Goal: Task Accomplishment & Management: Manage account settings

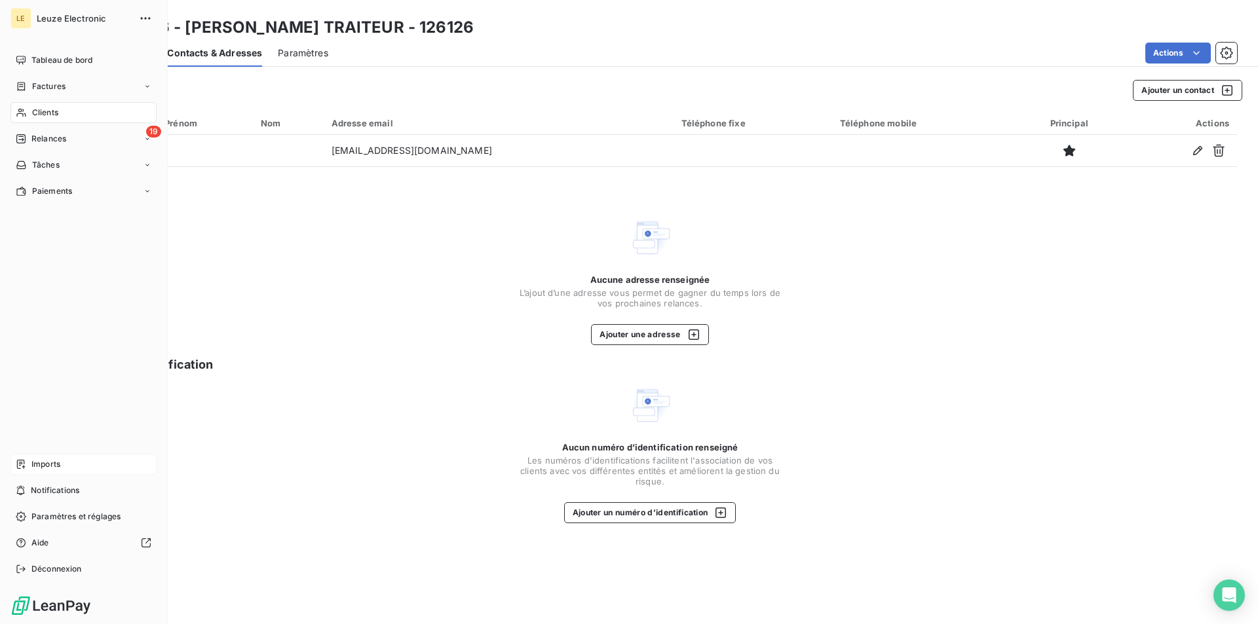
click at [60, 468] on span "Imports" at bounding box center [45, 465] width 29 height 12
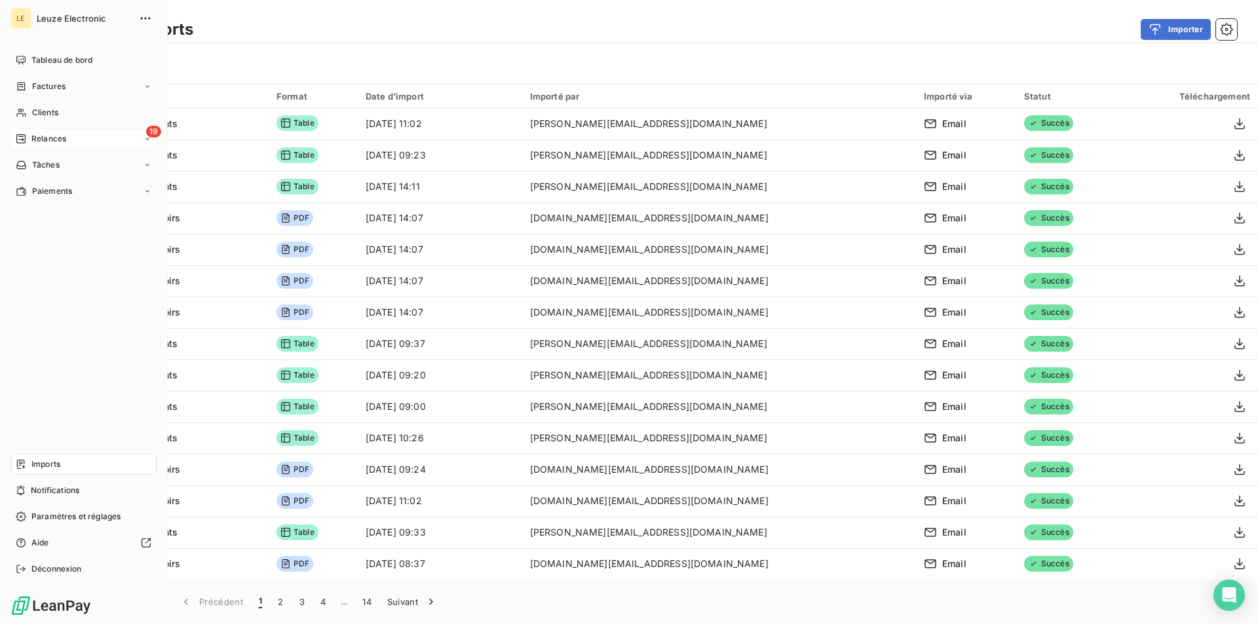
click at [86, 136] on div "19 Relances" at bounding box center [83, 138] width 146 height 21
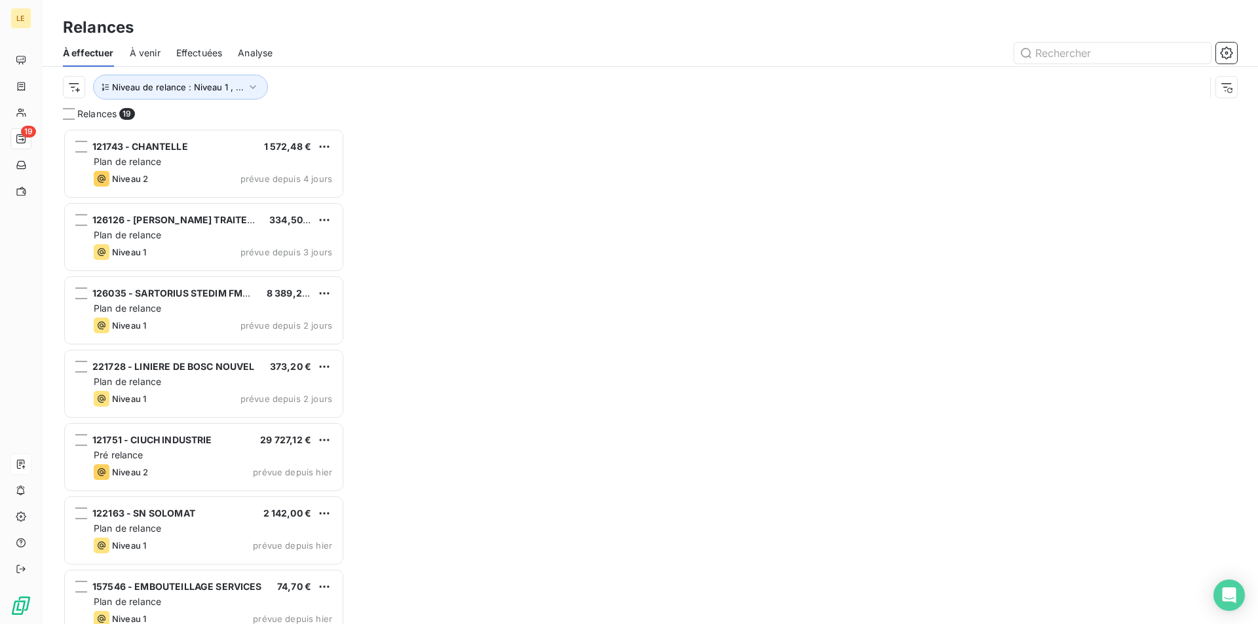
scroll to position [485, 271]
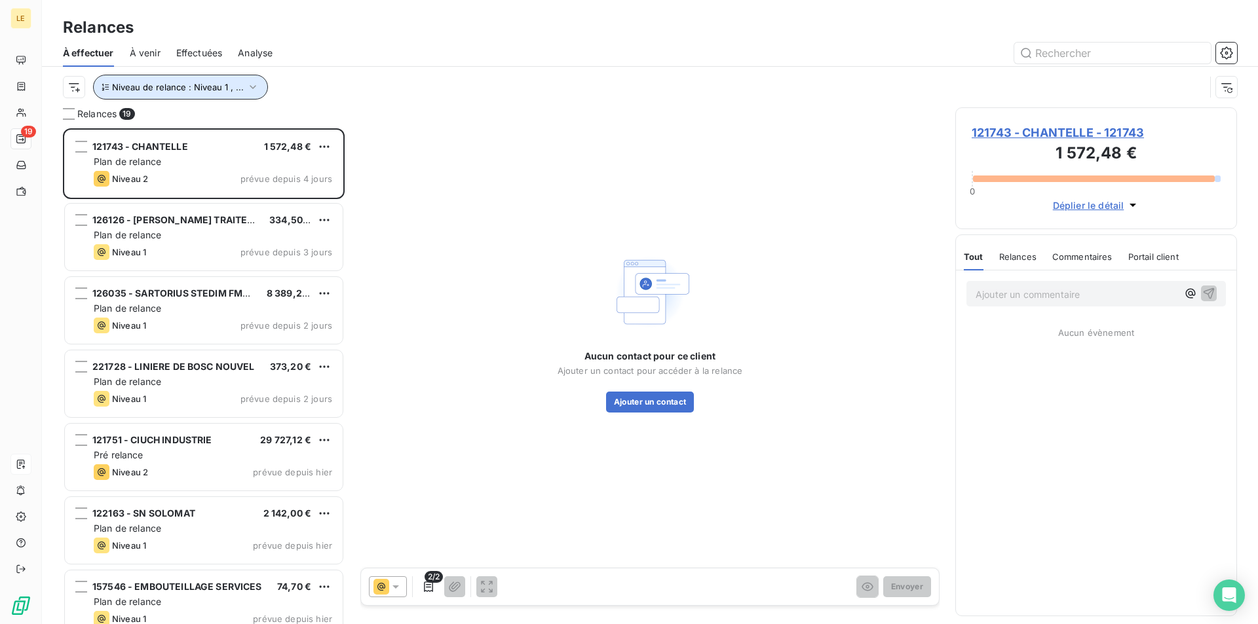
click at [246, 87] on icon "button" at bounding box center [252, 87] width 13 height 13
click at [567, 77] on div "Niveau de relance : Niveau 1 , ..." at bounding box center [634, 87] width 1142 height 25
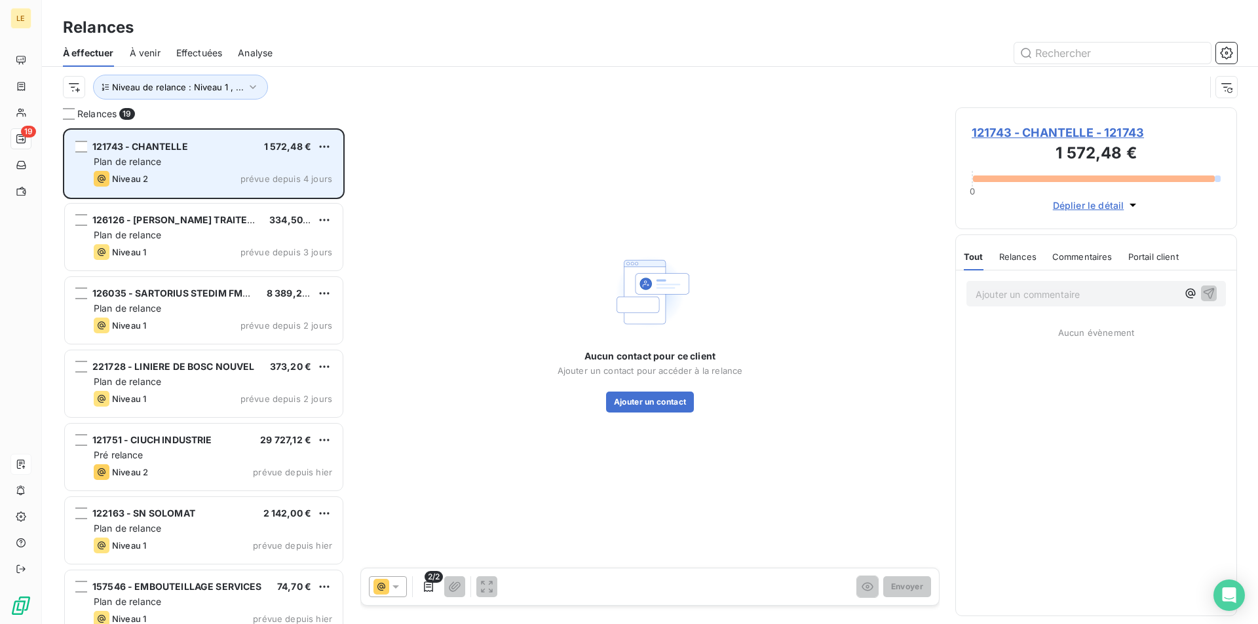
click at [206, 175] on div "Niveau 2 prévue depuis 4 jours" at bounding box center [213, 179] width 238 height 16
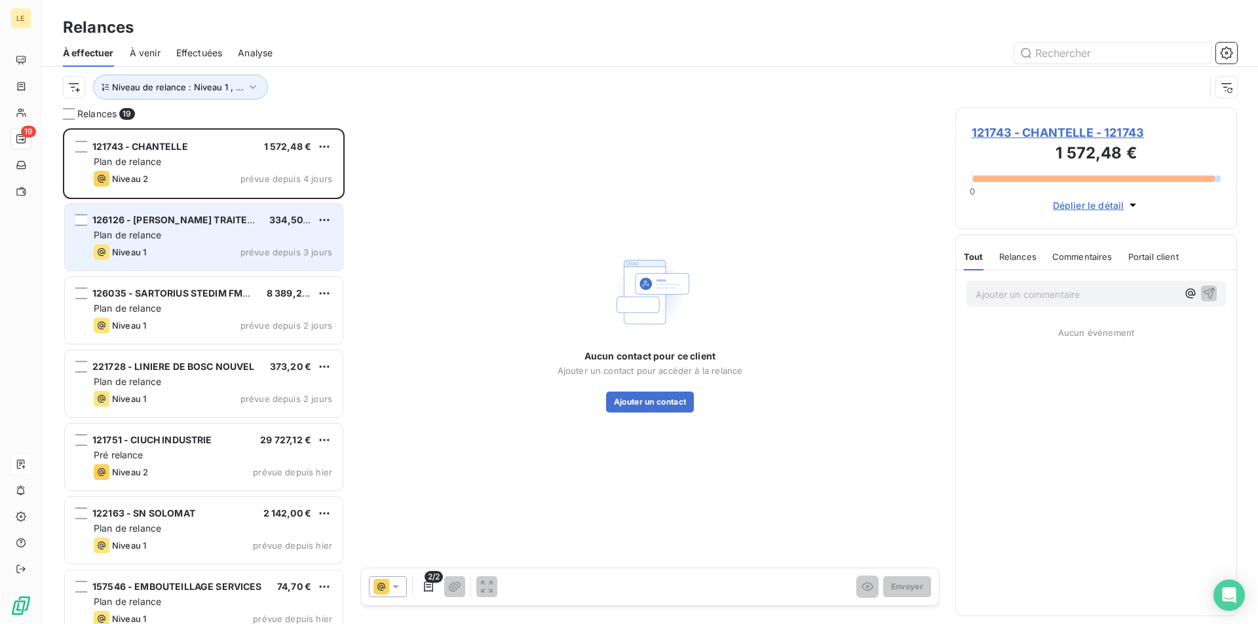
click at [221, 229] on div "Plan de relance" at bounding box center [213, 235] width 238 height 13
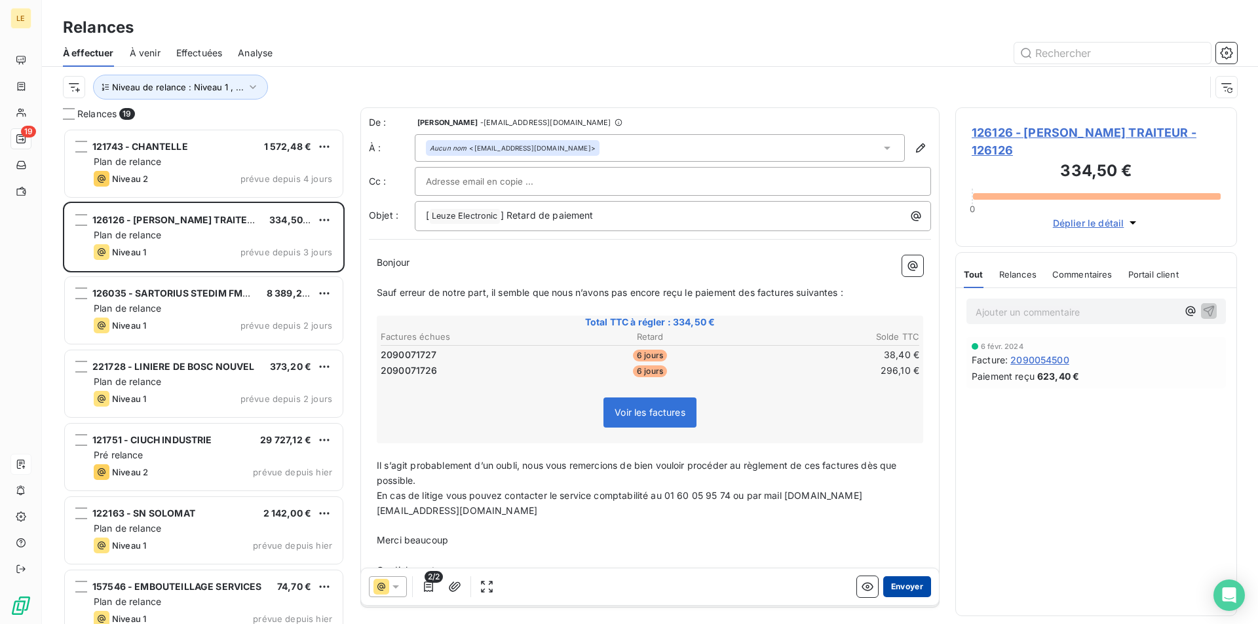
click at [900, 590] on button "Envoyer" at bounding box center [907, 586] width 48 height 21
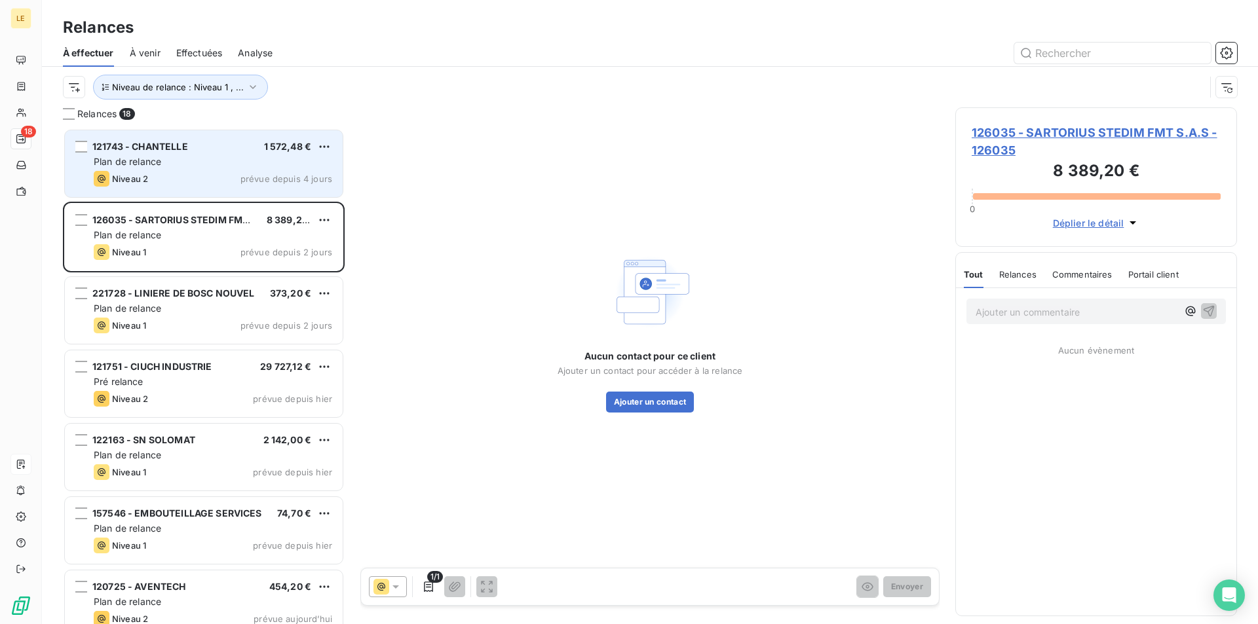
click at [153, 188] on div "121743 - CHANTELLE 1 572,48 € Plan de relance Niveau 2 prévue depuis 4 jours" at bounding box center [204, 163] width 278 height 67
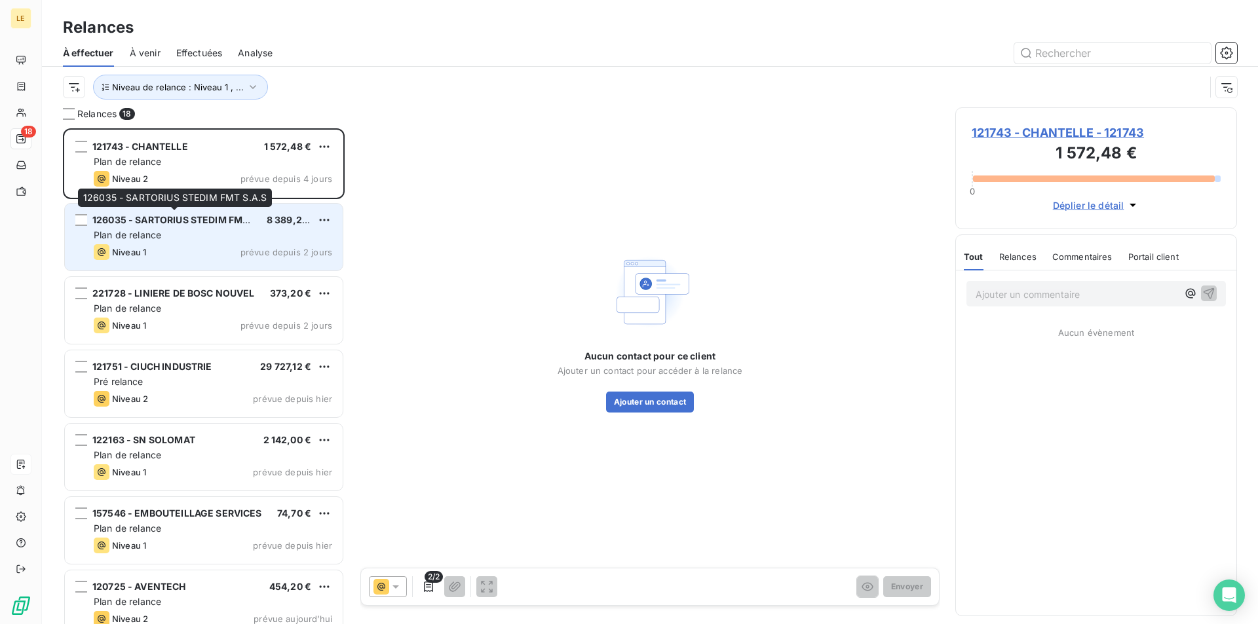
click at [181, 224] on span "126035 - SARTORIUS STEDIM FMT S.A.S" at bounding box center [183, 219] width 183 height 11
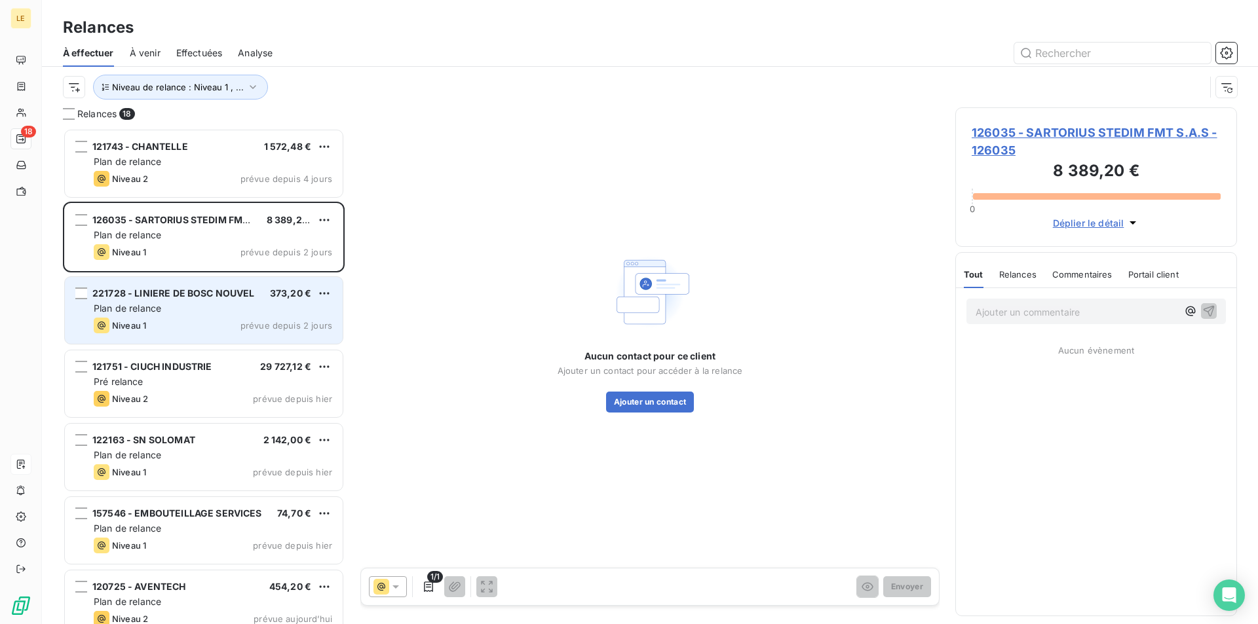
click at [246, 304] on div "Plan de relance" at bounding box center [213, 308] width 238 height 13
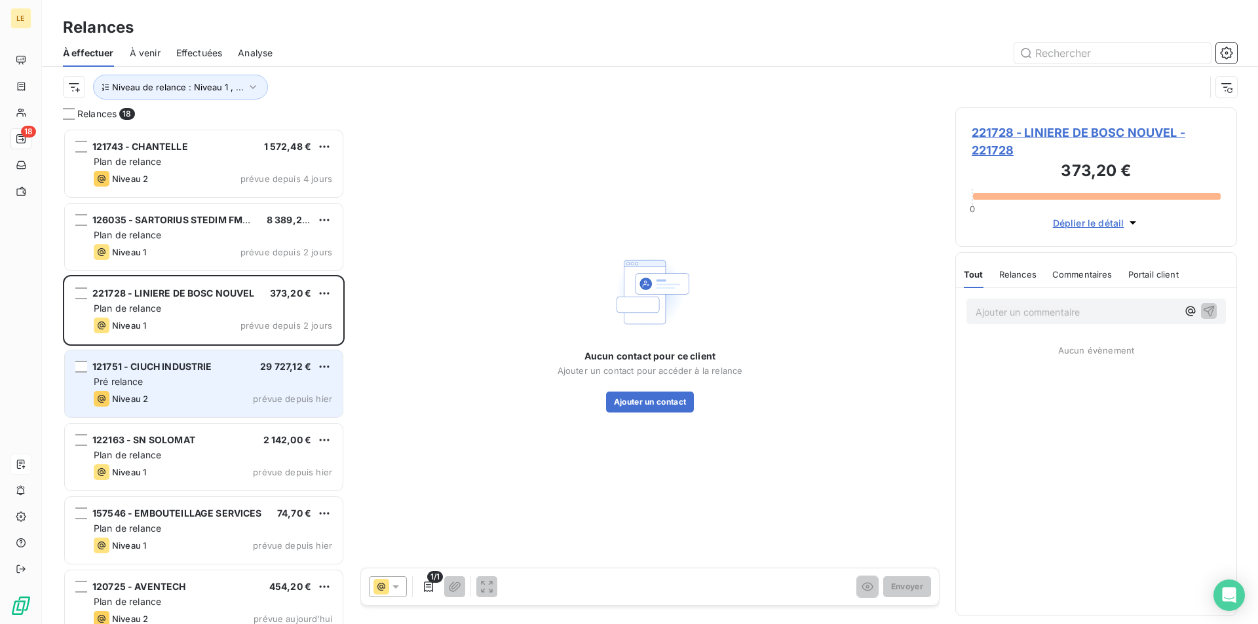
click at [232, 370] on div "121751 - CIUCH INDUSTRIE 29 727,12 €" at bounding box center [213, 367] width 238 height 12
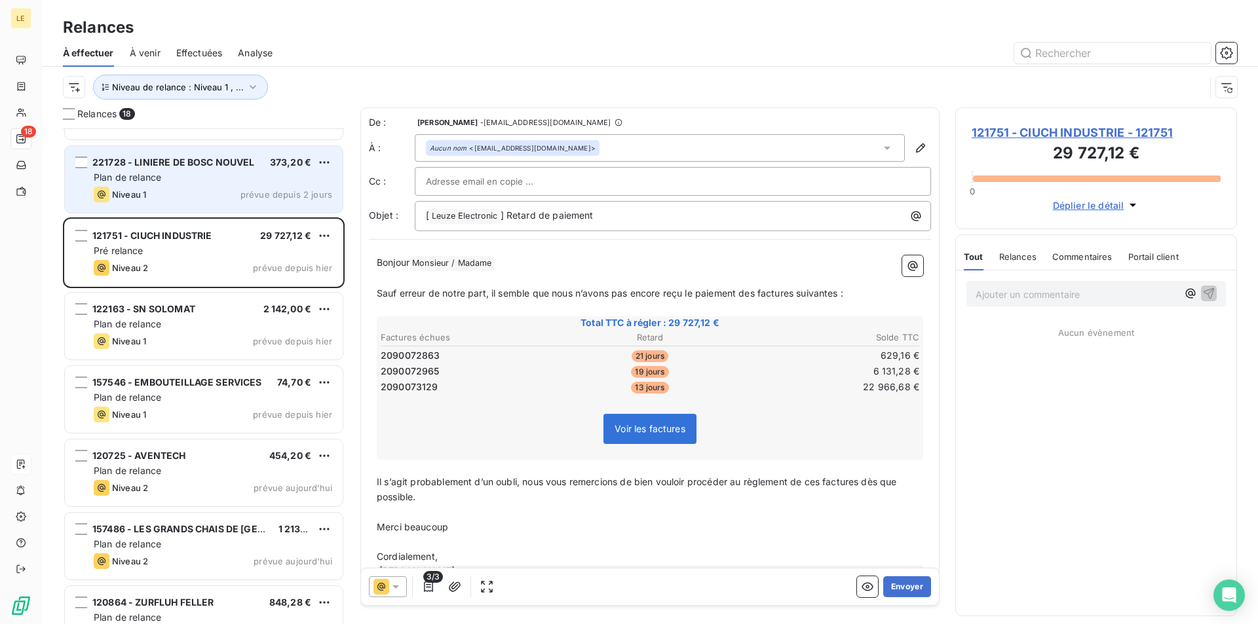
scroll to position [197, 0]
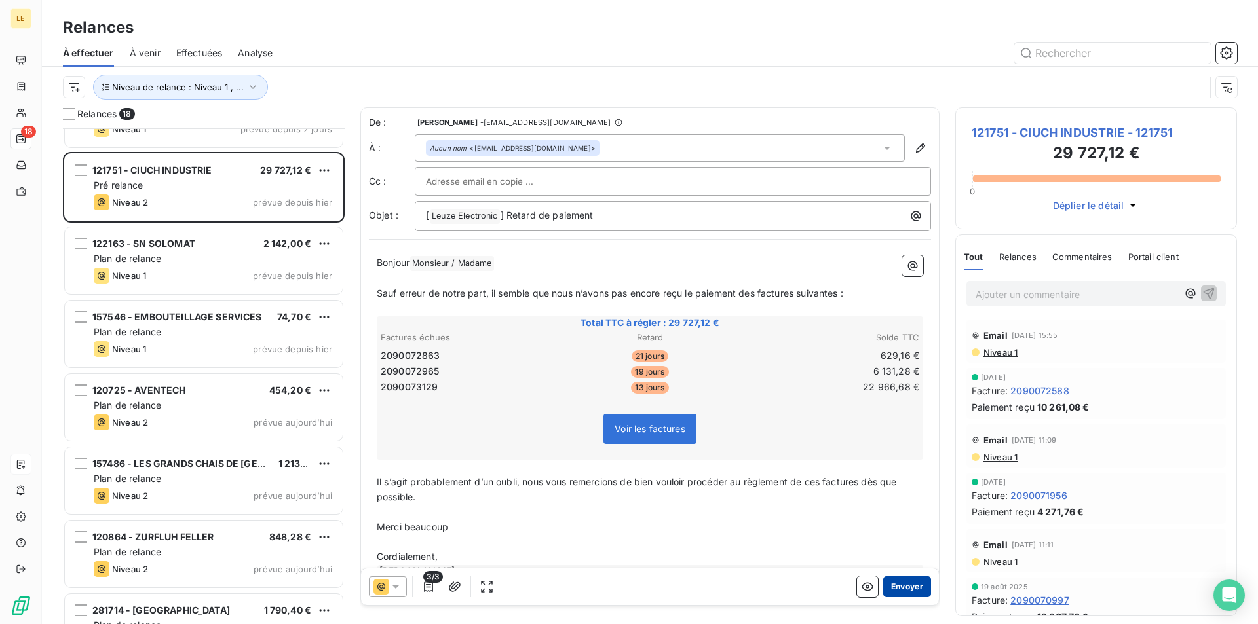
click at [899, 582] on button "Envoyer" at bounding box center [907, 586] width 48 height 21
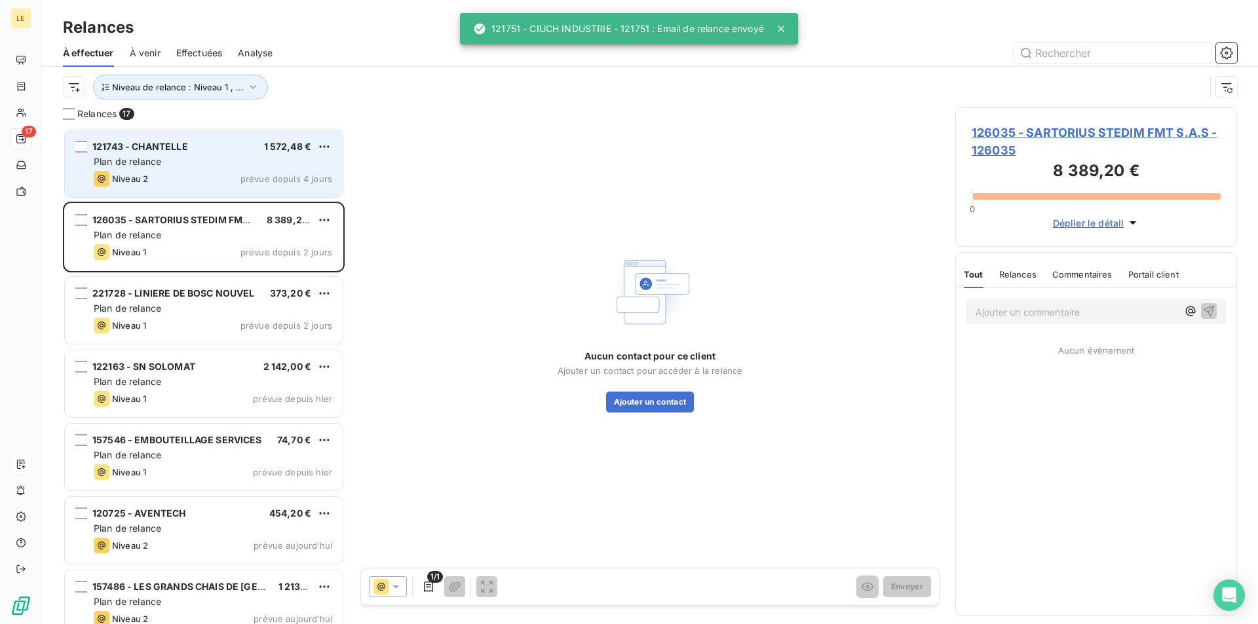
click at [198, 190] on div "121743 - CHANTELLE 1 572,48 € Plan de relance Niveau 2 prévue depuis 4 jours" at bounding box center [204, 163] width 278 height 67
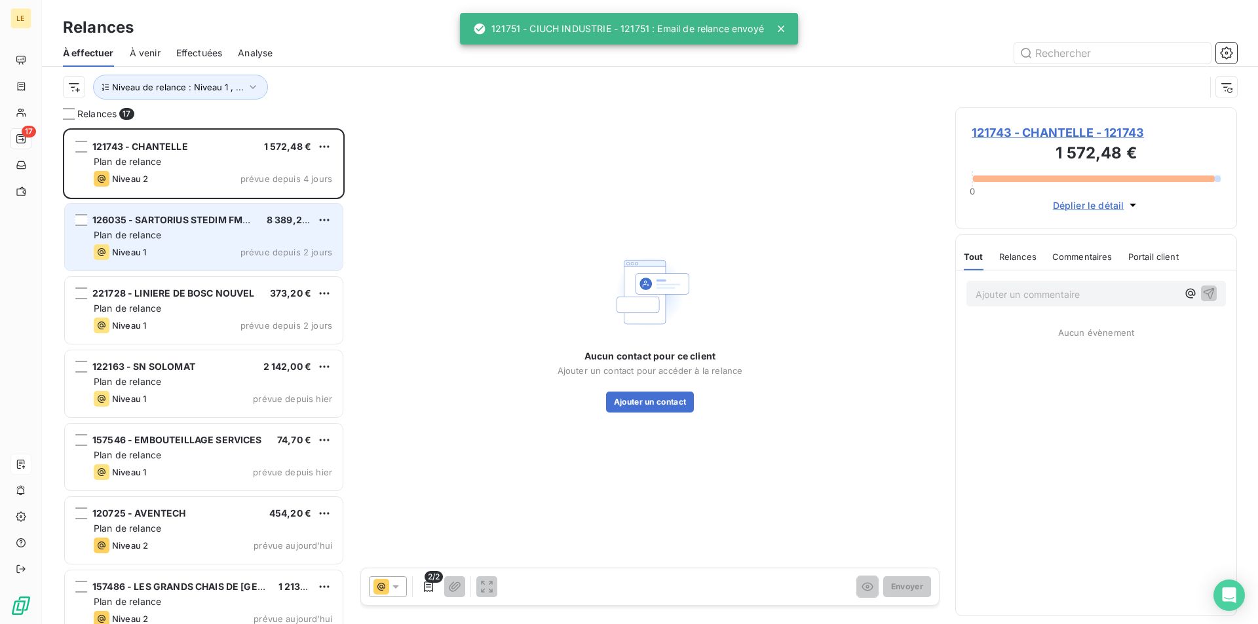
click at [200, 225] on span "126035 - SARTORIUS STEDIM FMT S.A.S" at bounding box center [183, 219] width 183 height 11
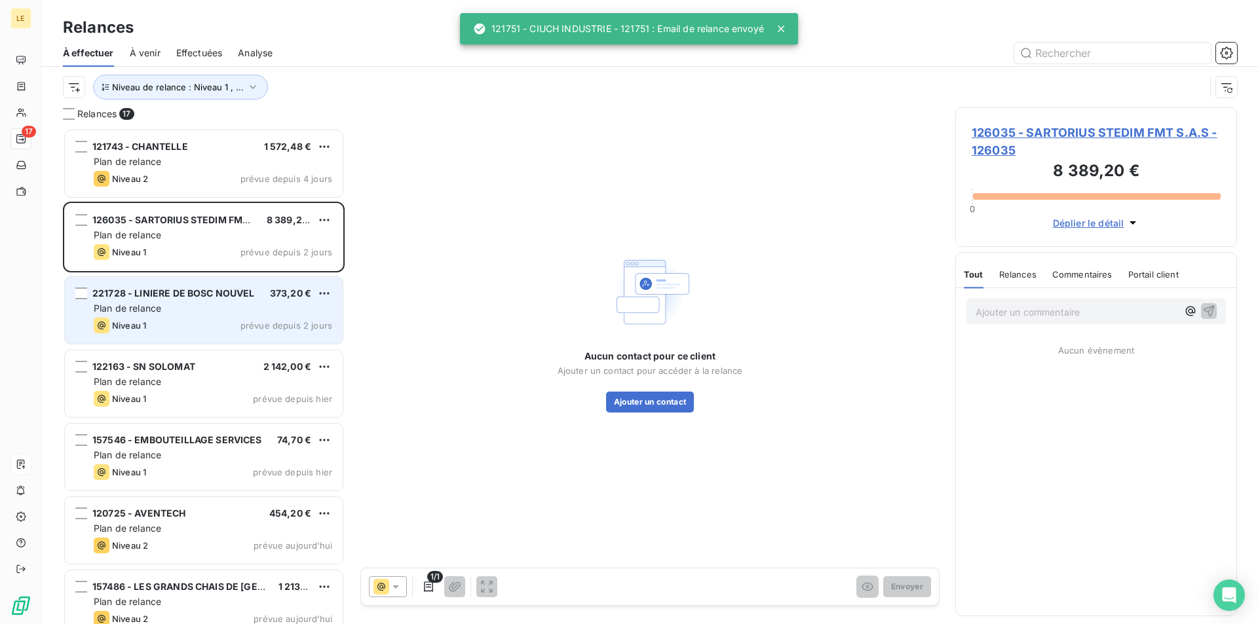
click at [215, 301] on div "221728 - LINIERE DE BOSC NOUVEL 373,20 € Plan de relance Niveau 1 prévue depuis…" at bounding box center [204, 310] width 278 height 67
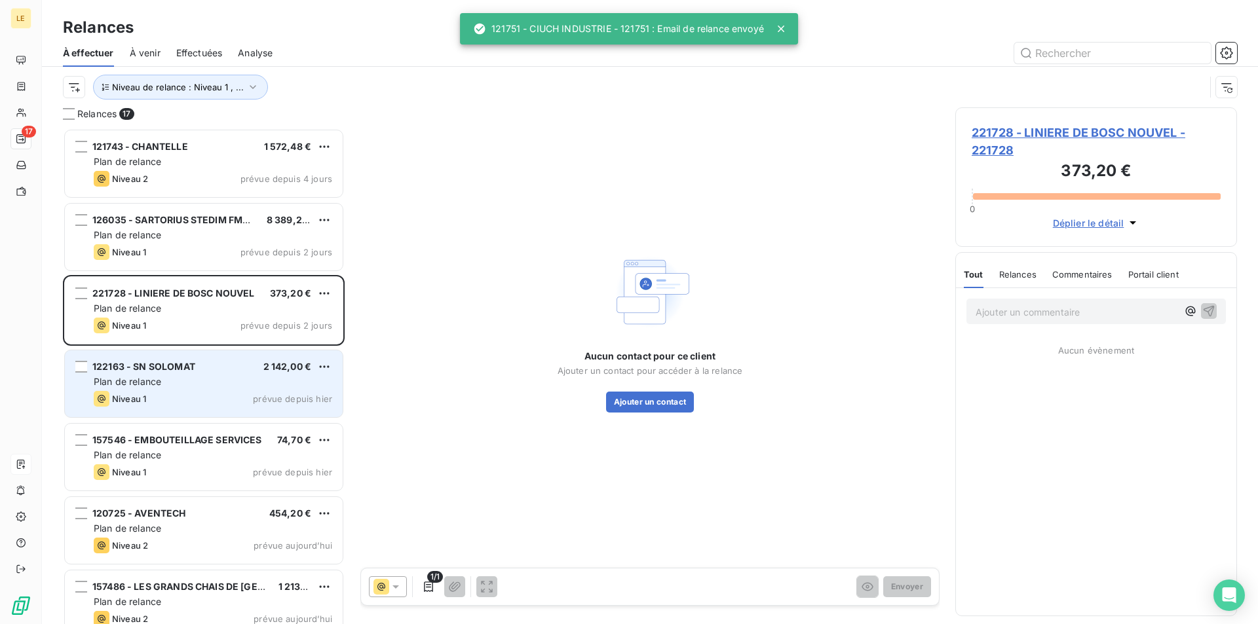
click at [232, 376] on div "Plan de relance" at bounding box center [213, 381] width 238 height 13
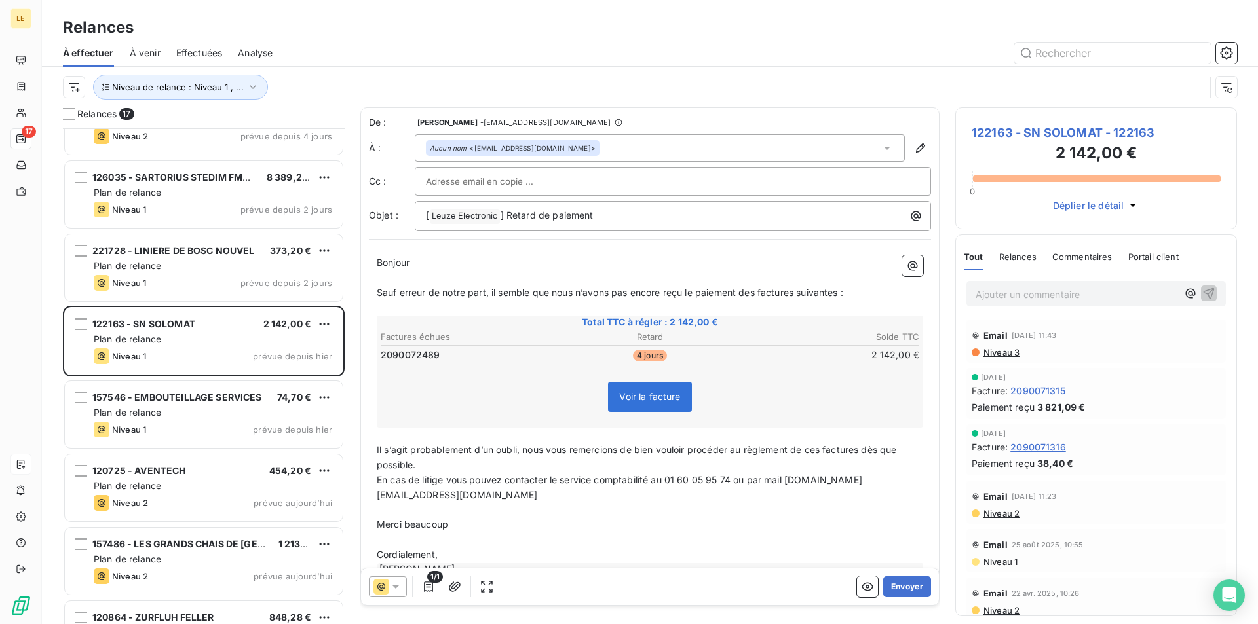
scroll to position [66, 0]
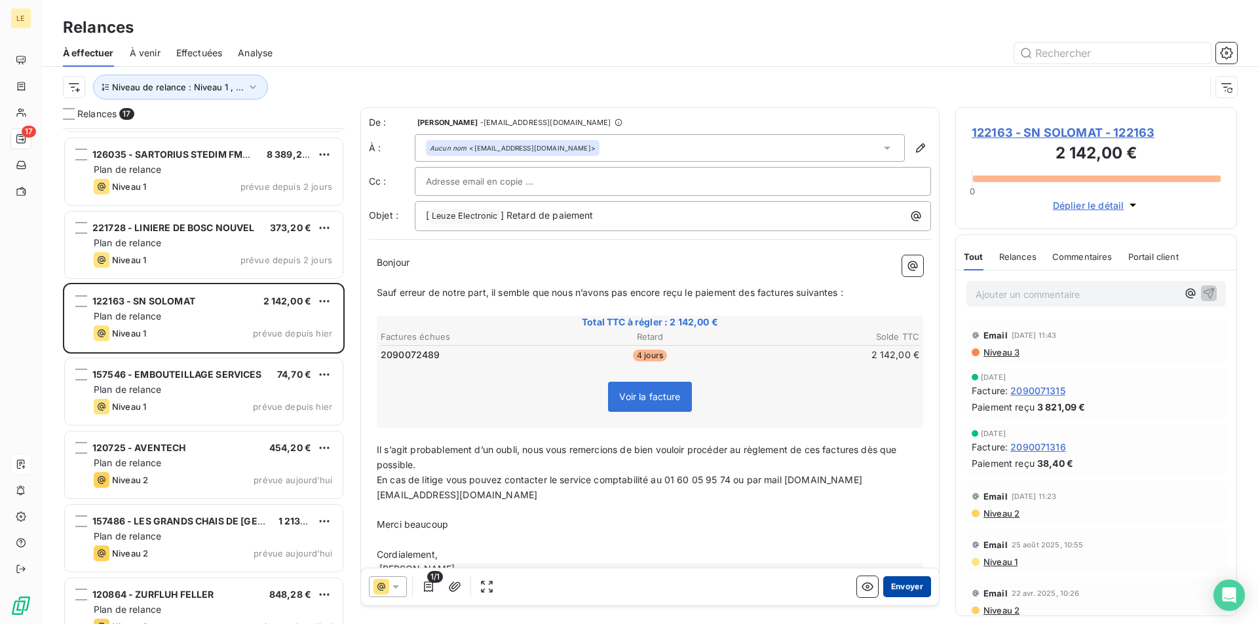
click at [889, 584] on button "Envoyer" at bounding box center [907, 586] width 48 height 21
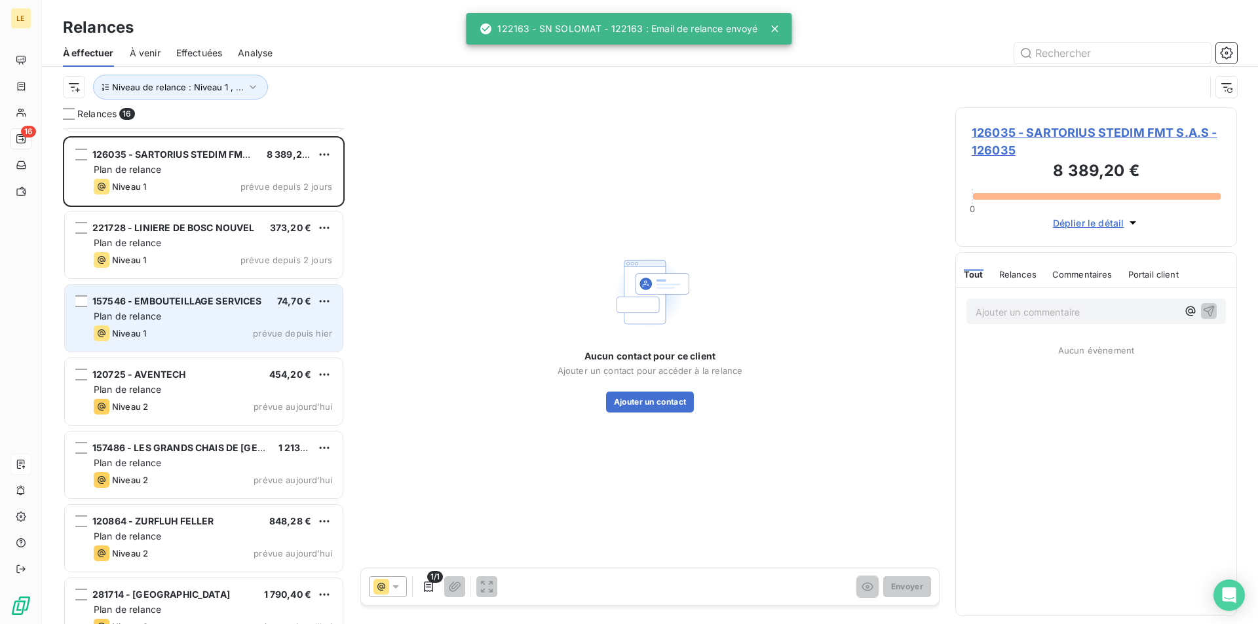
click at [249, 319] on div "Plan de relance" at bounding box center [213, 316] width 238 height 13
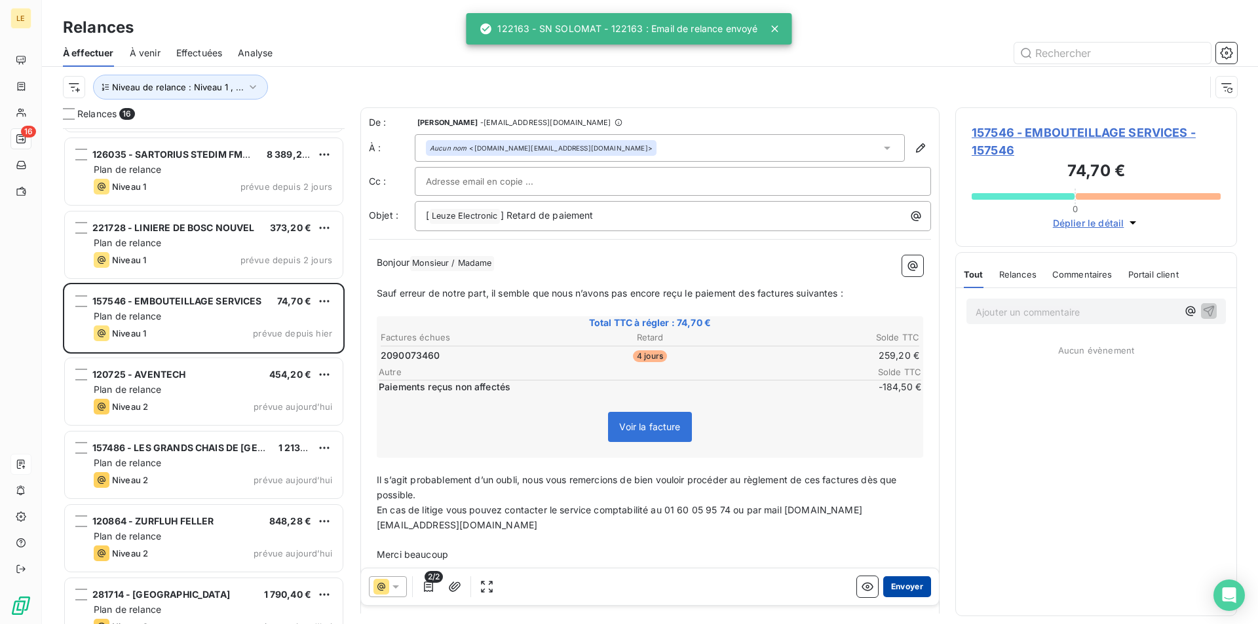
click at [913, 589] on button "Envoyer" at bounding box center [907, 586] width 48 height 21
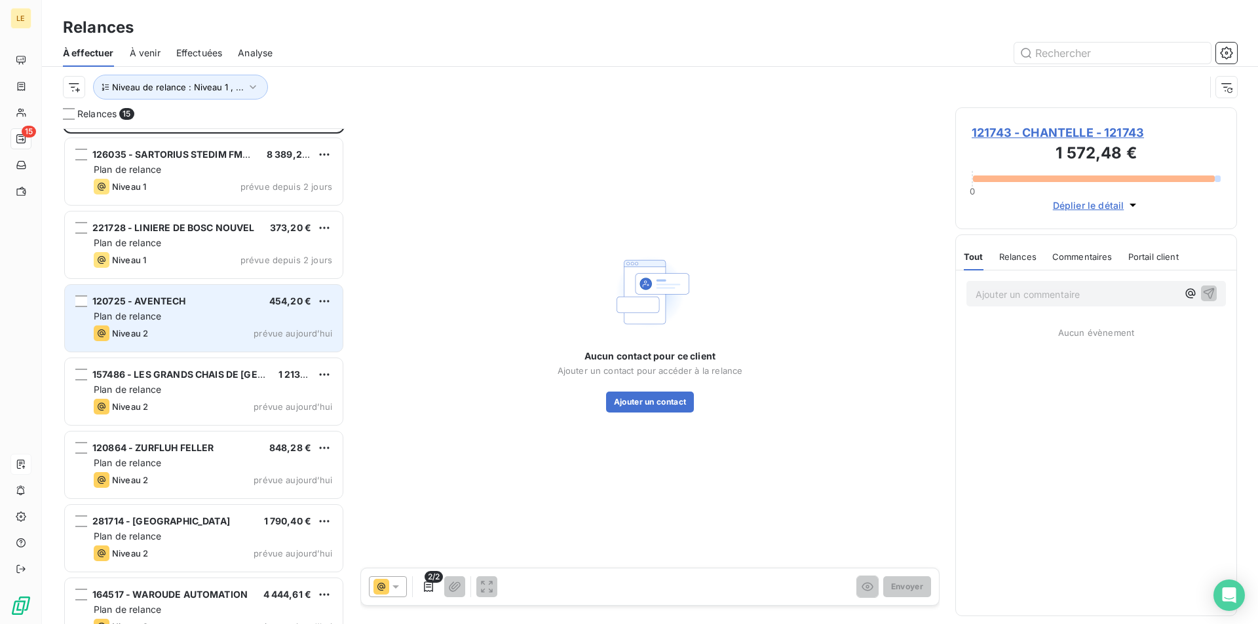
click at [222, 300] on div "120725 - AVENTECH 454,20 €" at bounding box center [213, 301] width 238 height 12
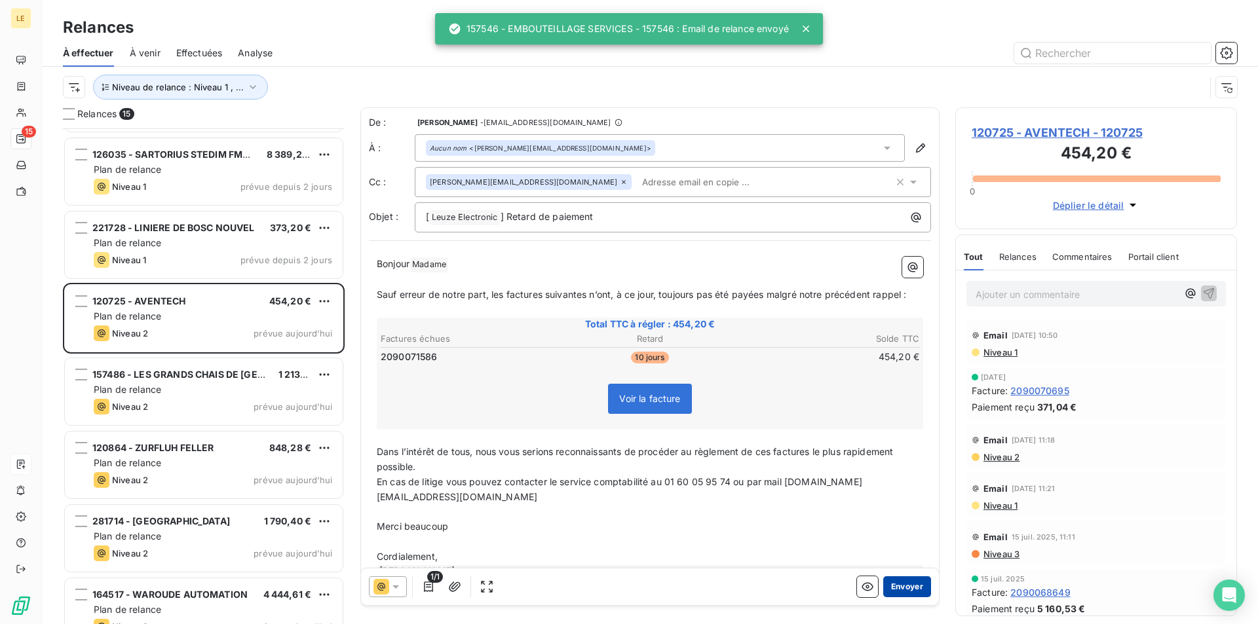
click at [906, 586] on button "Envoyer" at bounding box center [907, 586] width 48 height 21
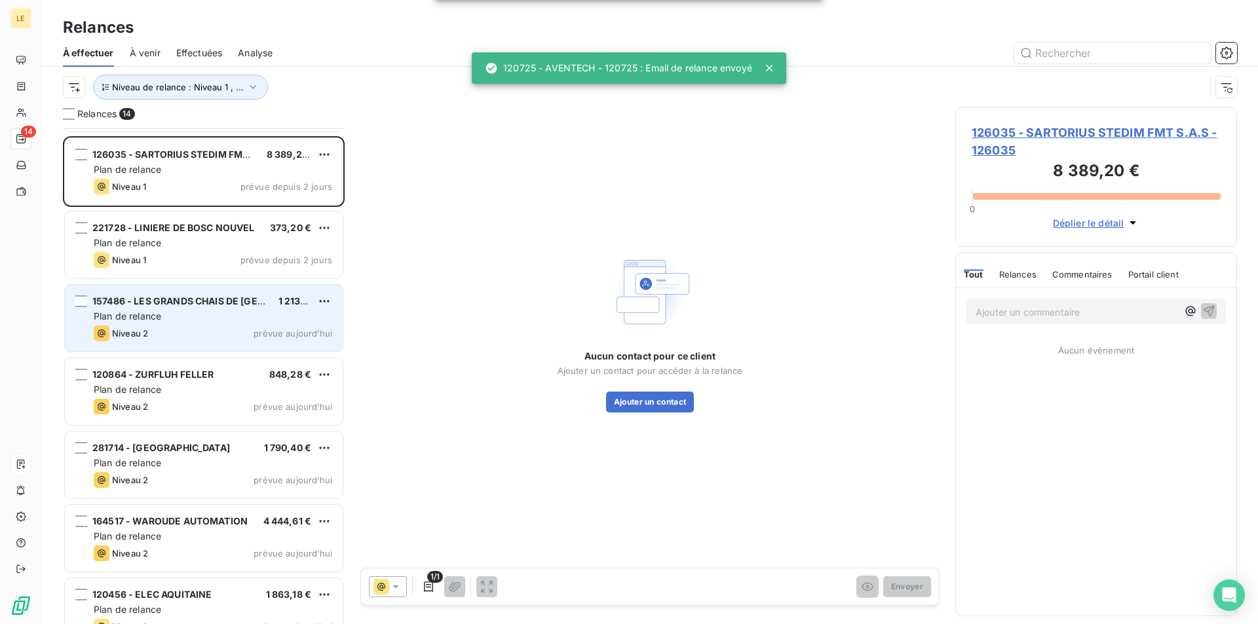
click at [244, 322] on div "Plan de relance" at bounding box center [213, 316] width 238 height 13
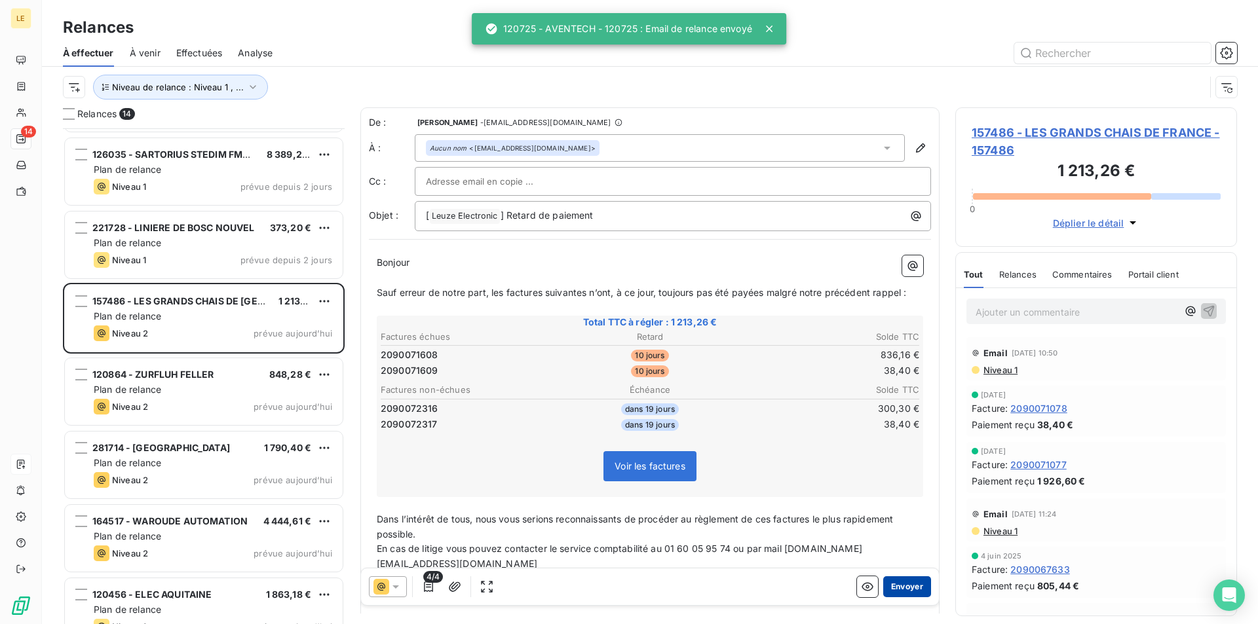
click at [884, 580] on button "Envoyer" at bounding box center [907, 586] width 48 height 21
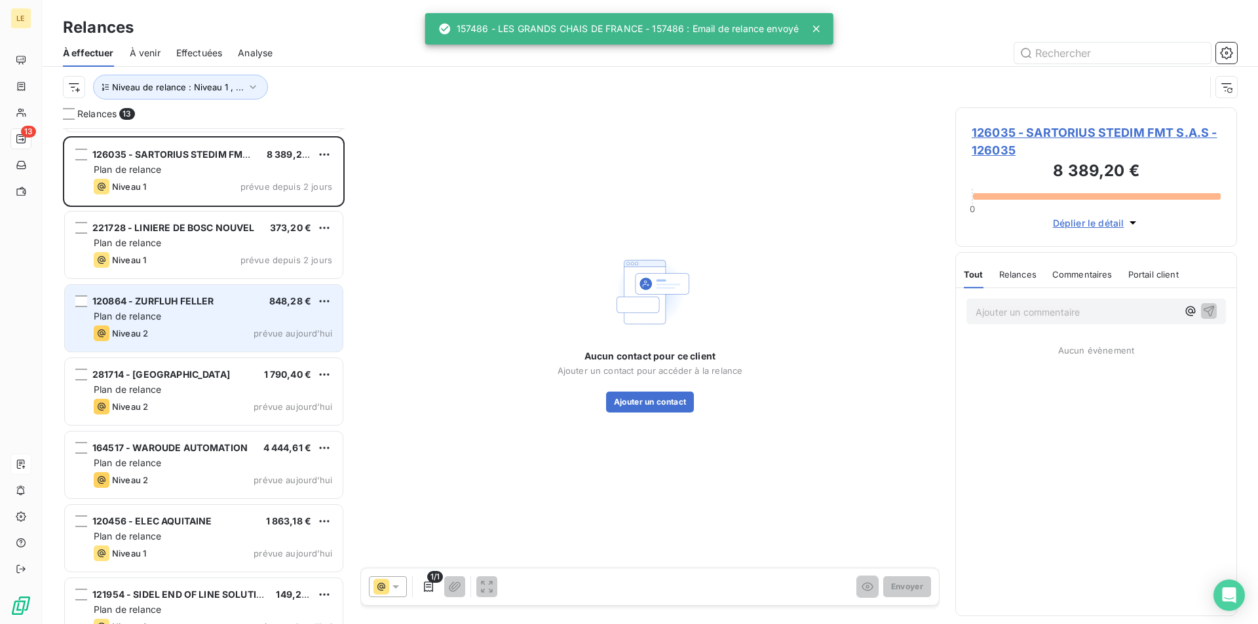
click at [226, 326] on div "Niveau 2 prévue aujourd’hui" at bounding box center [213, 334] width 238 height 16
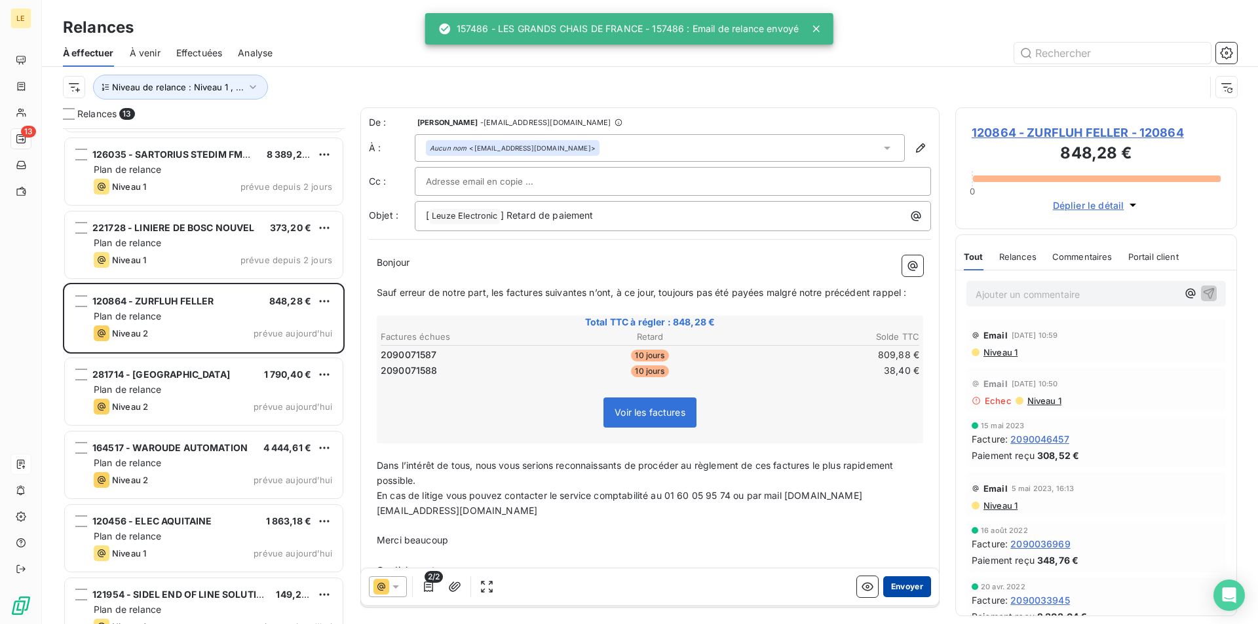
click at [883, 583] on button "Envoyer" at bounding box center [907, 586] width 48 height 21
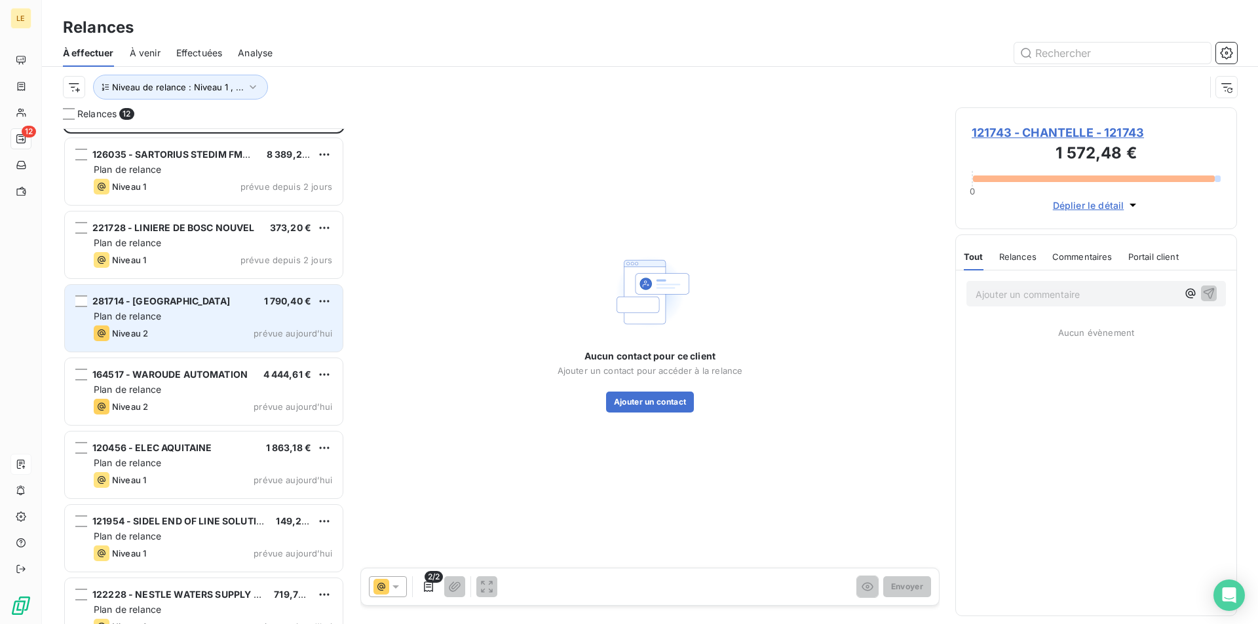
click at [241, 322] on div "Plan de relance" at bounding box center [213, 316] width 238 height 13
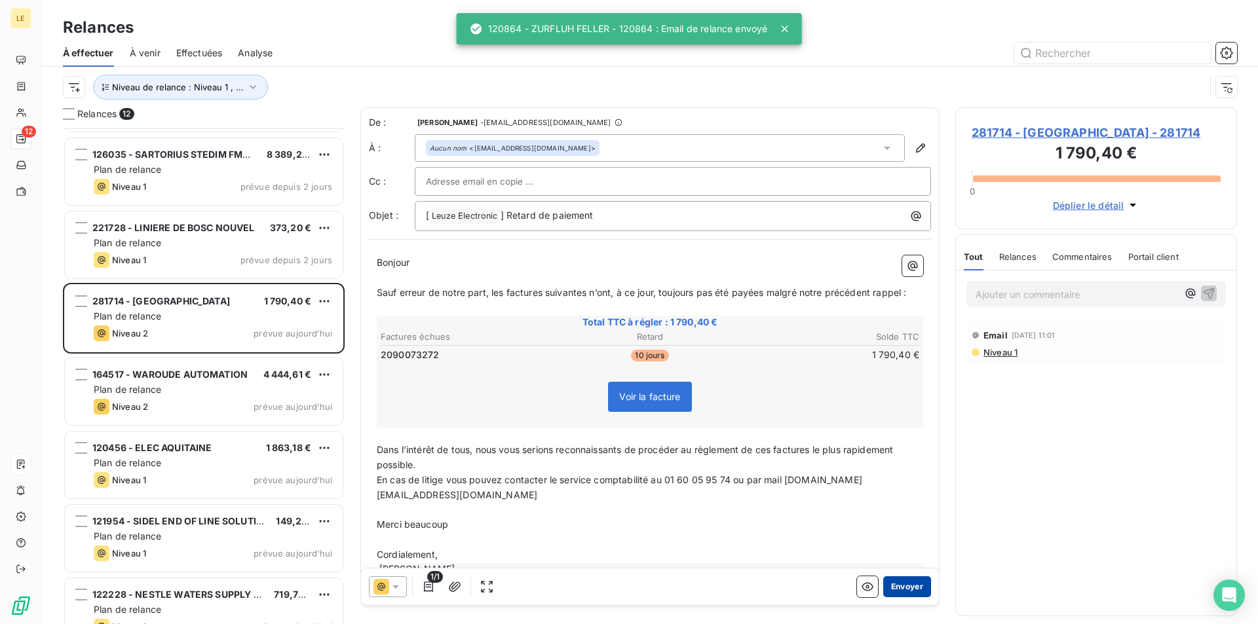
click at [906, 586] on button "Envoyer" at bounding box center [907, 586] width 48 height 21
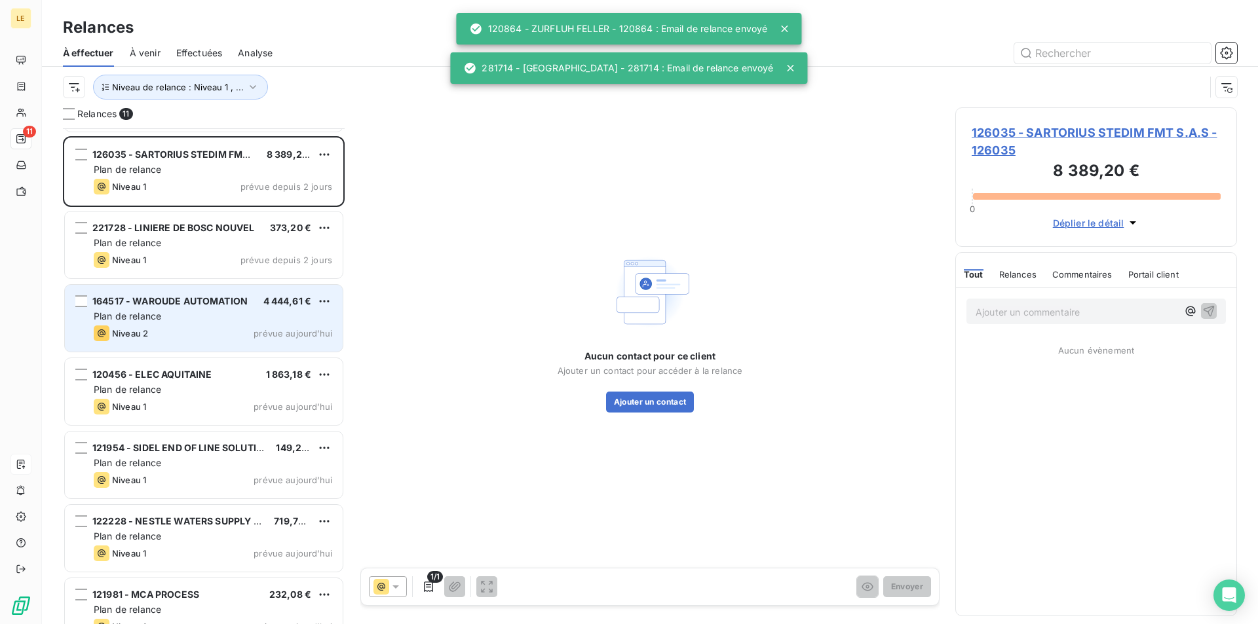
click at [225, 316] on div "Plan de relance" at bounding box center [213, 316] width 238 height 13
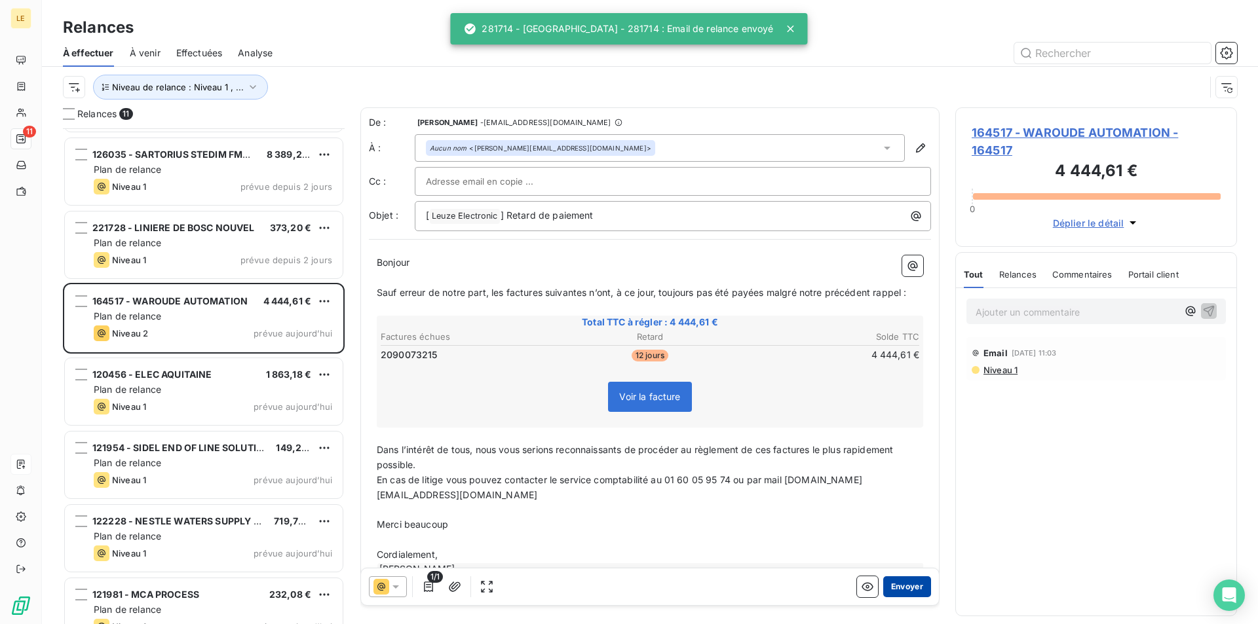
click at [895, 584] on button "Envoyer" at bounding box center [907, 586] width 48 height 21
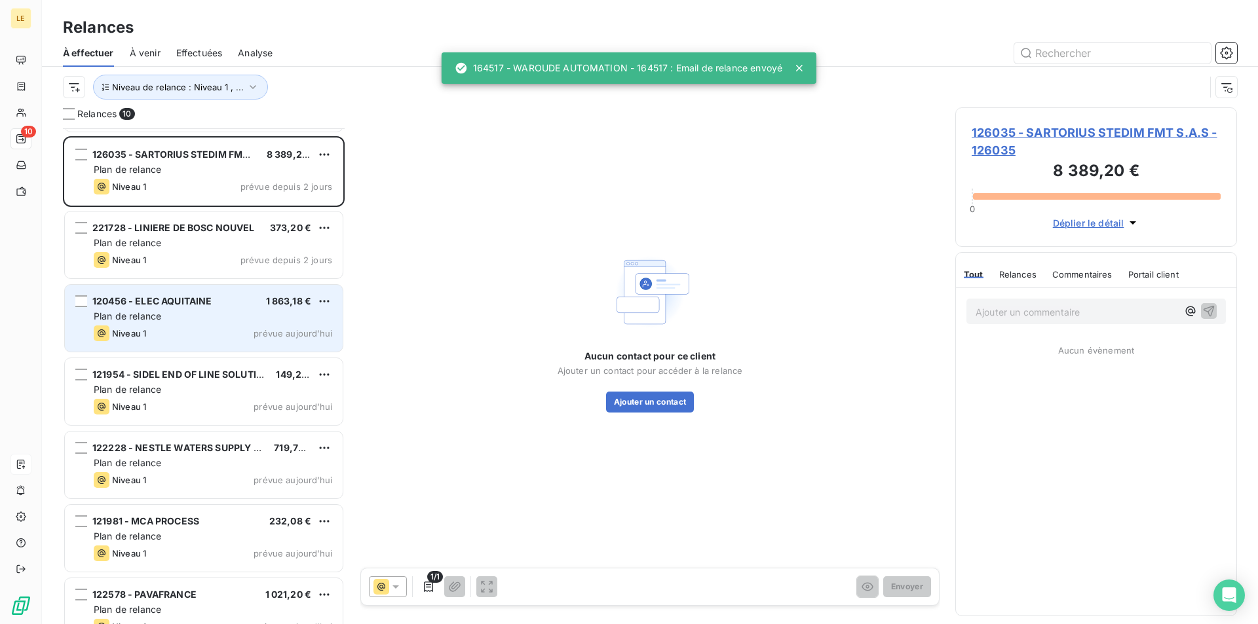
click at [217, 317] on div "Plan de relance" at bounding box center [213, 316] width 238 height 13
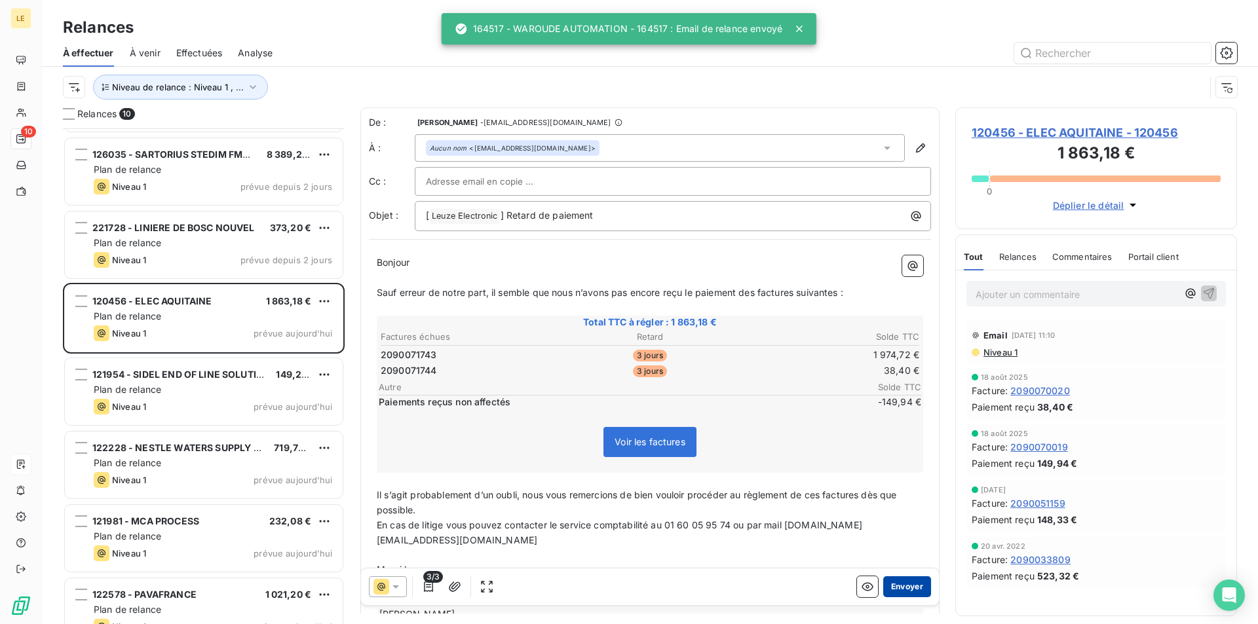
click at [893, 584] on button "Envoyer" at bounding box center [907, 586] width 48 height 21
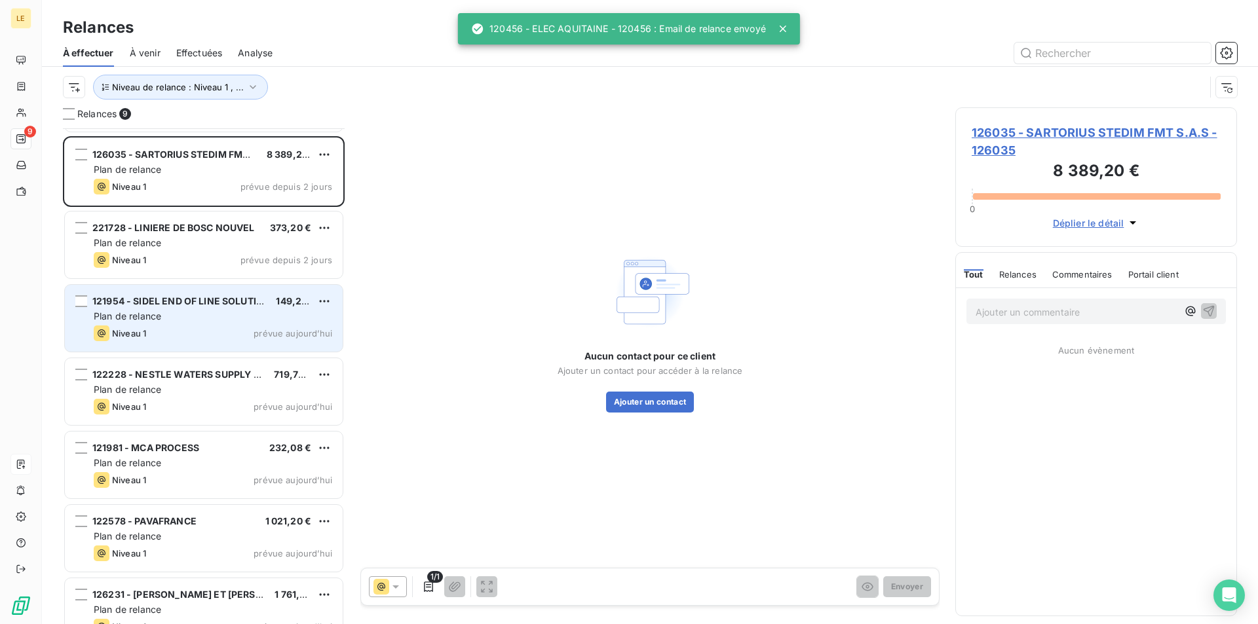
click at [200, 323] on div "121954 - SIDEL END OF LINE SOLUTIONS FR 149,28 € Plan de relance Niveau 1 prévu…" at bounding box center [204, 318] width 278 height 67
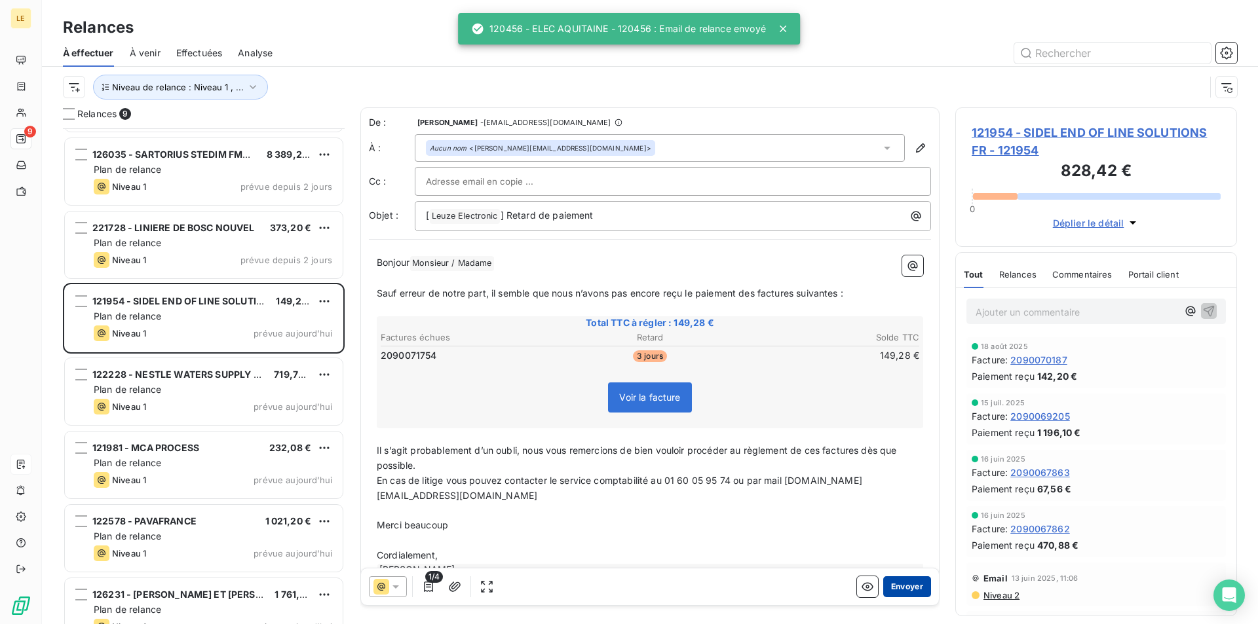
click at [886, 580] on button "Envoyer" at bounding box center [907, 586] width 48 height 21
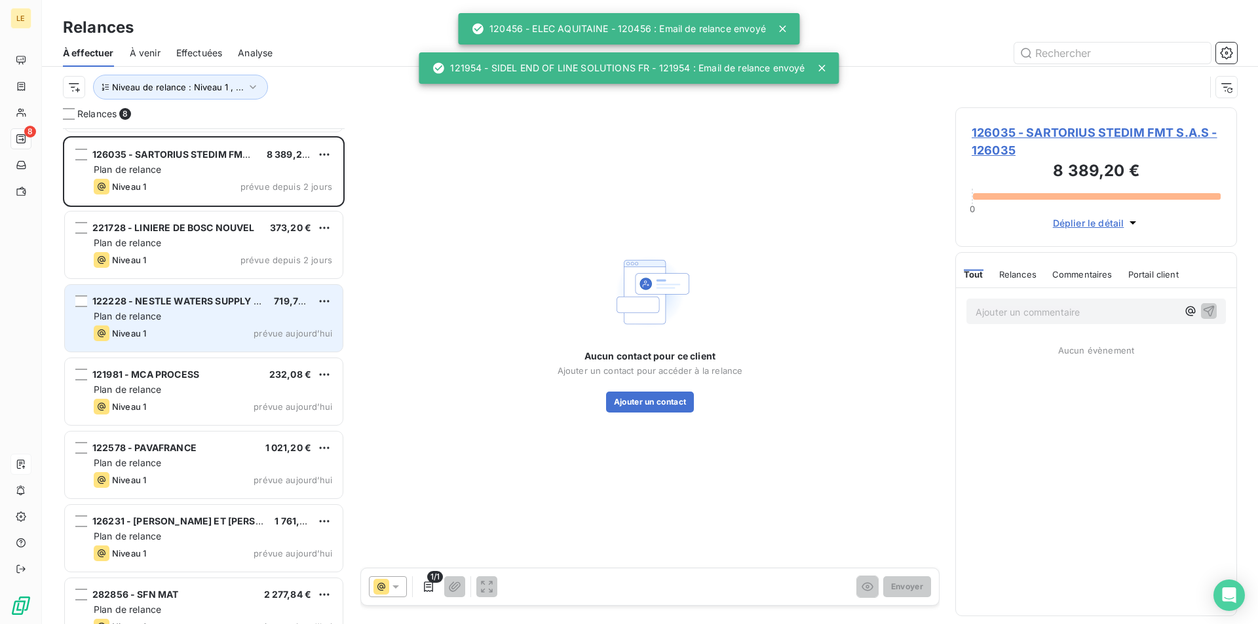
click at [229, 323] on div "122228 - NESTLE WATERS SUPPLY EST 719,76 € Plan de relance Niveau 1 prévue [DAT…" at bounding box center [204, 318] width 278 height 67
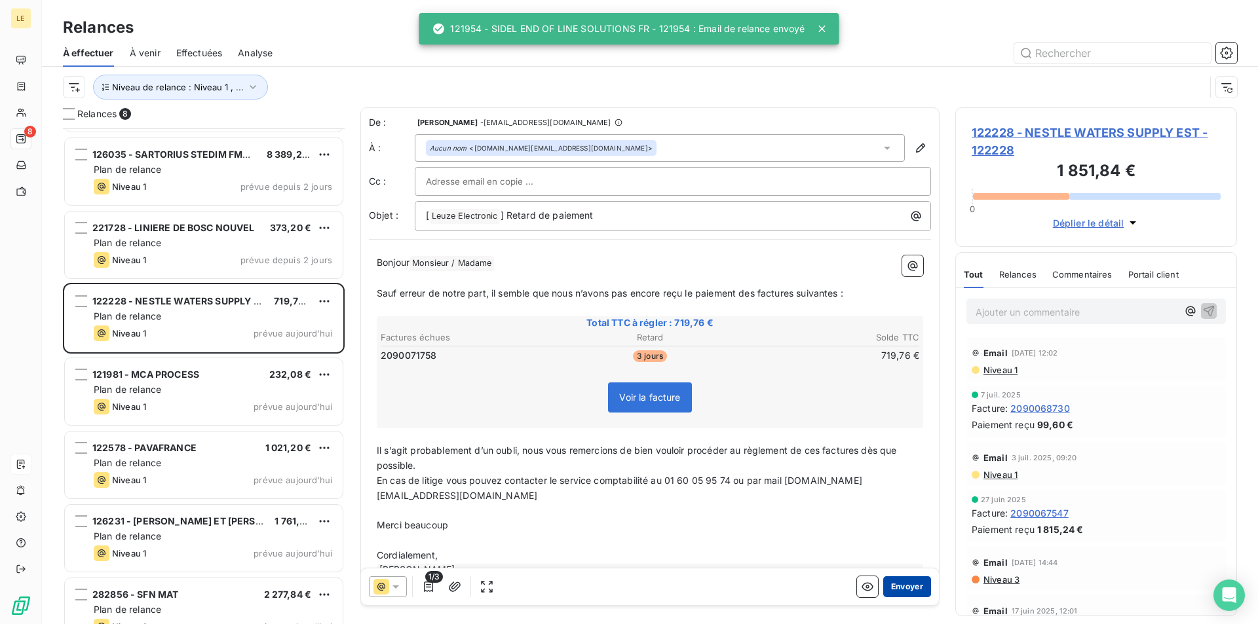
click at [917, 590] on button "Envoyer" at bounding box center [907, 586] width 48 height 21
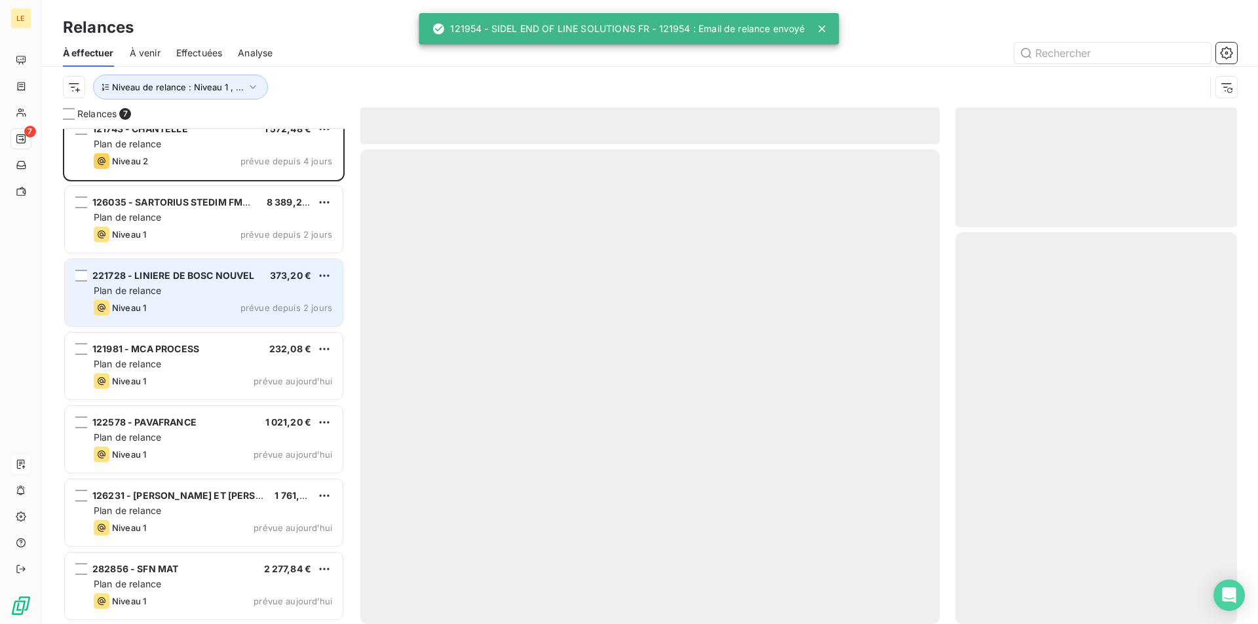
scroll to position [18, 0]
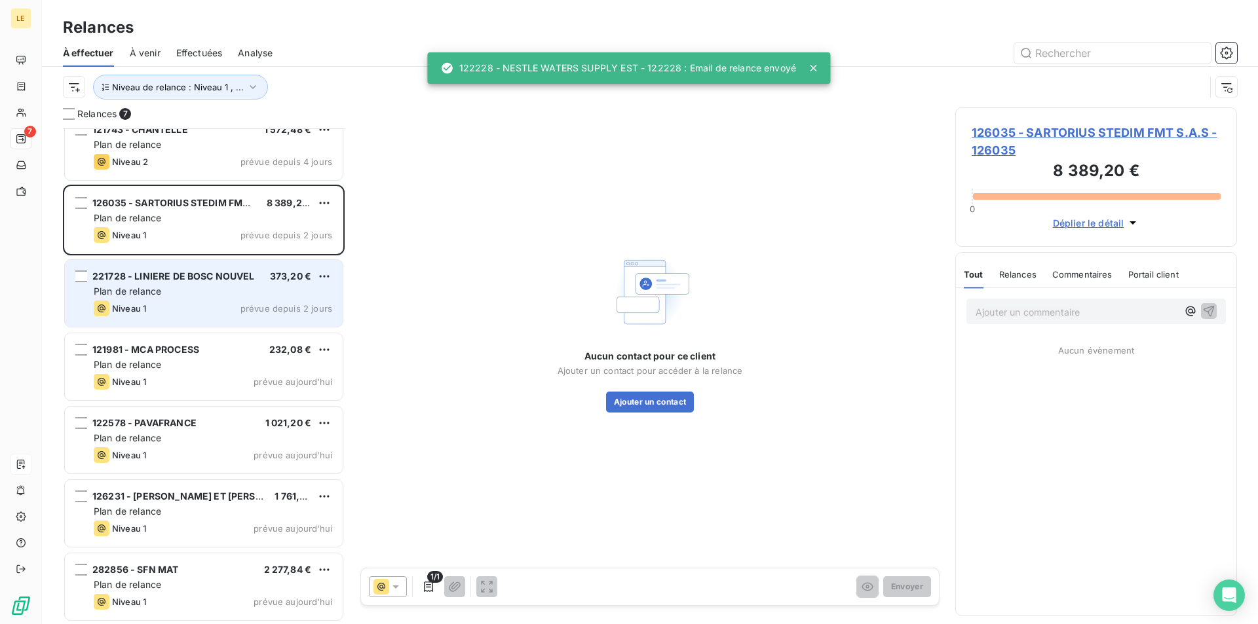
click at [223, 301] on div "Niveau 1 prévue depuis 2 jours" at bounding box center [213, 309] width 238 height 16
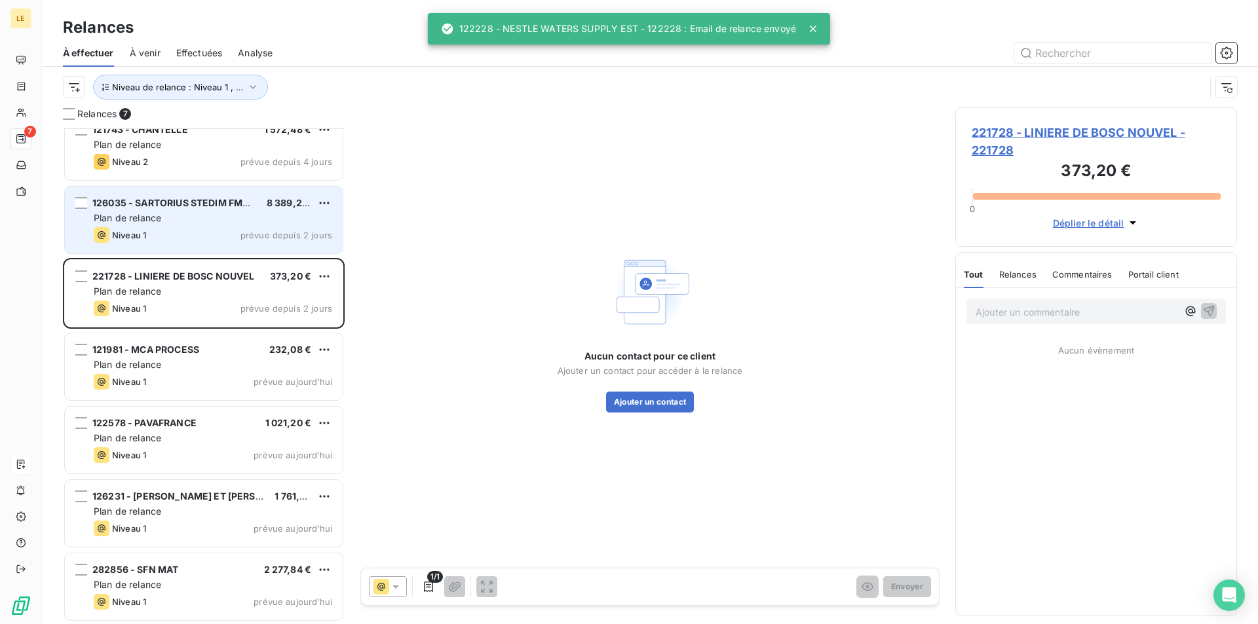
click at [181, 211] on div "126035 - SARTORIUS STEDIM FMT S.A.S 8 389,20 € Plan de relance Niveau 1 prévue …" at bounding box center [204, 220] width 278 height 67
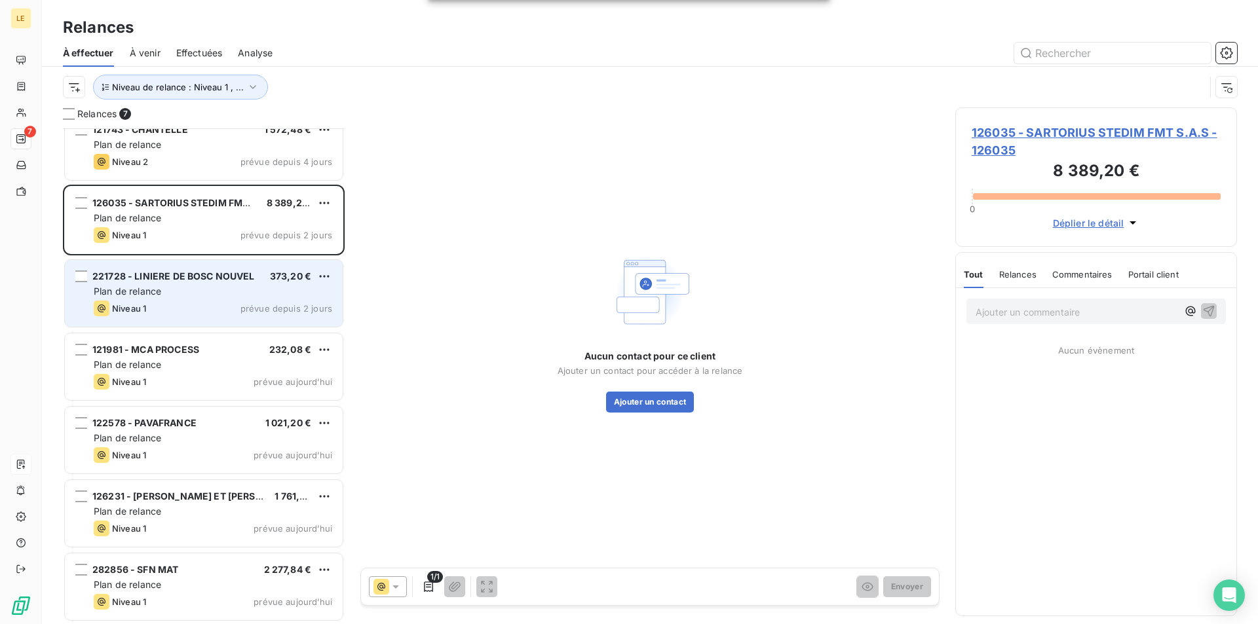
click at [217, 284] on div "221728 - LINIERE DE BOSC NOUVEL 373,20 € Plan de relance Niveau 1 prévue depuis…" at bounding box center [204, 293] width 278 height 67
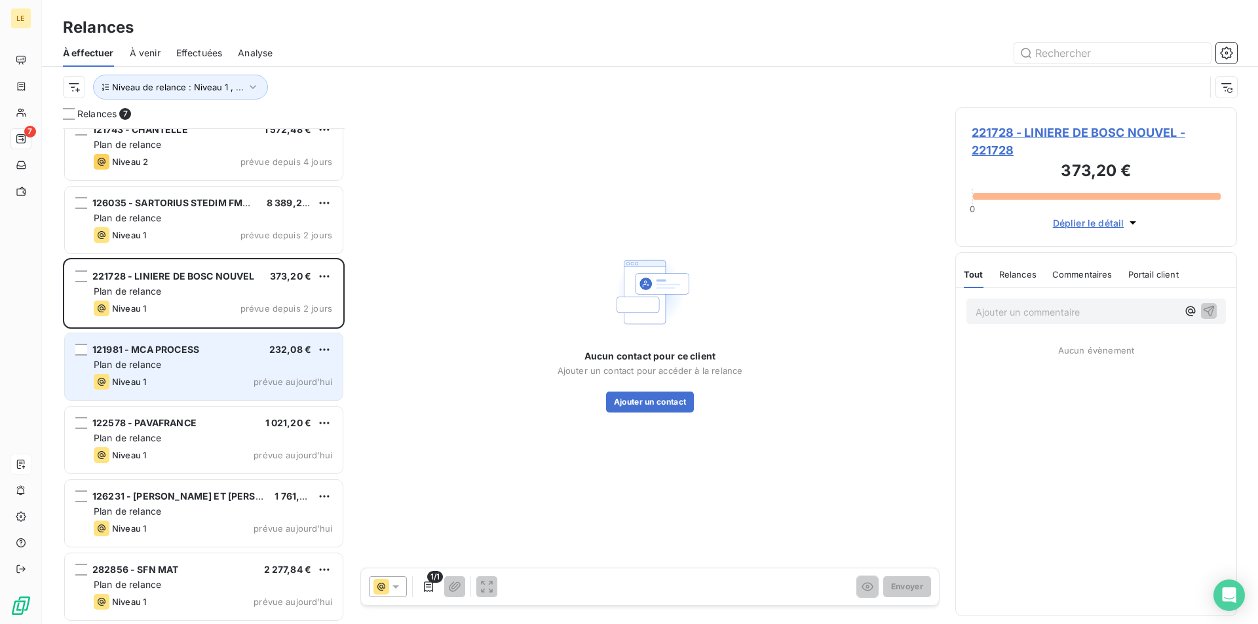
click at [231, 343] on div "121981 - MCA PROCESS 232,08 € Plan de relance Niveau 1 prévue [DATE]" at bounding box center [204, 366] width 278 height 67
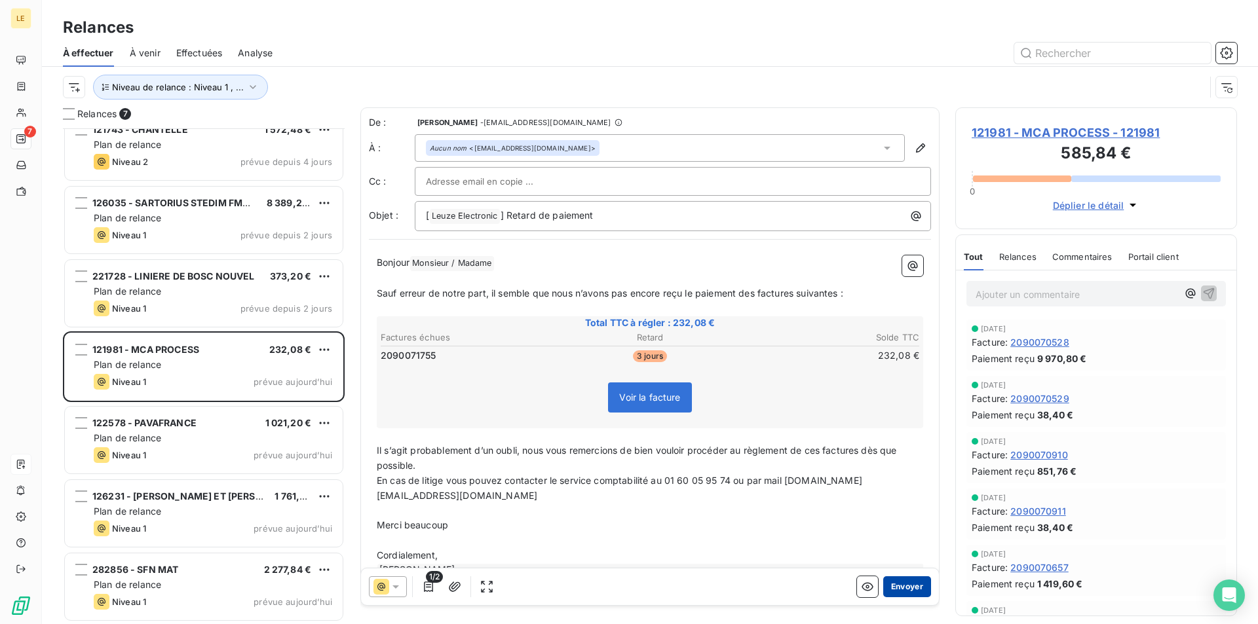
click at [884, 589] on button "Envoyer" at bounding box center [907, 586] width 48 height 21
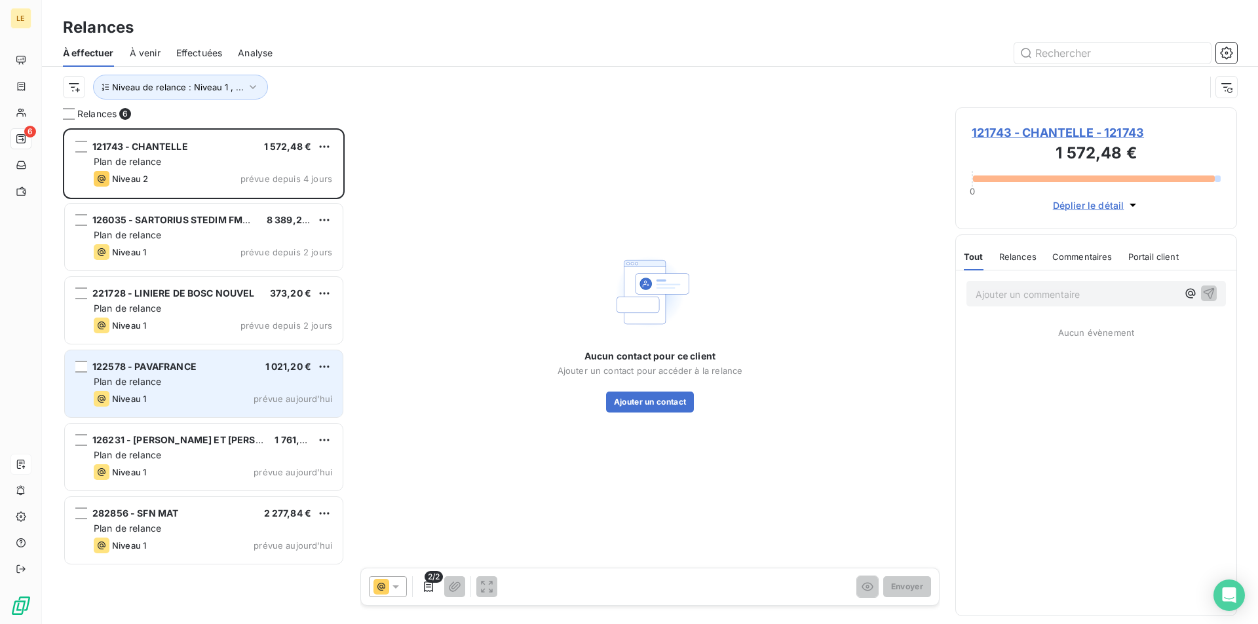
click at [226, 398] on div "Niveau 1 prévue aujourd’hui" at bounding box center [213, 399] width 238 height 16
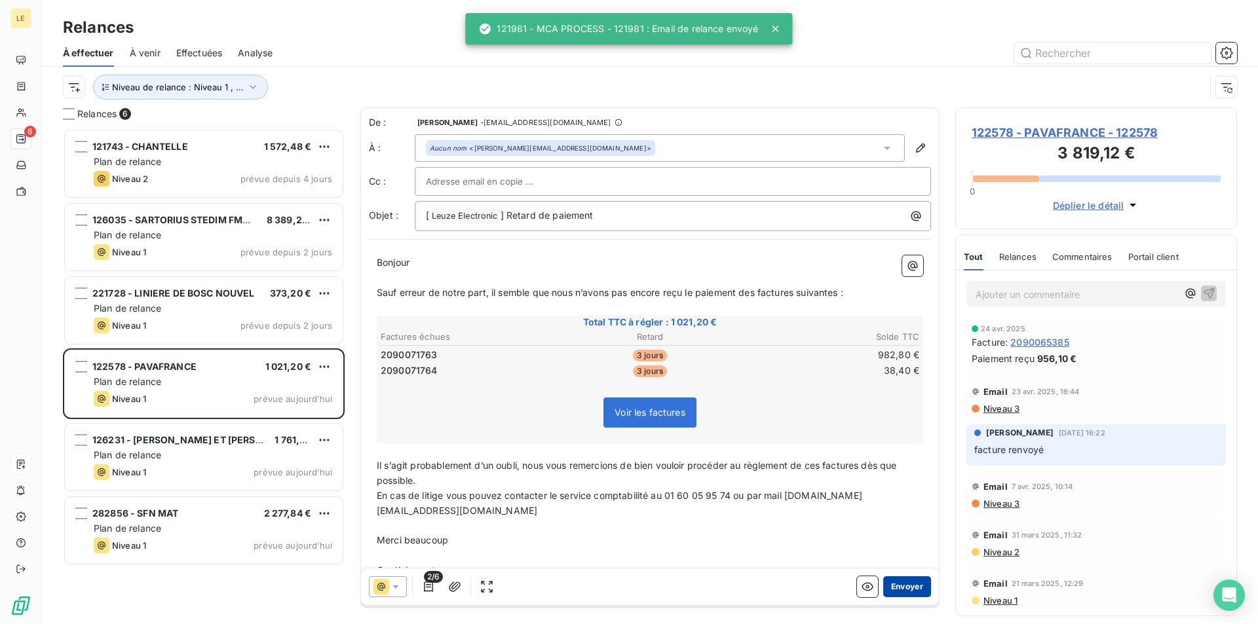
click at [892, 588] on button "Envoyer" at bounding box center [907, 586] width 48 height 21
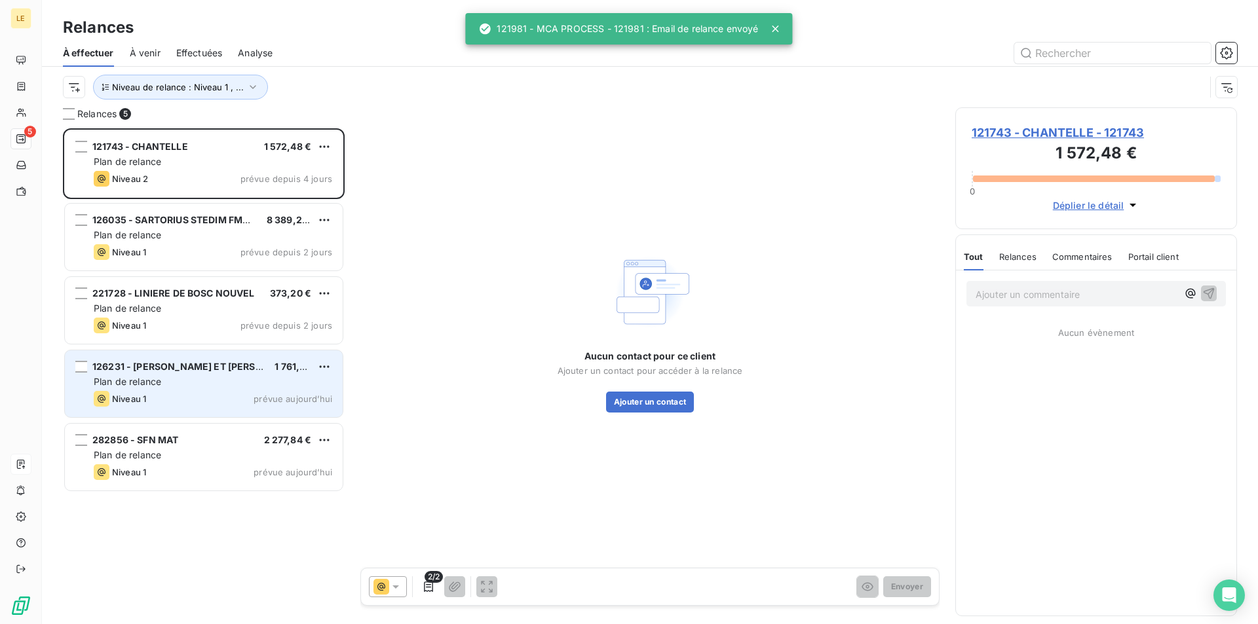
click at [230, 379] on div "Plan de relance" at bounding box center [213, 381] width 238 height 13
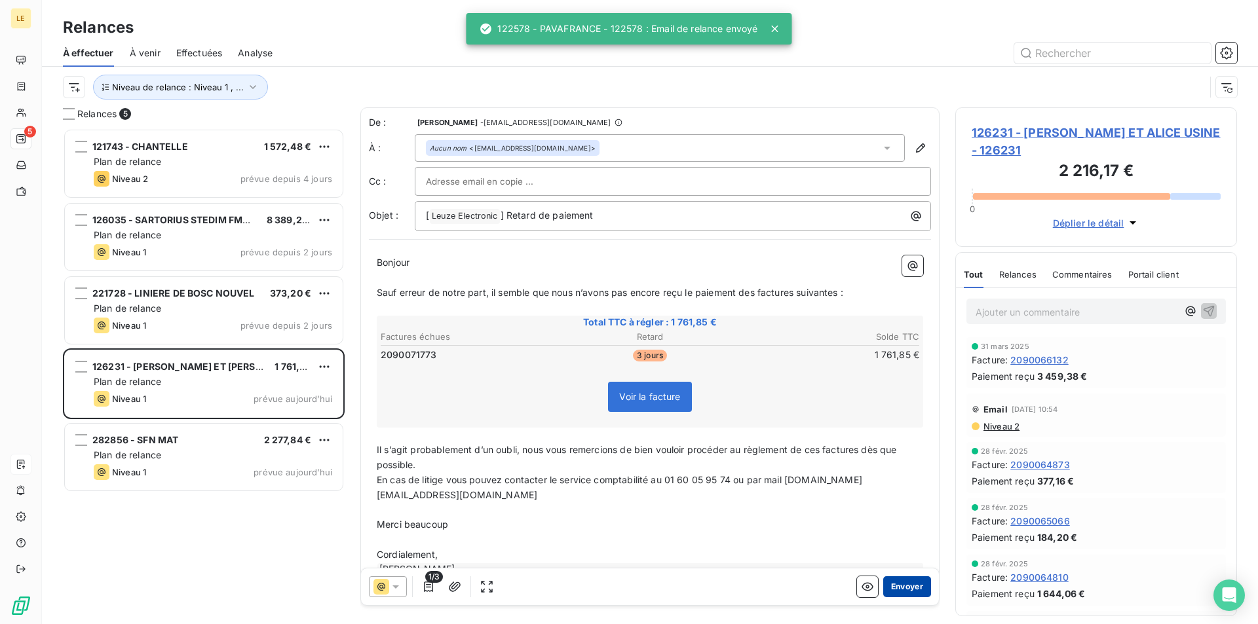
click at [911, 595] on button "Envoyer" at bounding box center [907, 586] width 48 height 21
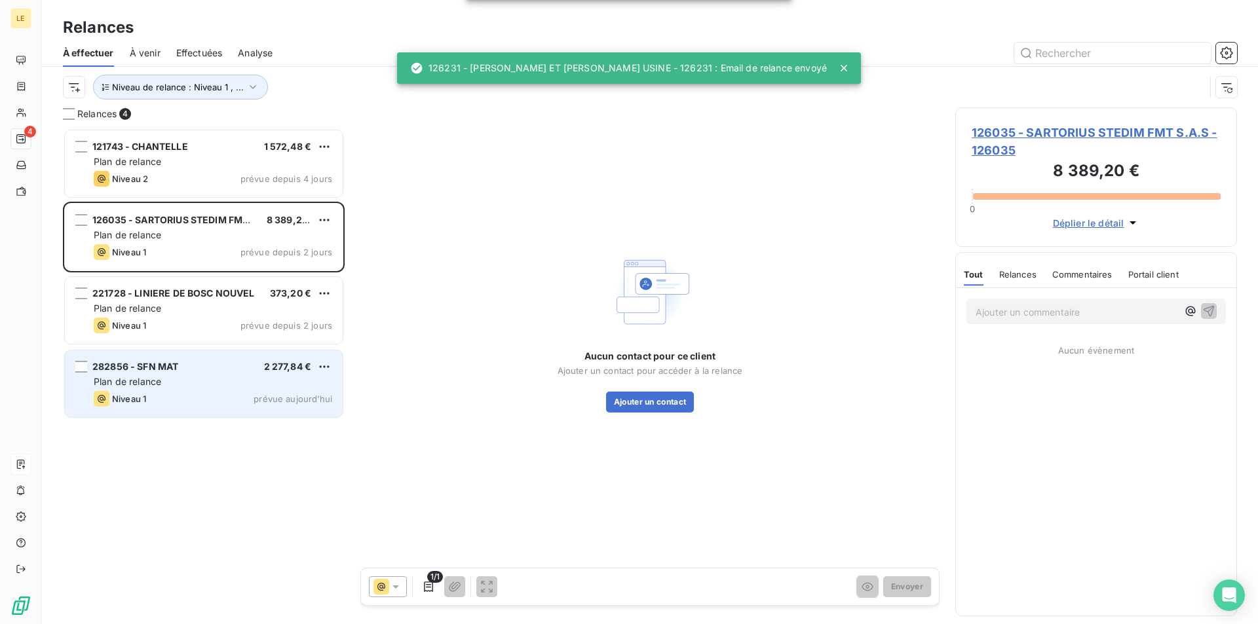
click at [206, 394] on div "Niveau 1 prévue aujourd’hui" at bounding box center [213, 399] width 238 height 16
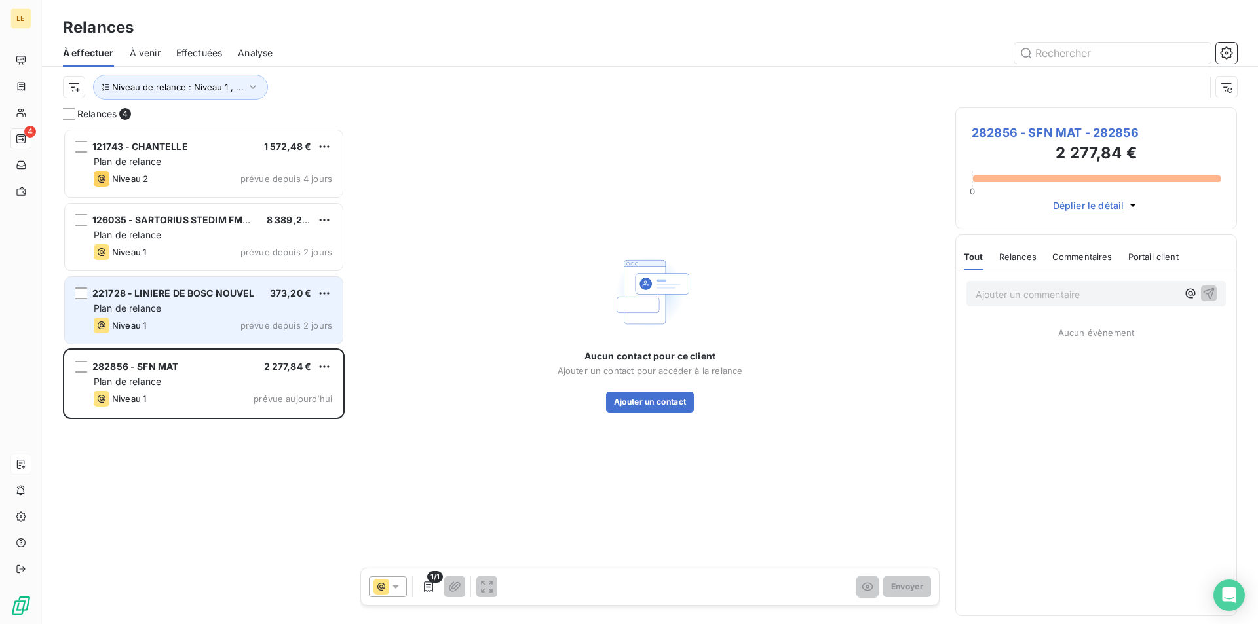
click at [248, 319] on div "Niveau 1 prévue depuis 2 jours" at bounding box center [213, 326] width 238 height 16
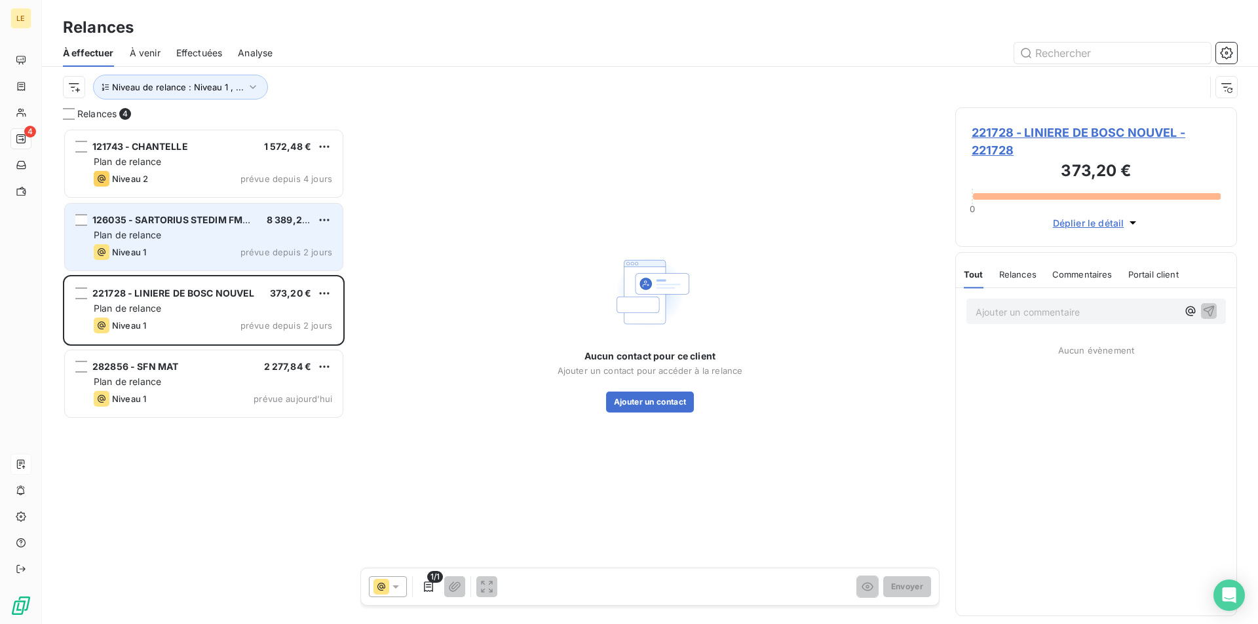
click at [216, 241] on div "Plan de relance" at bounding box center [213, 235] width 238 height 13
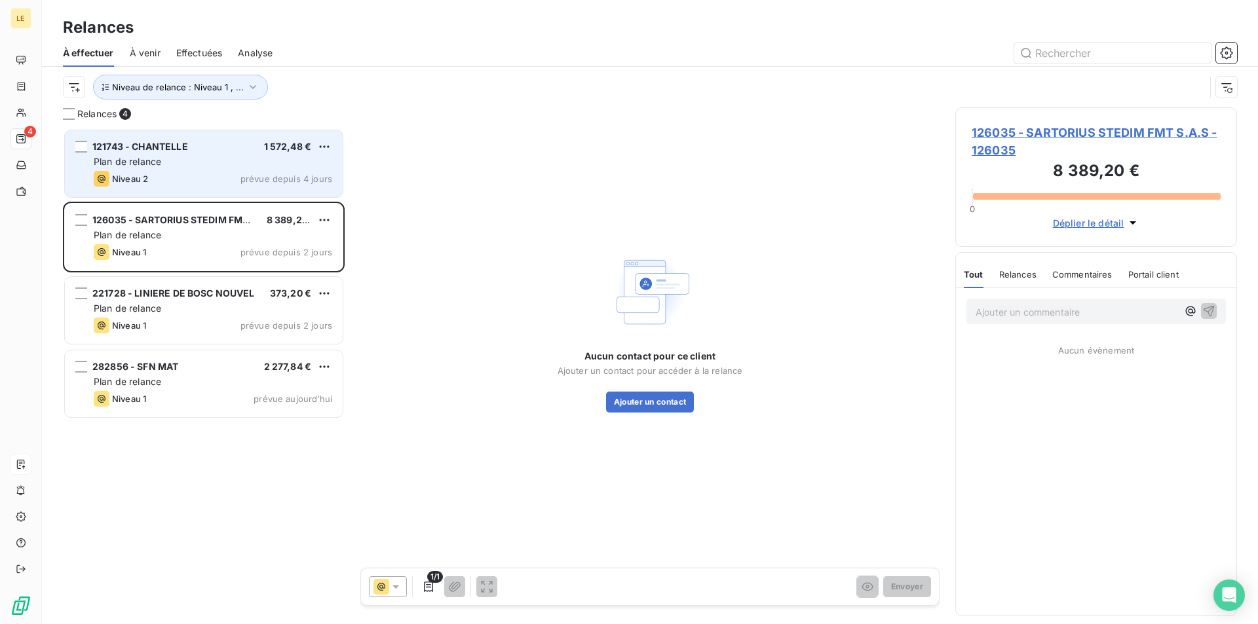
click at [197, 157] on div "Plan de relance" at bounding box center [213, 161] width 238 height 13
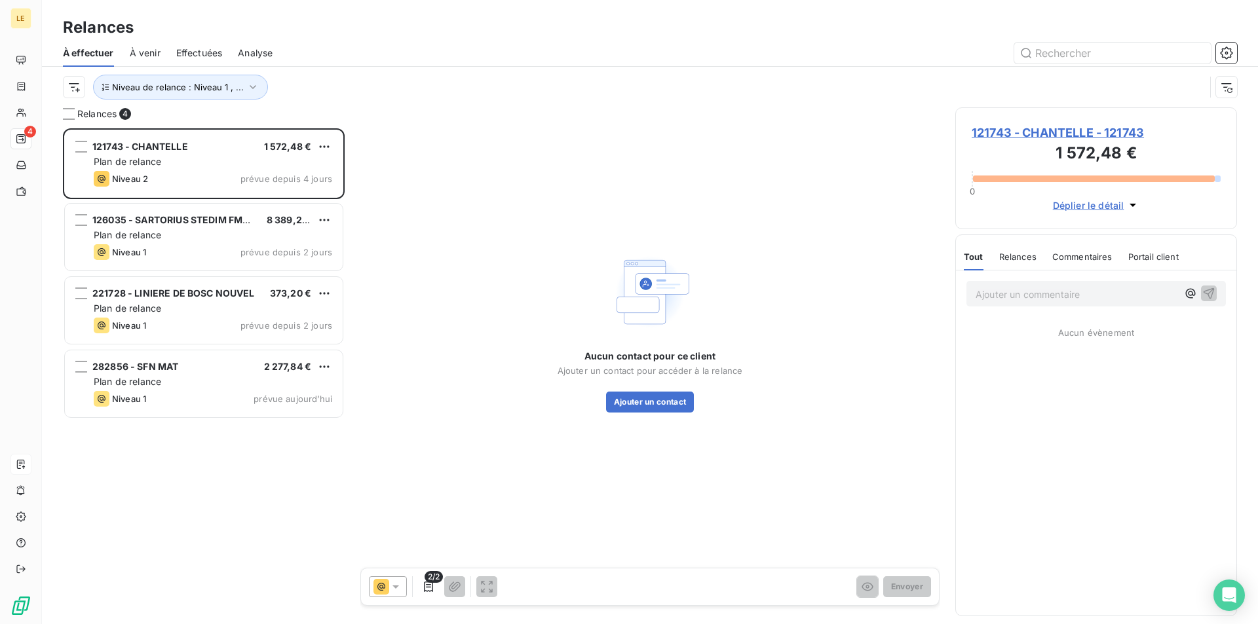
click at [1099, 132] on span "121743 - CHANTELLE - 121743" at bounding box center [1096, 133] width 249 height 18
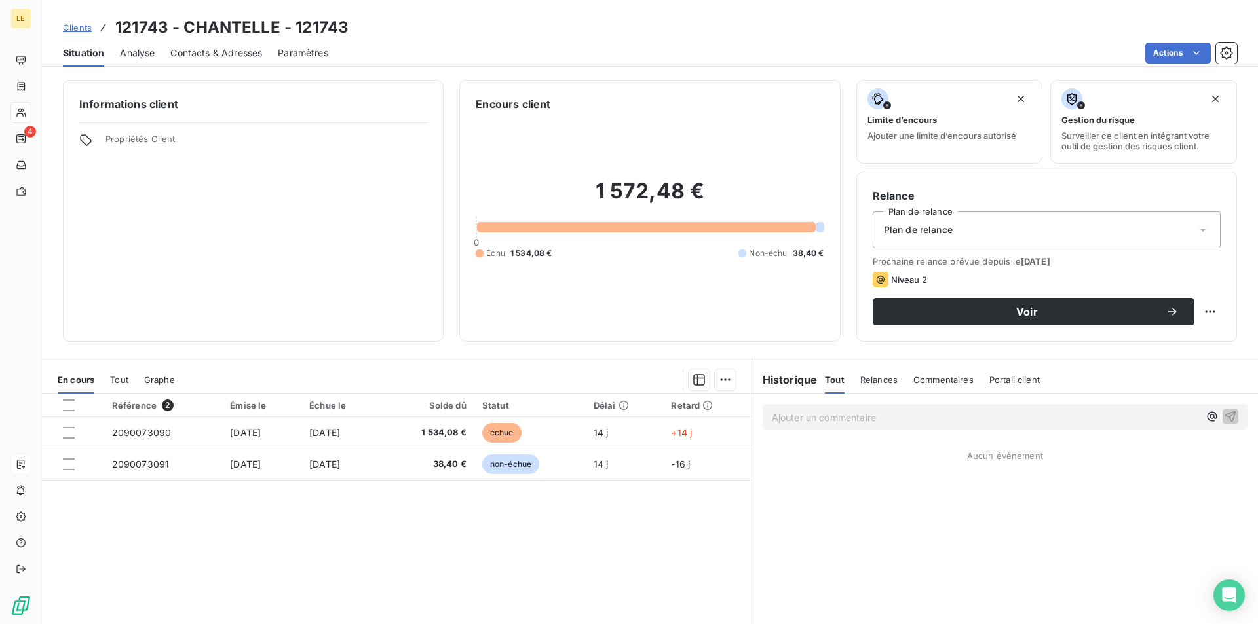
click at [331, 25] on h3 "121743 - CHANTELLE - 121743" at bounding box center [231, 28] width 233 height 24
copy h3 "121743"
click at [242, 56] on span "Contacts & Adresses" at bounding box center [216, 53] width 92 height 13
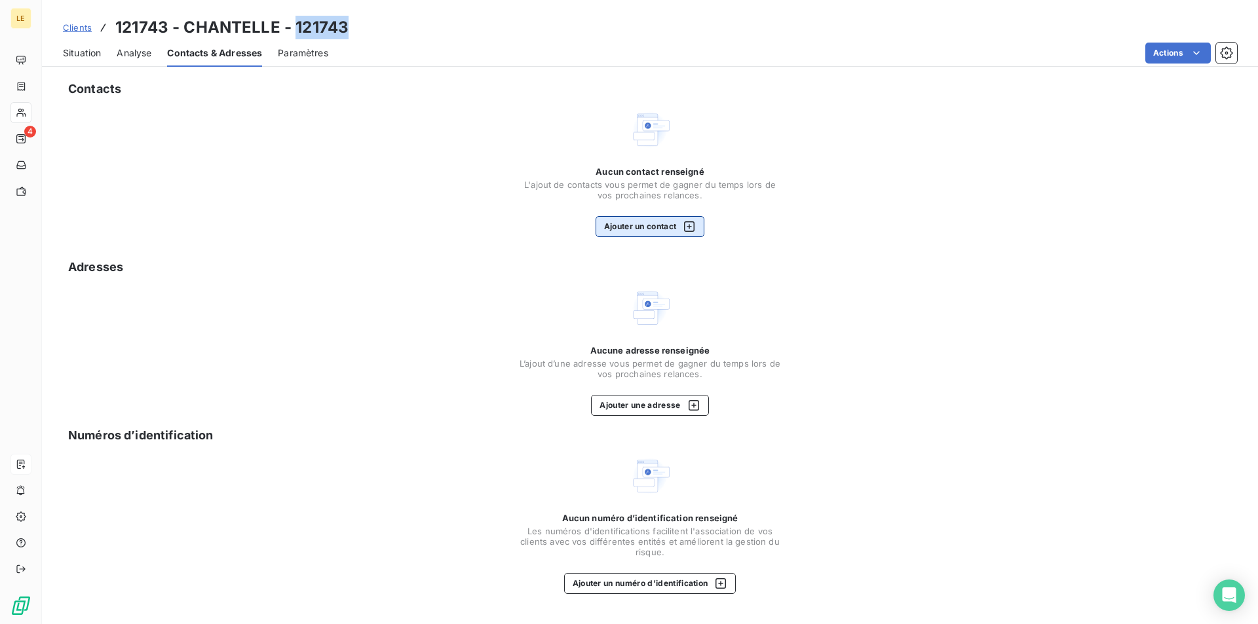
click at [652, 219] on button "Ajouter un contact" at bounding box center [649, 226] width 109 height 21
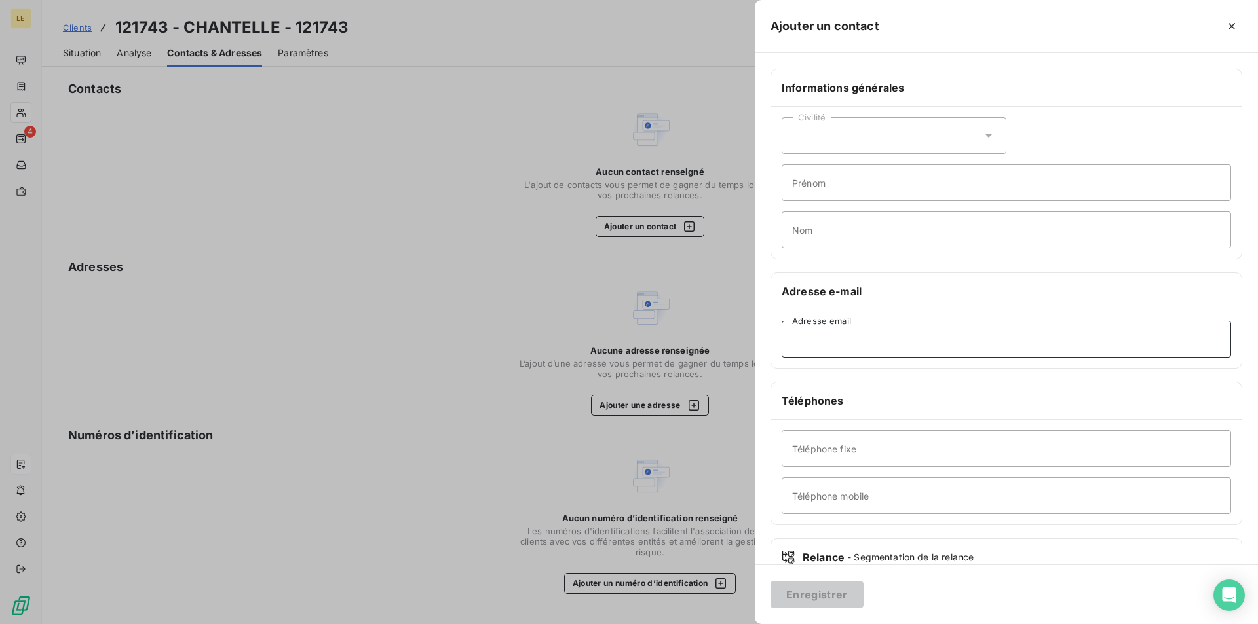
paste input "[PERSON_NAME][EMAIL_ADDRESS][DOMAIN_NAME]"
type input "[PERSON_NAME][EMAIL_ADDRESS][DOMAIN_NAME]"
click at [837, 588] on button "Enregistrer" at bounding box center [816, 595] width 93 height 28
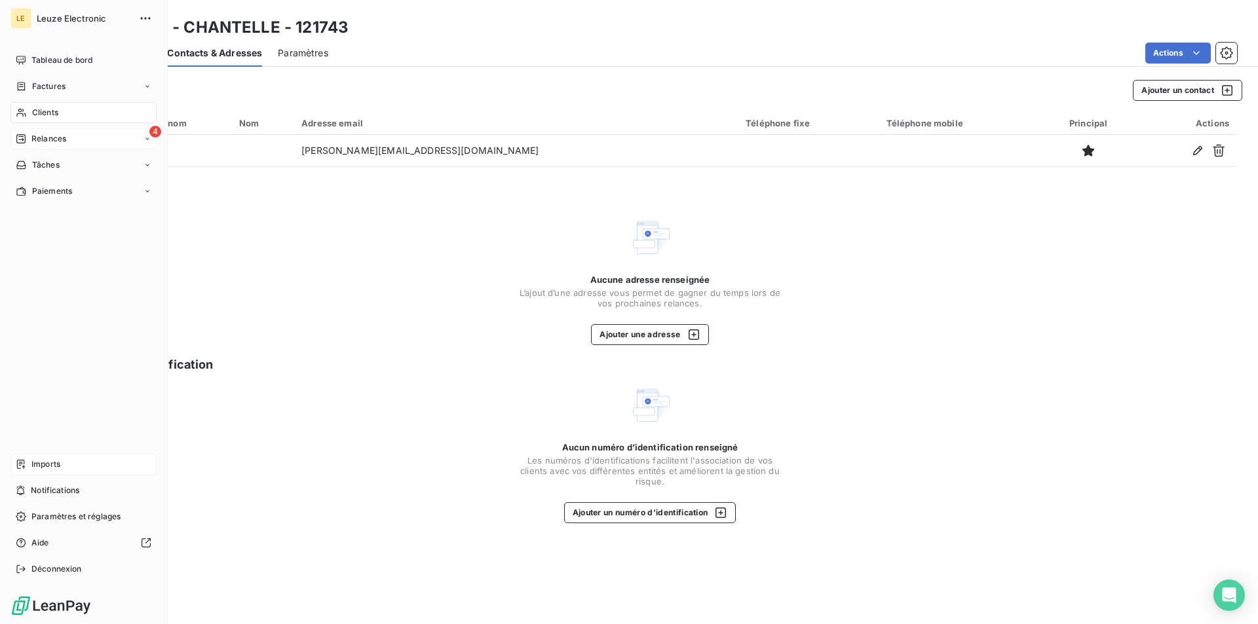
click at [31, 136] on div "Relances" at bounding box center [41, 139] width 50 height 12
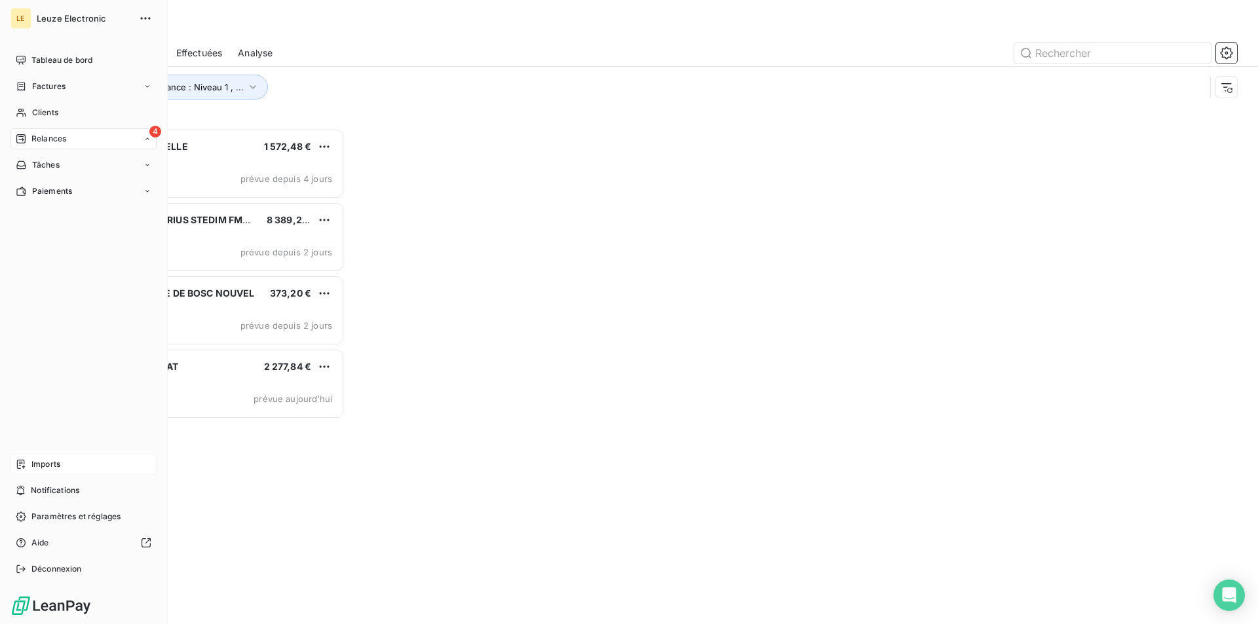
scroll to position [485, 271]
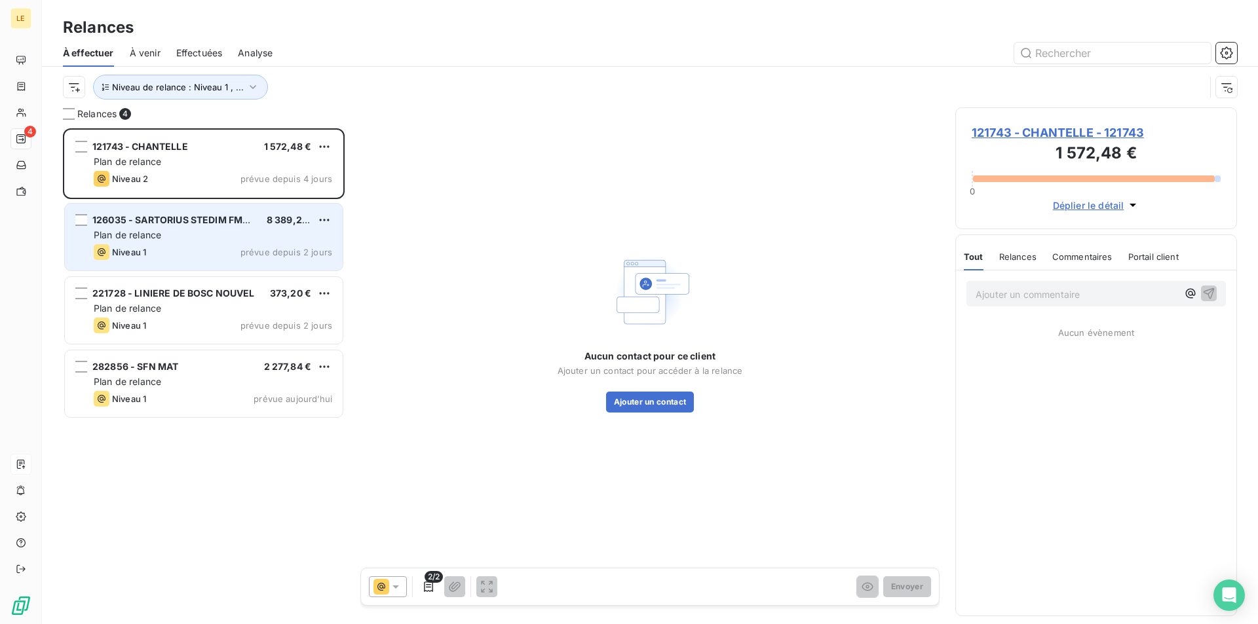
click at [196, 243] on div "126035 - SARTORIUS STEDIM FMT S.A.S 8 389,20 € Plan de relance Niveau 1 prévue …" at bounding box center [204, 237] width 278 height 67
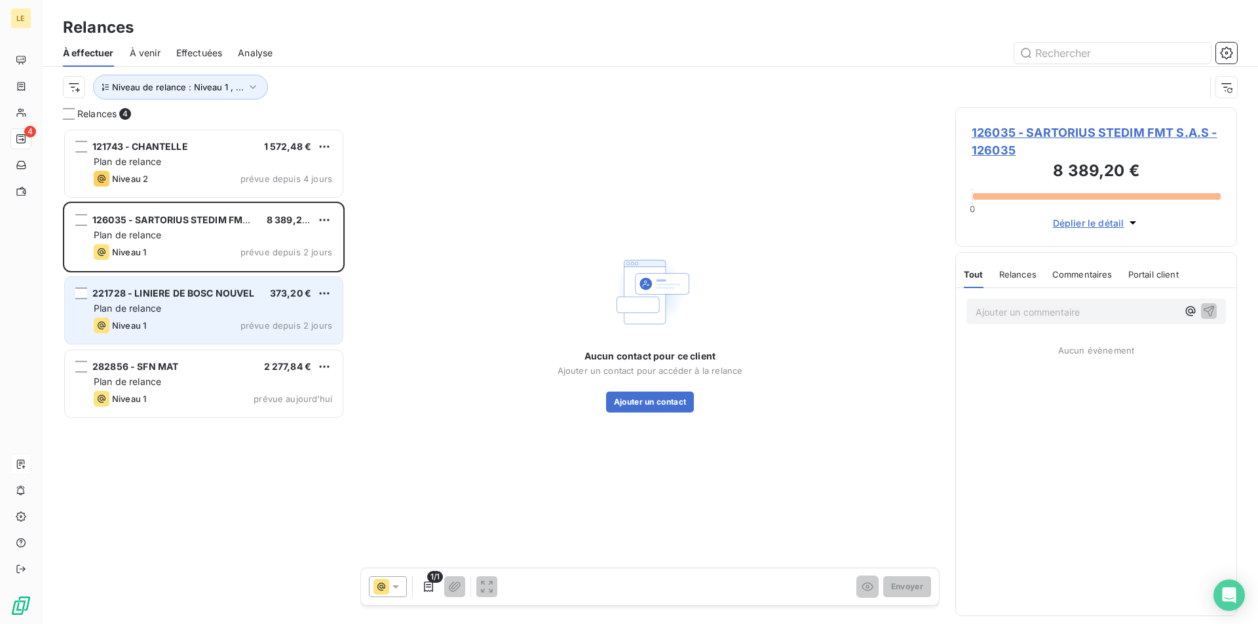
click at [187, 303] on div "Plan de relance" at bounding box center [213, 308] width 238 height 13
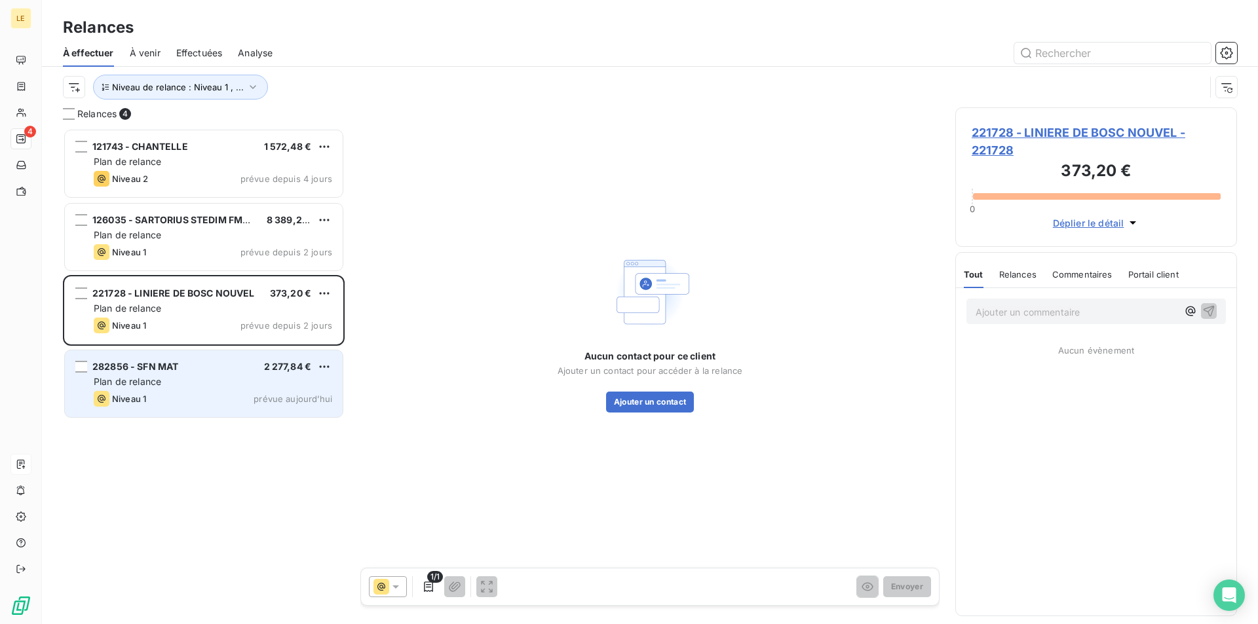
click at [172, 399] on div "Niveau 1 prévue aujourd’hui" at bounding box center [213, 399] width 238 height 16
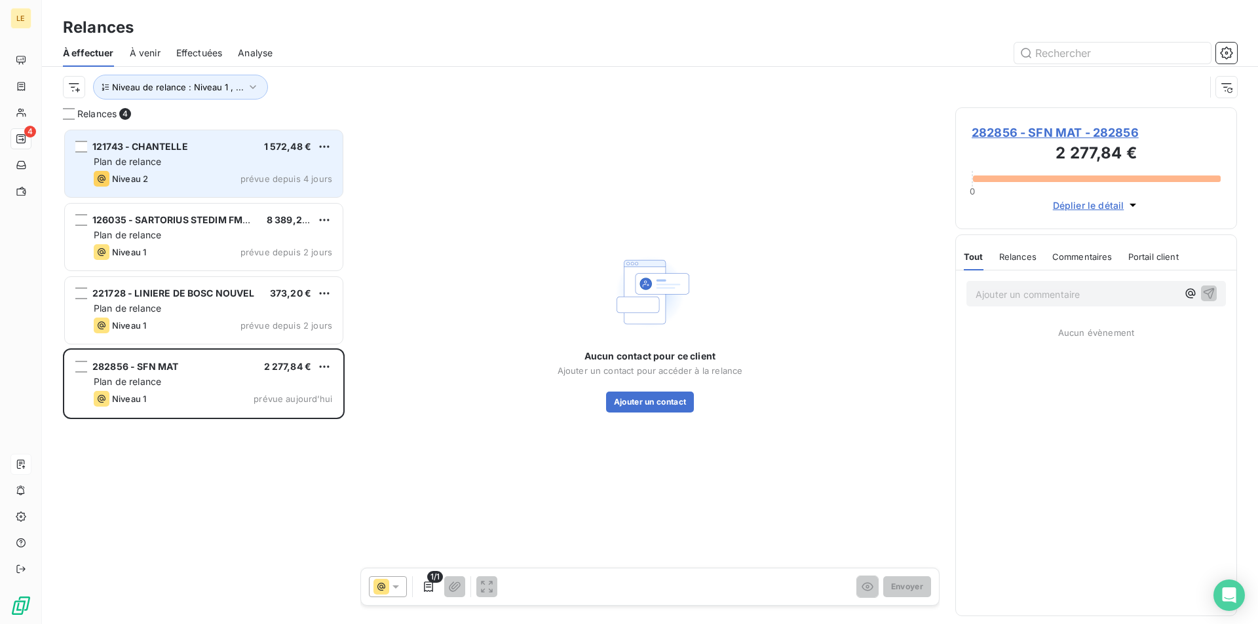
click at [185, 170] on div "121743 - CHANTELLE 1 572,48 € Plan de relance Niveau 2 prévue depuis 4 jours" at bounding box center [204, 163] width 278 height 67
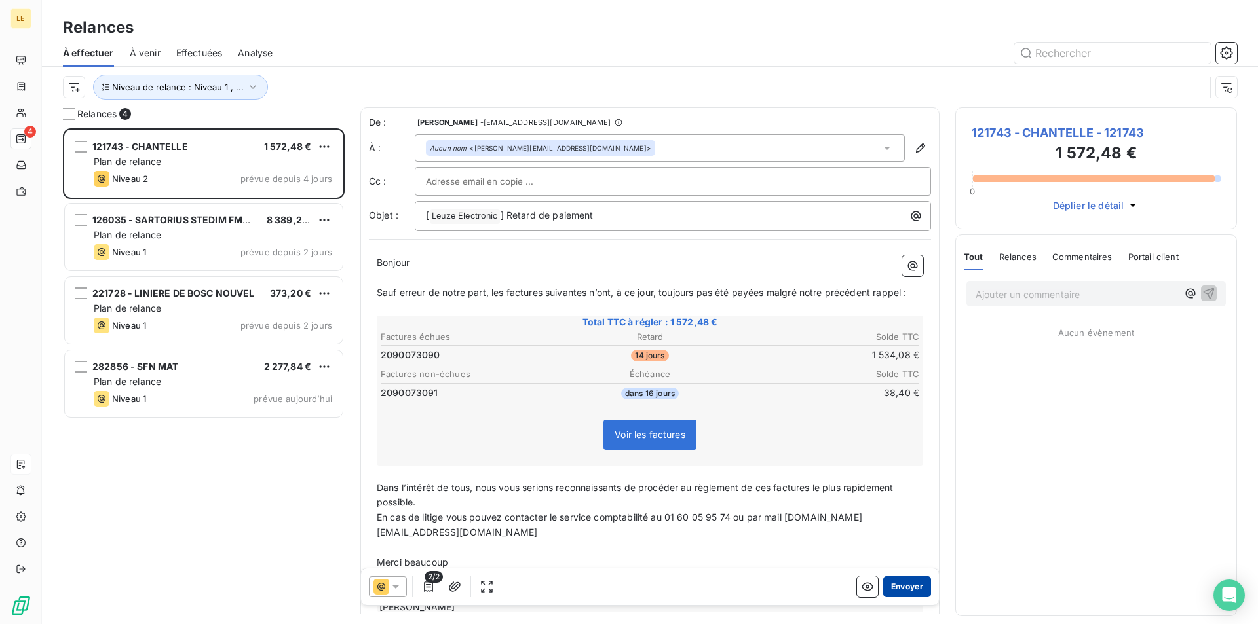
click at [888, 584] on button "Envoyer" at bounding box center [907, 586] width 48 height 21
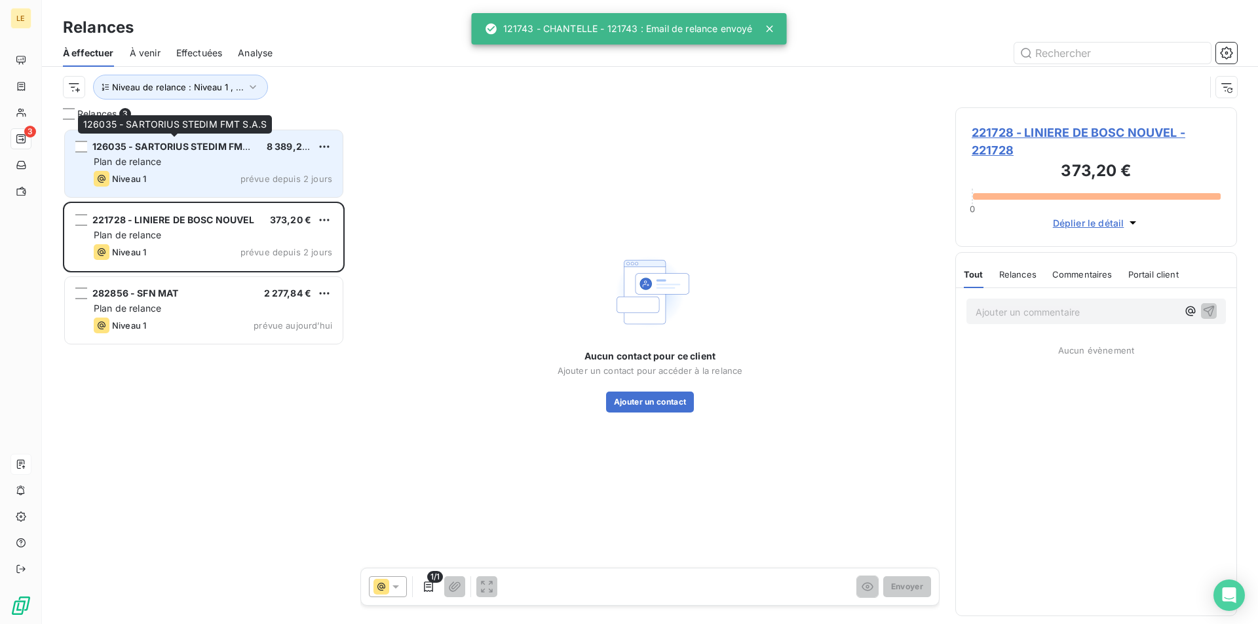
click at [208, 151] on span "126035 - SARTORIUS STEDIM FMT S.A.S" at bounding box center [183, 146] width 183 height 11
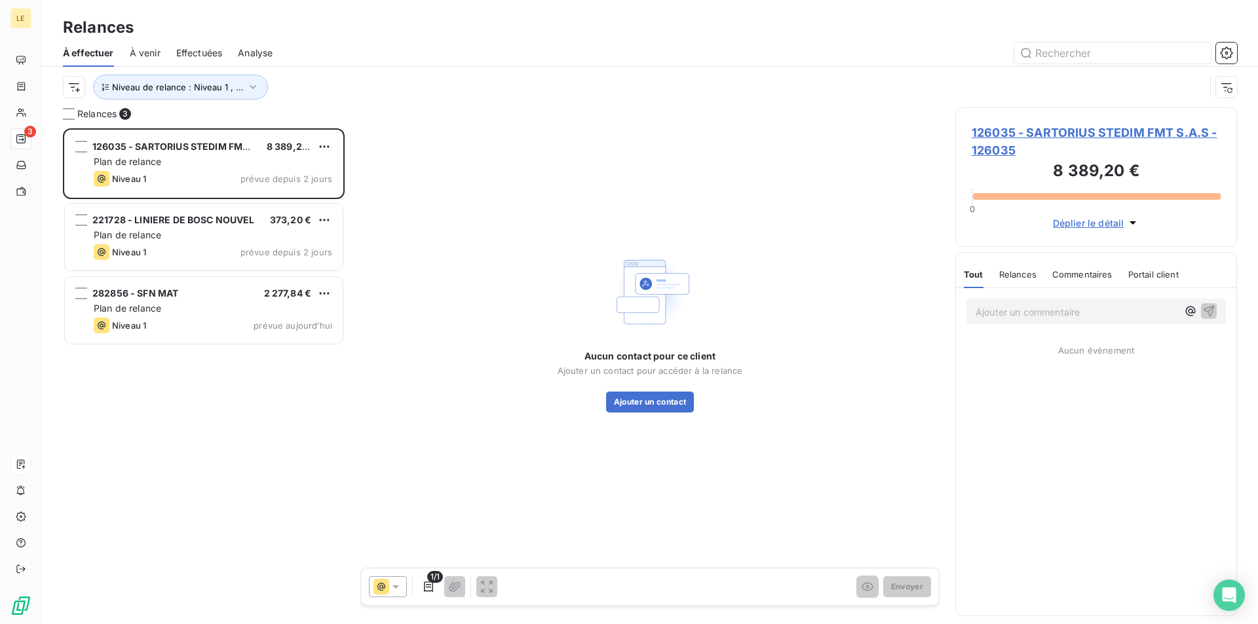
click at [1121, 133] on span "126035 - SARTORIUS STEDIM FMT S.A.S - 126035" at bounding box center [1096, 141] width 249 height 35
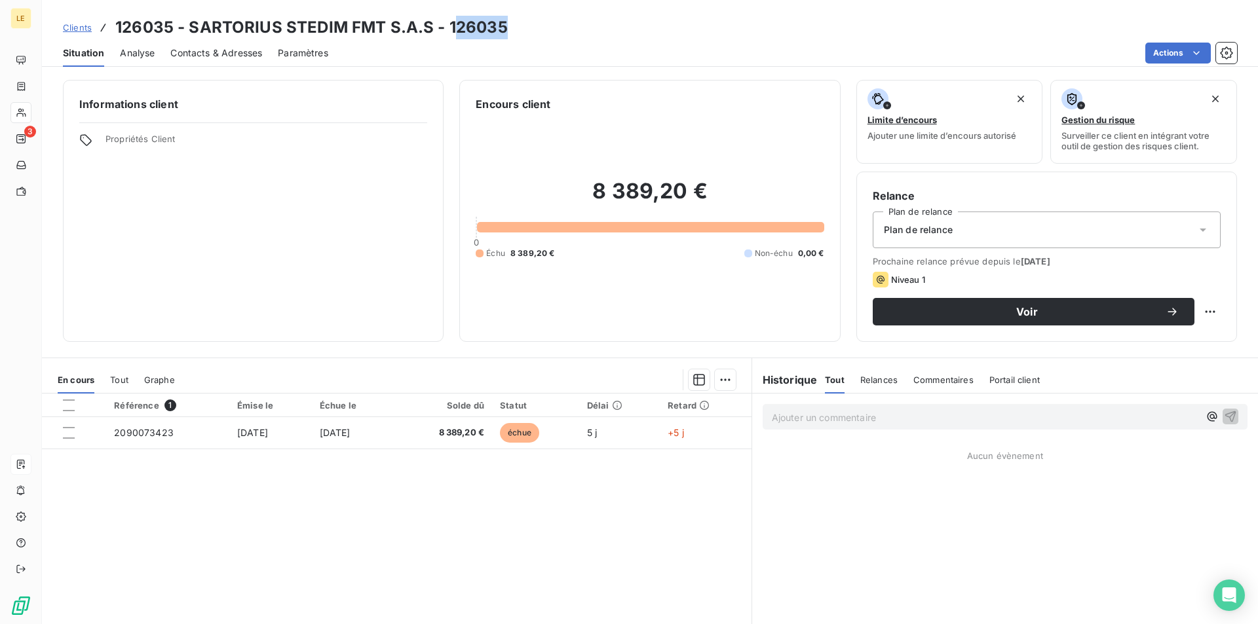
drag, startPoint x: 504, startPoint y: 26, endPoint x: 453, endPoint y: 29, distance: 51.2
click at [453, 29] on div "Clients 126035 - SARTORIUS STEDIM FMT S.A.S - 126035" at bounding box center [650, 28] width 1216 height 24
click at [499, 18] on h3 "126035 - SARTORIUS STEDIM FMT S.A.S - 126035" at bounding box center [311, 28] width 392 height 24
click at [475, 29] on h3 "126035 - SARTORIUS STEDIM FMT S.A.S - 126035" at bounding box center [311, 28] width 392 height 24
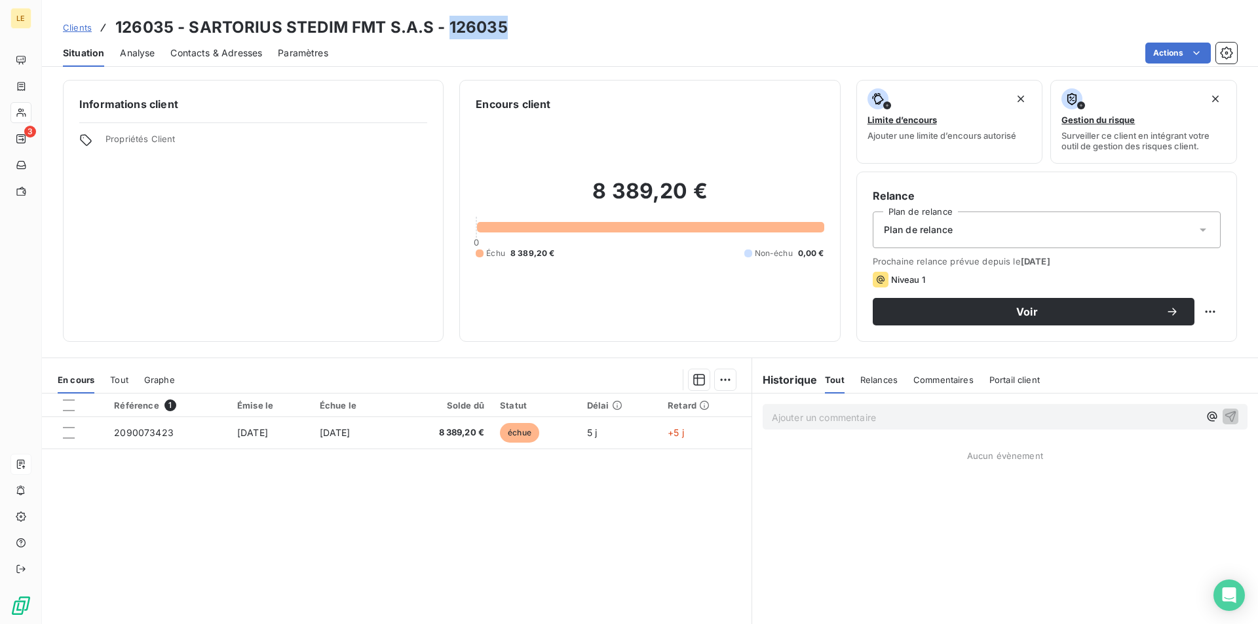
copy h3 "126035"
click at [203, 52] on span "Contacts & Adresses" at bounding box center [216, 53] width 92 height 13
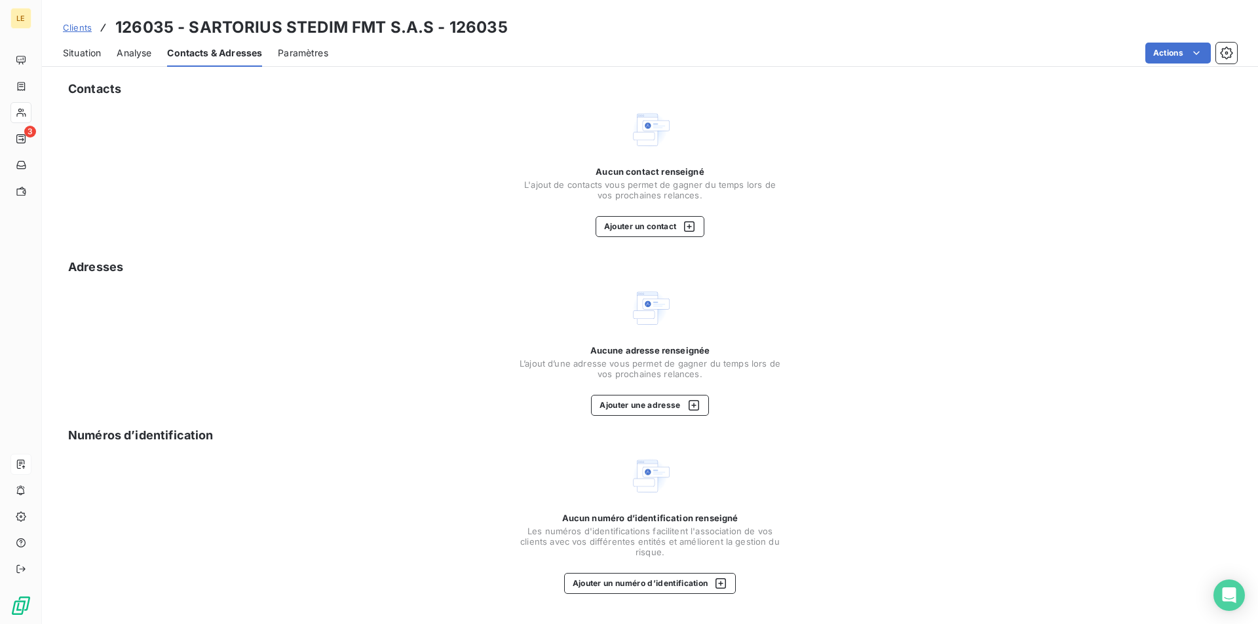
click at [662, 238] on div "Contacts Aucun contact renseigné L'ajout de contacts vous permet de gagner du t…" at bounding box center [650, 348] width 1216 height 552
click at [653, 227] on button "Ajouter un contact" at bounding box center [649, 226] width 109 height 21
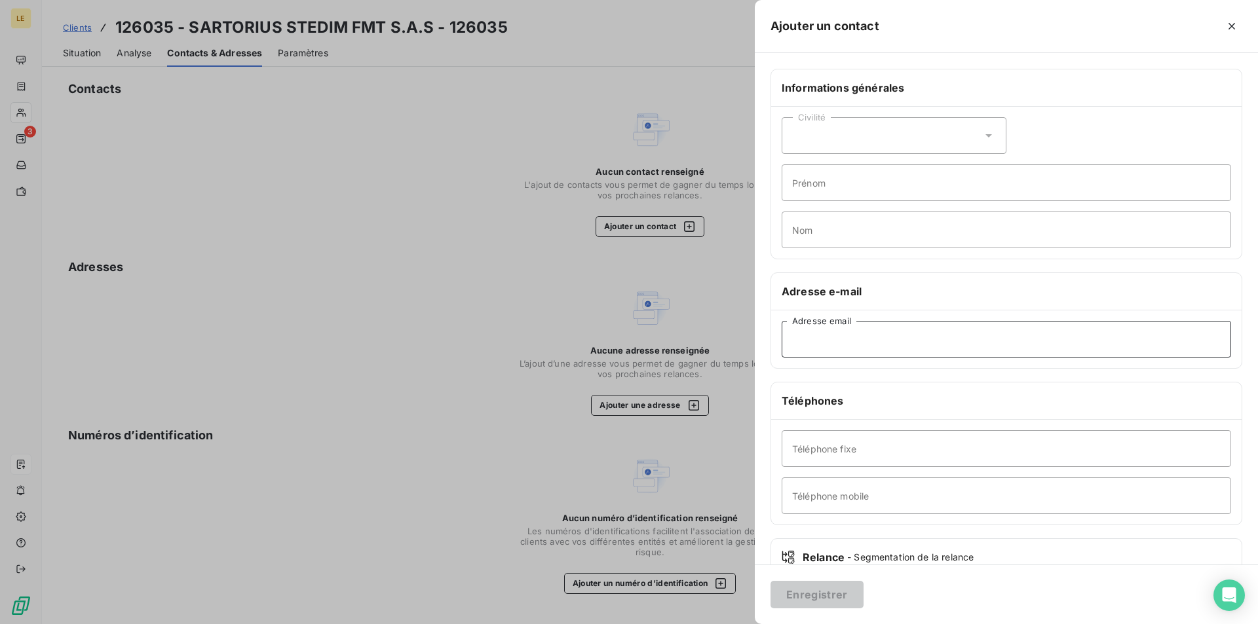
drag, startPoint x: 839, startPoint y: 312, endPoint x: 844, endPoint y: 330, distance: 18.3
paste input "[PERSON_NAME][EMAIL_ADDRESS][DOMAIN_NAME]"
click at [814, 333] on input "[PERSON_NAME][EMAIL_ADDRESS][DOMAIN_NAME]" at bounding box center [1006, 339] width 449 height 37
type input "[PERSON_NAME][EMAIL_ADDRESS][DOMAIN_NAME]"
click at [797, 591] on button "Enregistrer" at bounding box center [816, 595] width 93 height 28
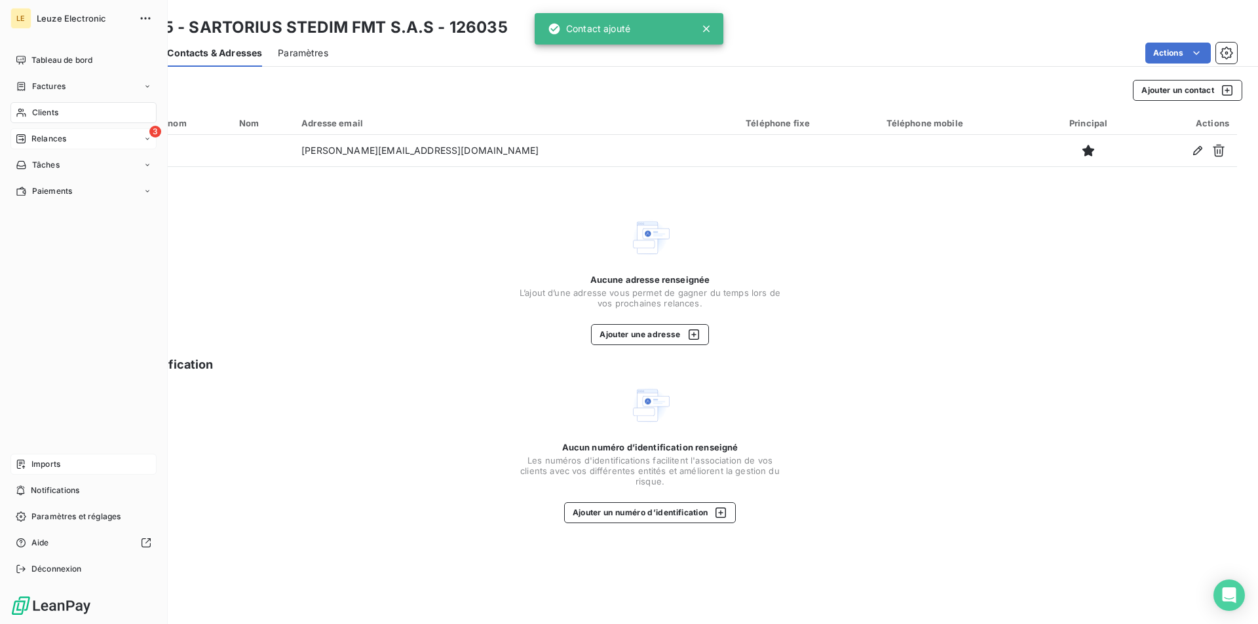
click at [28, 140] on div "Relances" at bounding box center [41, 139] width 50 height 12
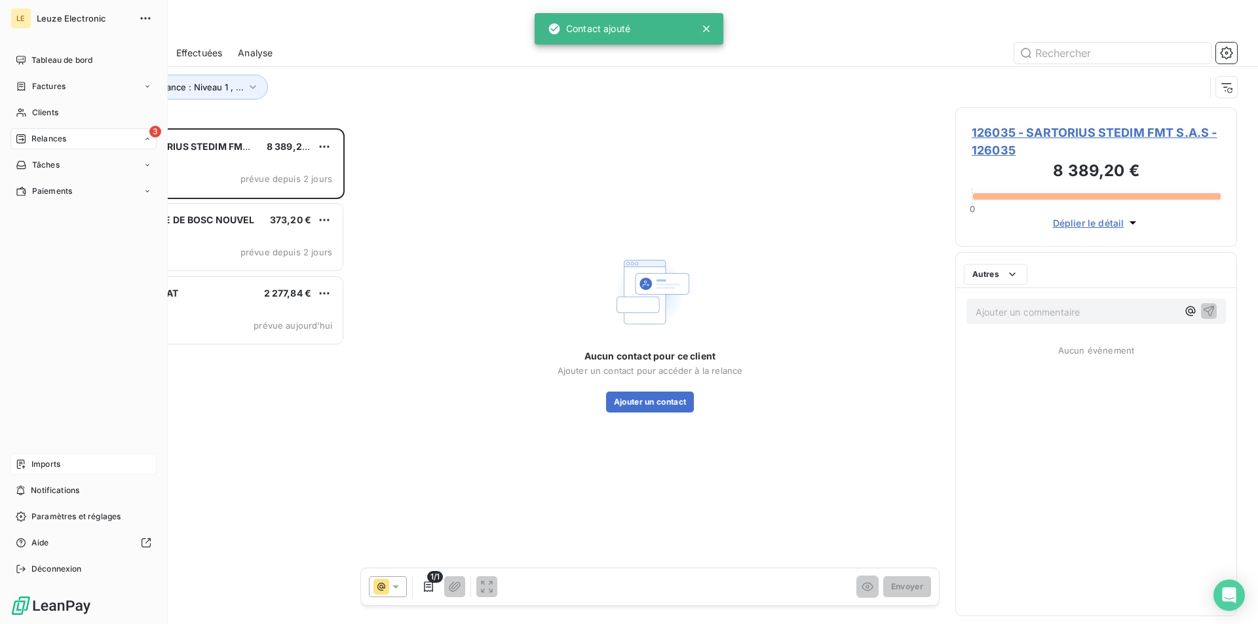
scroll to position [485, 271]
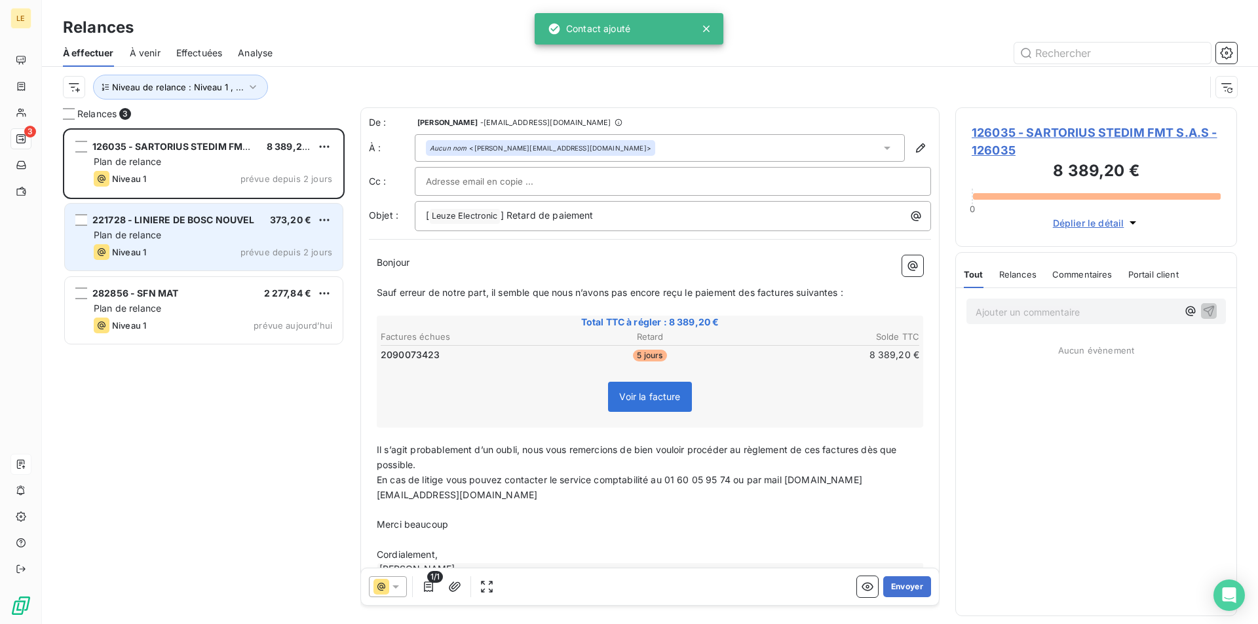
click at [231, 239] on div "Plan de relance" at bounding box center [213, 235] width 238 height 13
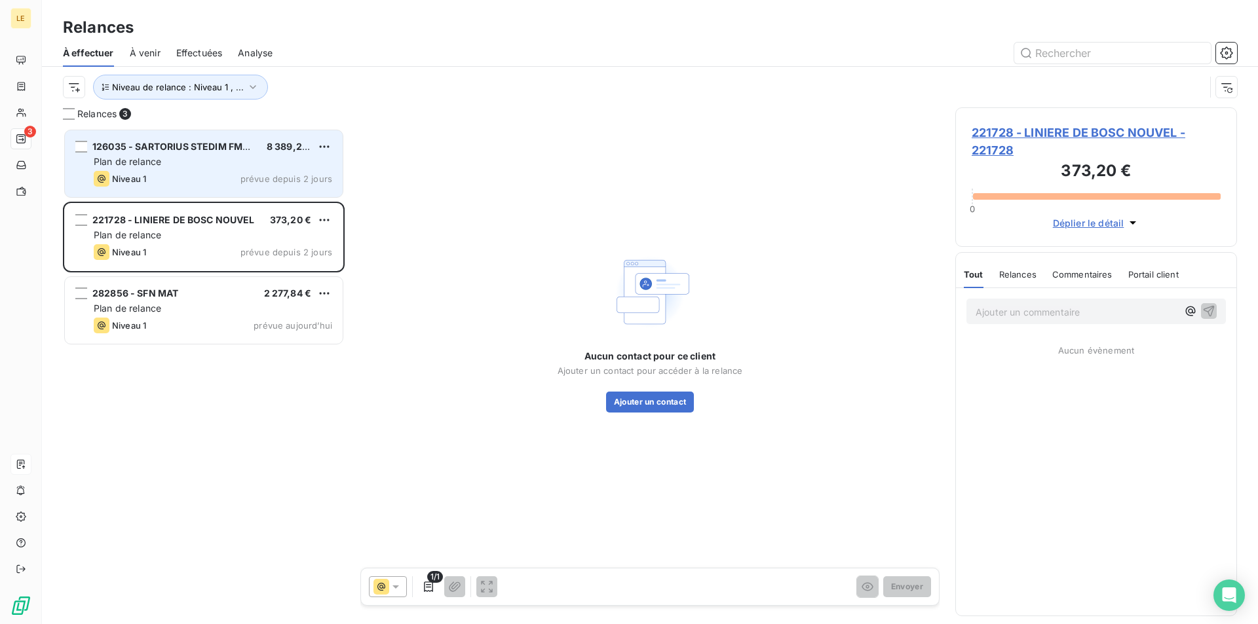
click at [221, 156] on div "Plan de relance" at bounding box center [213, 161] width 238 height 13
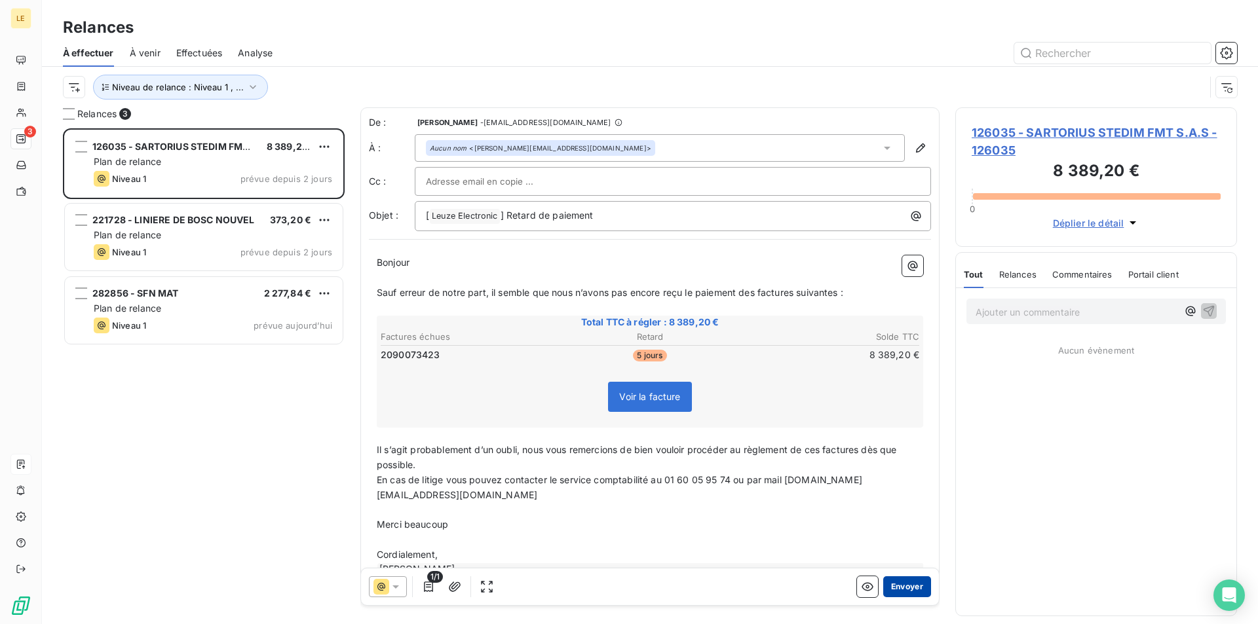
click at [895, 581] on button "Envoyer" at bounding box center [907, 586] width 48 height 21
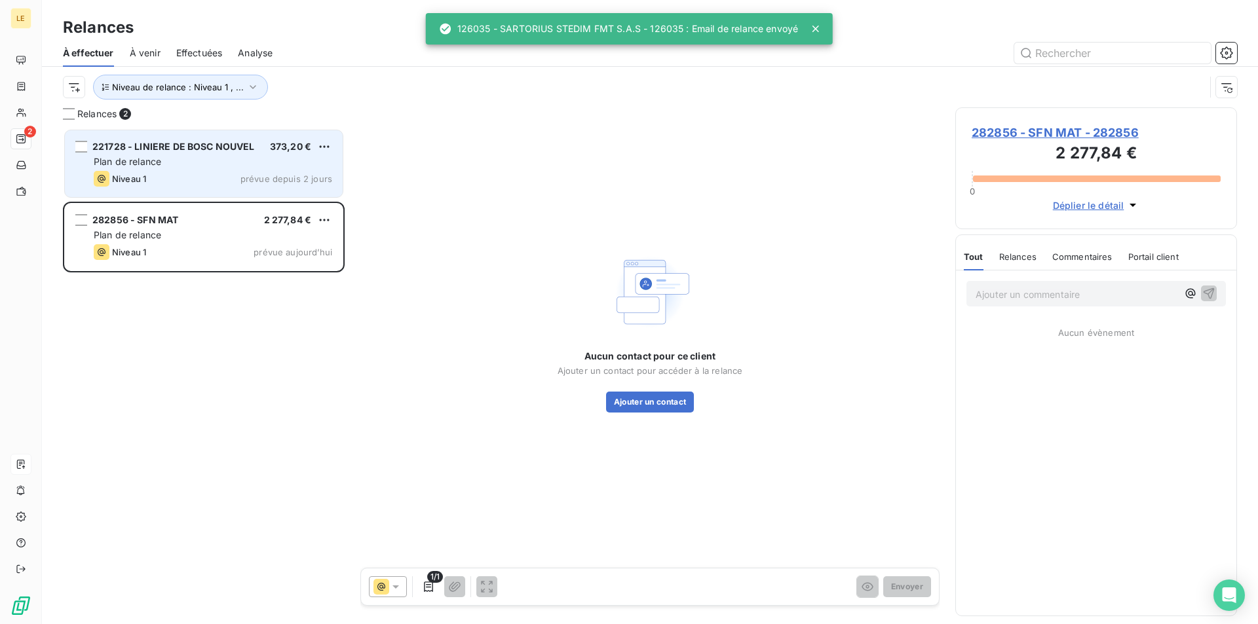
click at [212, 164] on div "Plan de relance" at bounding box center [213, 161] width 238 height 13
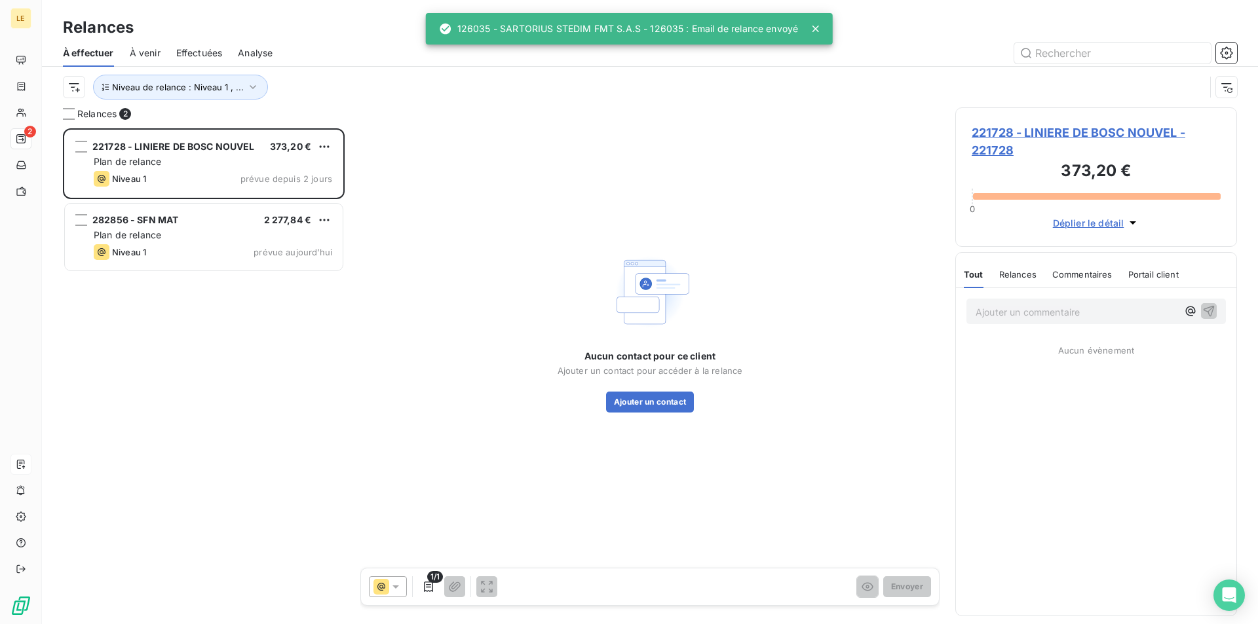
click at [1051, 140] on span "221728 - LINIERE DE BOSC NOUVEL - 221728" at bounding box center [1096, 141] width 249 height 35
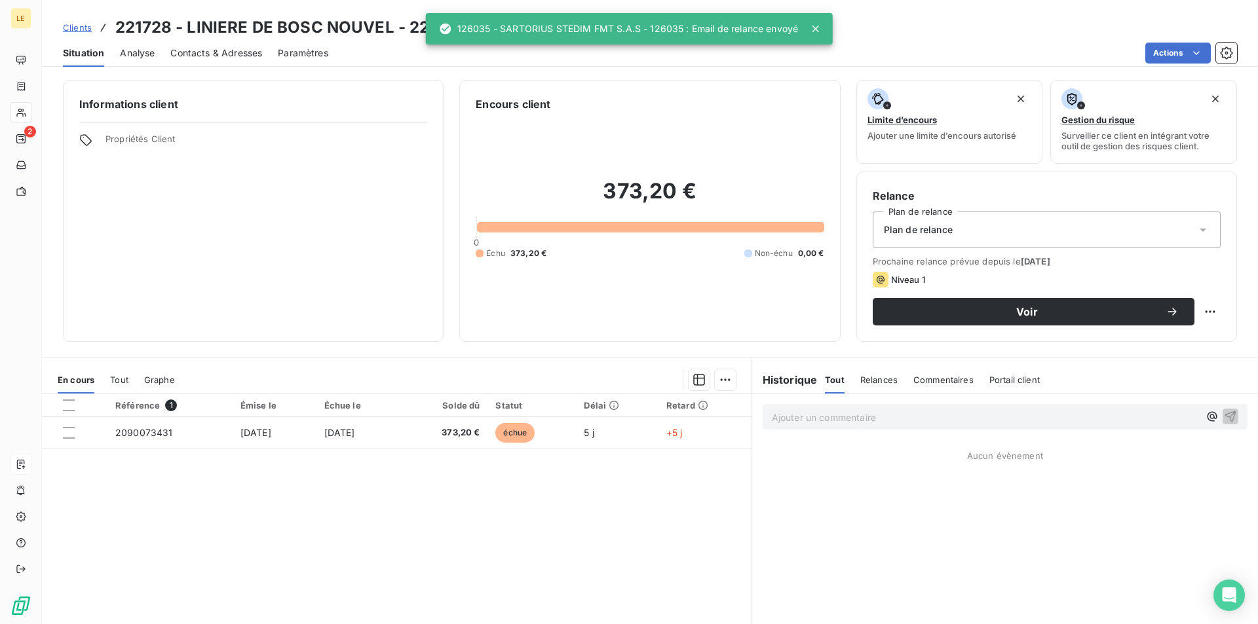
click at [422, 29] on h3 "221728 - LINIERE DE BOSC NOUVEL - 221728" at bounding box center [290, 28] width 350 height 24
copy h3 "221728"
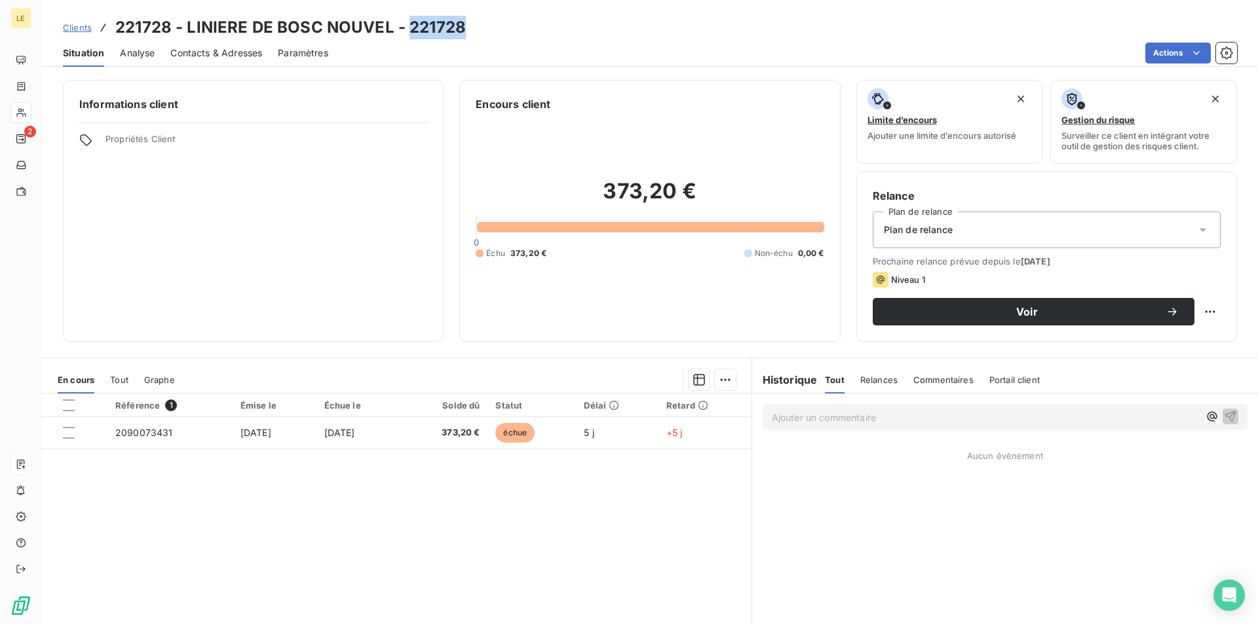
click at [202, 50] on span "Contacts & Adresses" at bounding box center [216, 53] width 92 height 13
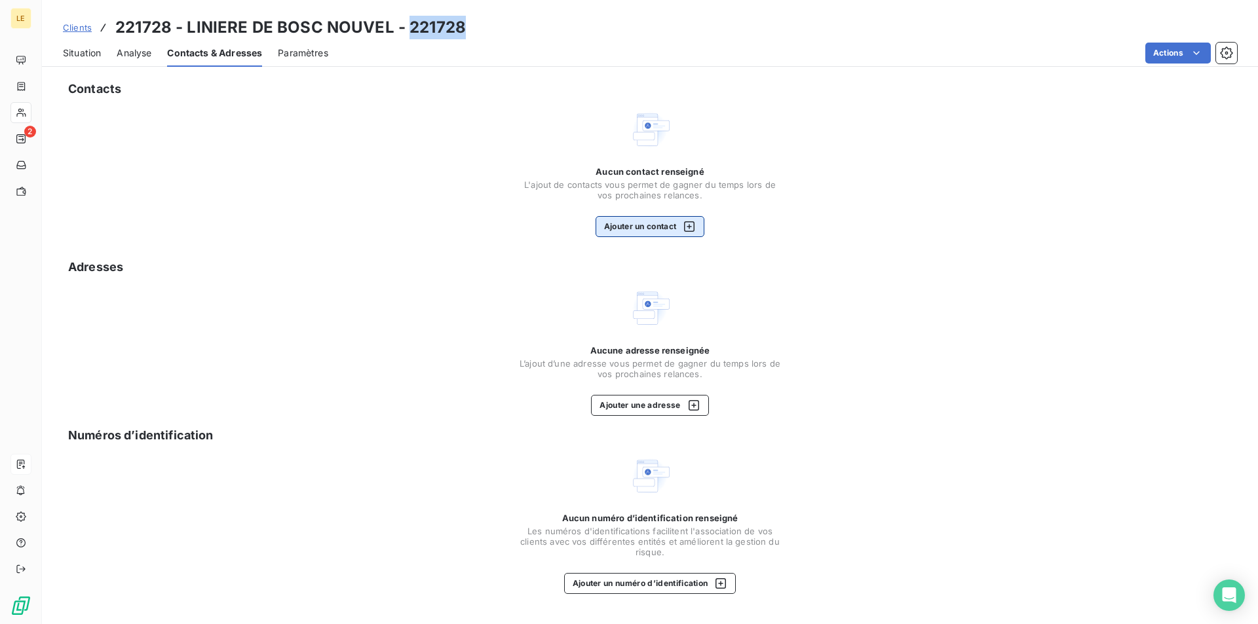
click at [627, 223] on button "Ajouter un contact" at bounding box center [649, 226] width 109 height 21
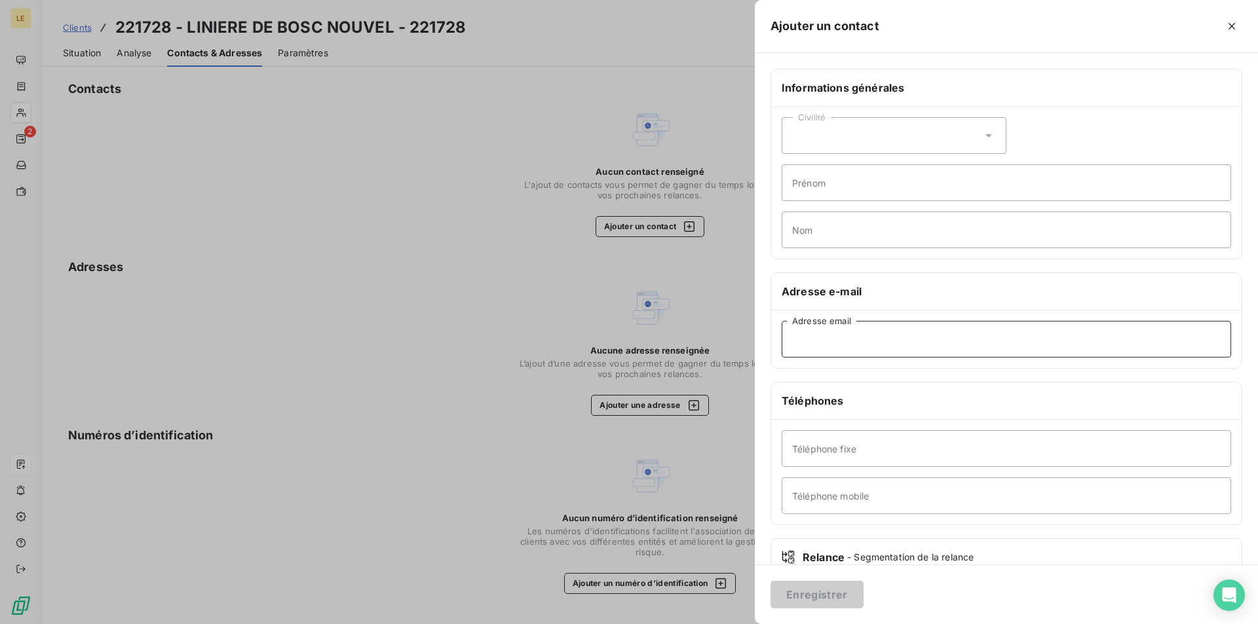
paste input "[EMAIL_ADDRESS][DOMAIN_NAME]"
click at [818, 339] on input "[EMAIL_ADDRESS][DOMAIN_NAME]" at bounding box center [1006, 339] width 449 height 37
type input "[EMAIL_ADDRESS][DOMAIN_NAME]"
click at [827, 582] on button "Enregistrer" at bounding box center [816, 595] width 93 height 28
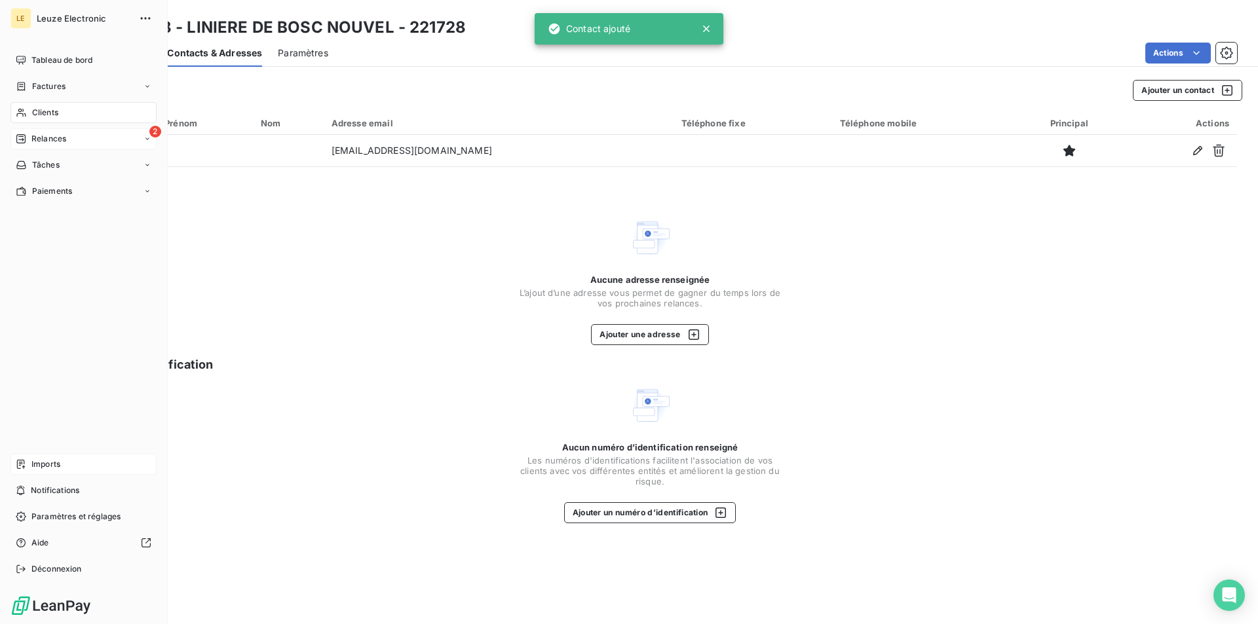
click at [50, 144] on span "Relances" at bounding box center [48, 139] width 35 height 12
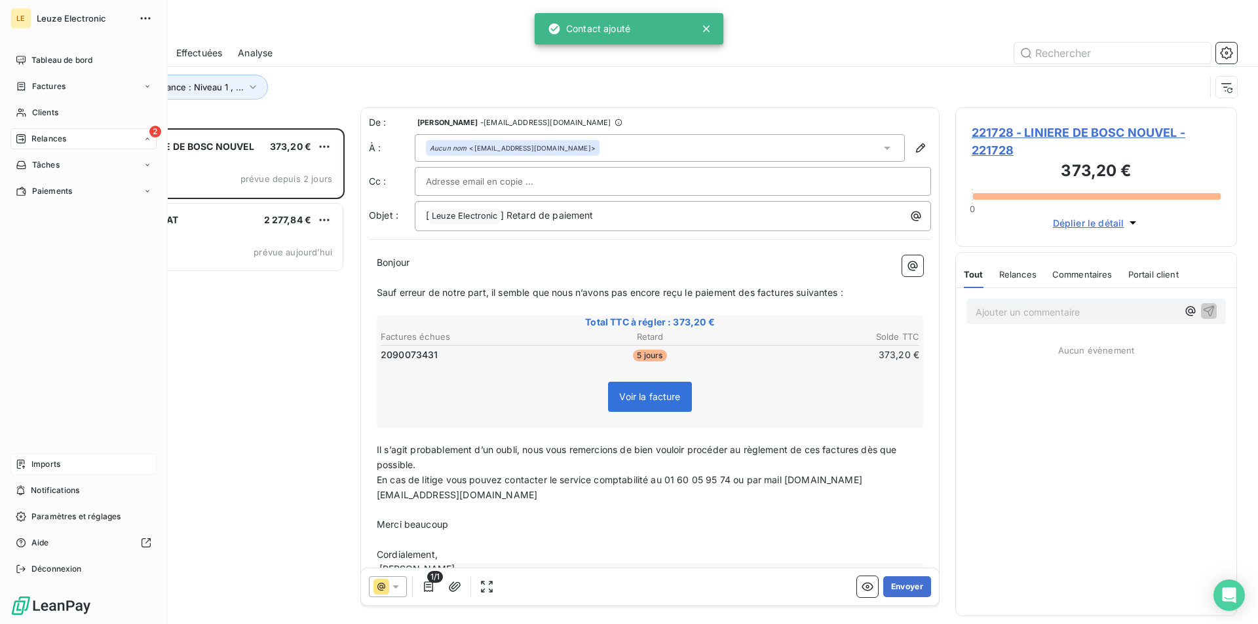
scroll to position [485, 271]
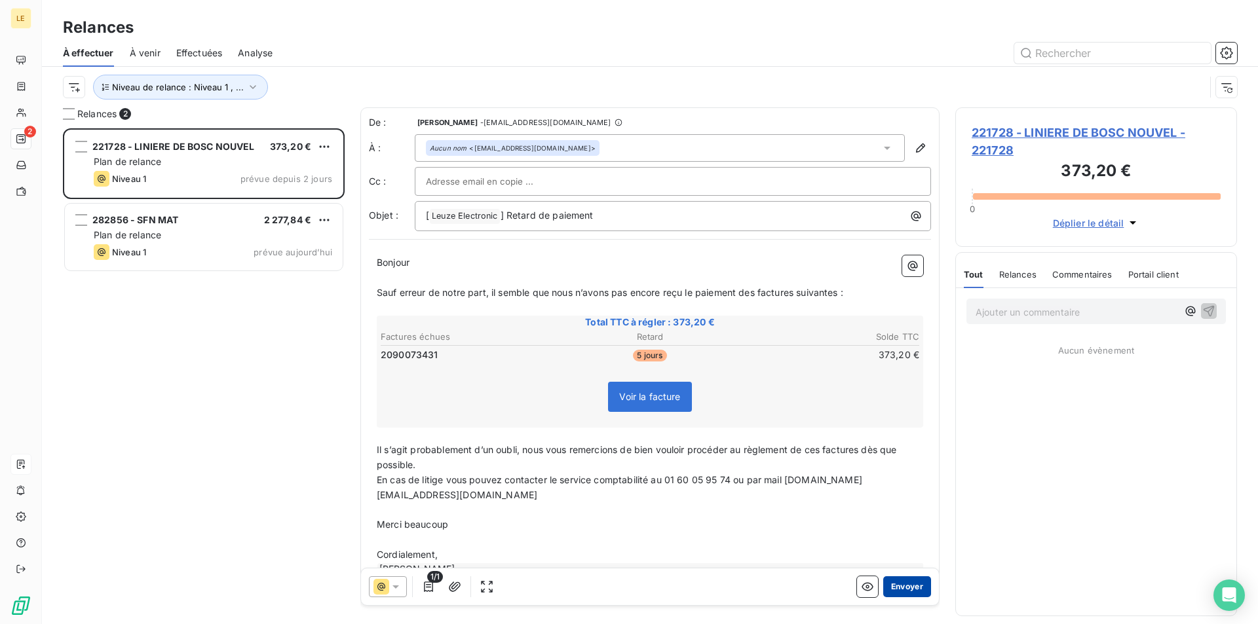
click at [889, 586] on button "Envoyer" at bounding box center [907, 586] width 48 height 21
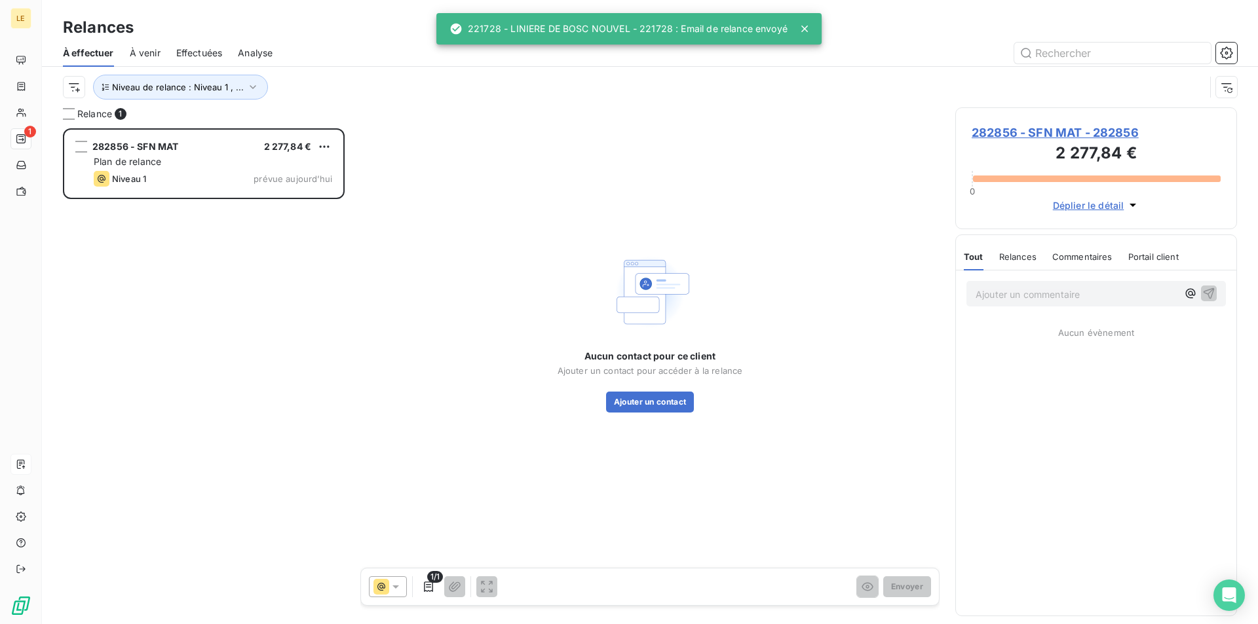
click at [1107, 133] on span "282856 - SFN MAT - 282856" at bounding box center [1096, 133] width 249 height 18
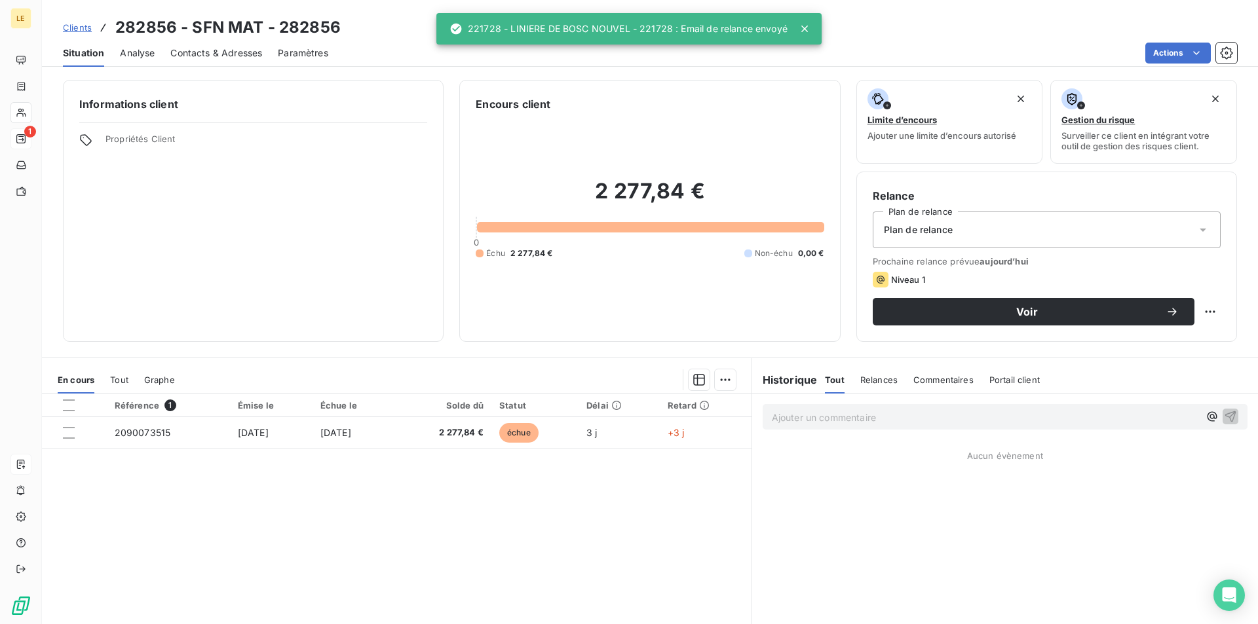
click at [318, 28] on h3 "282856 - SFN MAT - 282856" at bounding box center [227, 28] width 225 height 24
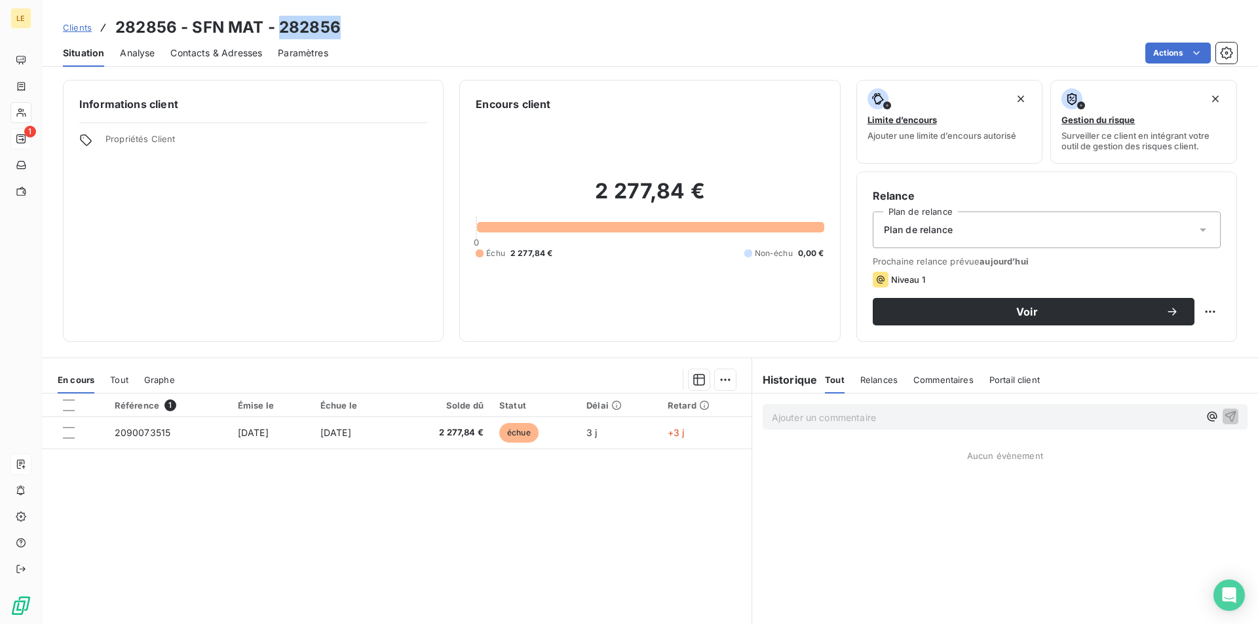
copy h3 "282856"
click at [210, 52] on span "Contacts & Adresses" at bounding box center [216, 53] width 92 height 13
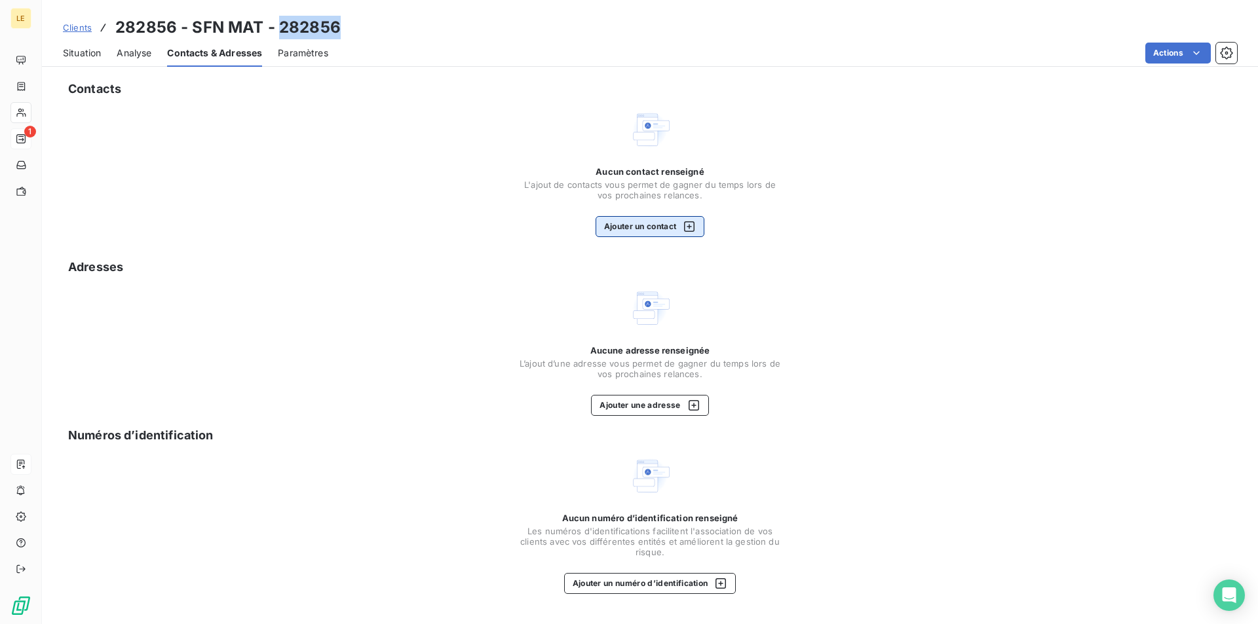
click at [686, 227] on icon "button" at bounding box center [689, 226] width 10 height 10
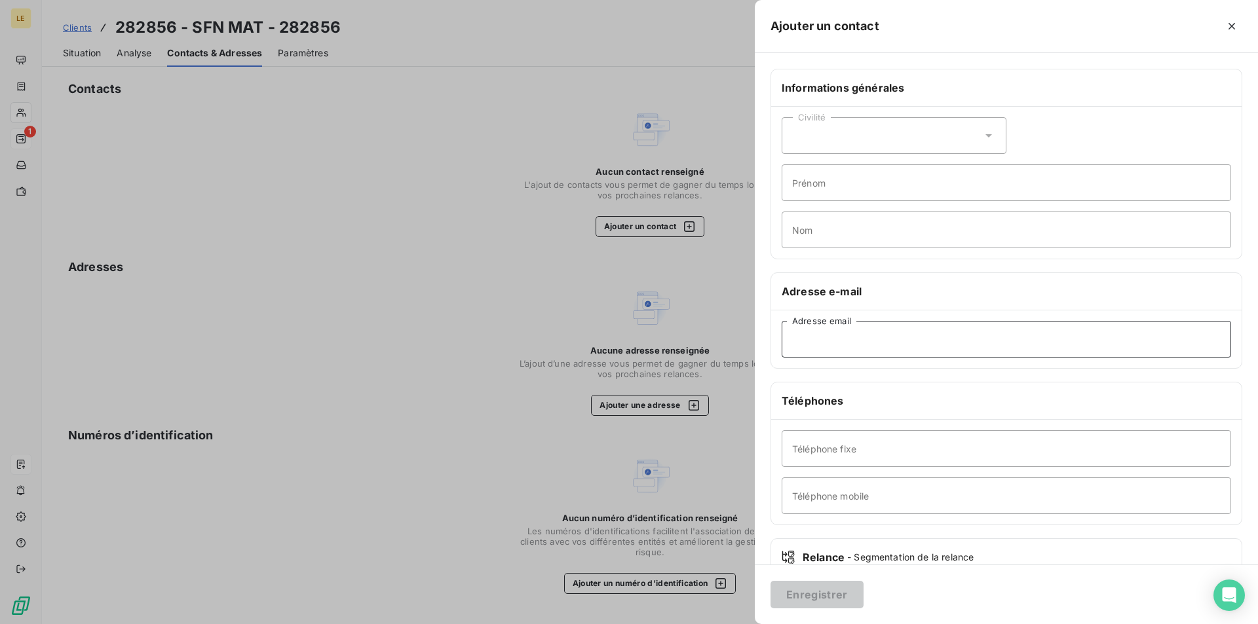
paste input "[EMAIL_ADDRESS][DOMAIN_NAME]"
click at [815, 333] on input "[EMAIL_ADDRESS][DOMAIN_NAME]" at bounding box center [1006, 339] width 449 height 37
type input "[EMAIL_ADDRESS][DOMAIN_NAME]"
drag, startPoint x: 837, startPoint y: 598, endPoint x: 837, endPoint y: 590, distance: 7.9
click at [837, 592] on button "Enregistrer" at bounding box center [816, 595] width 93 height 28
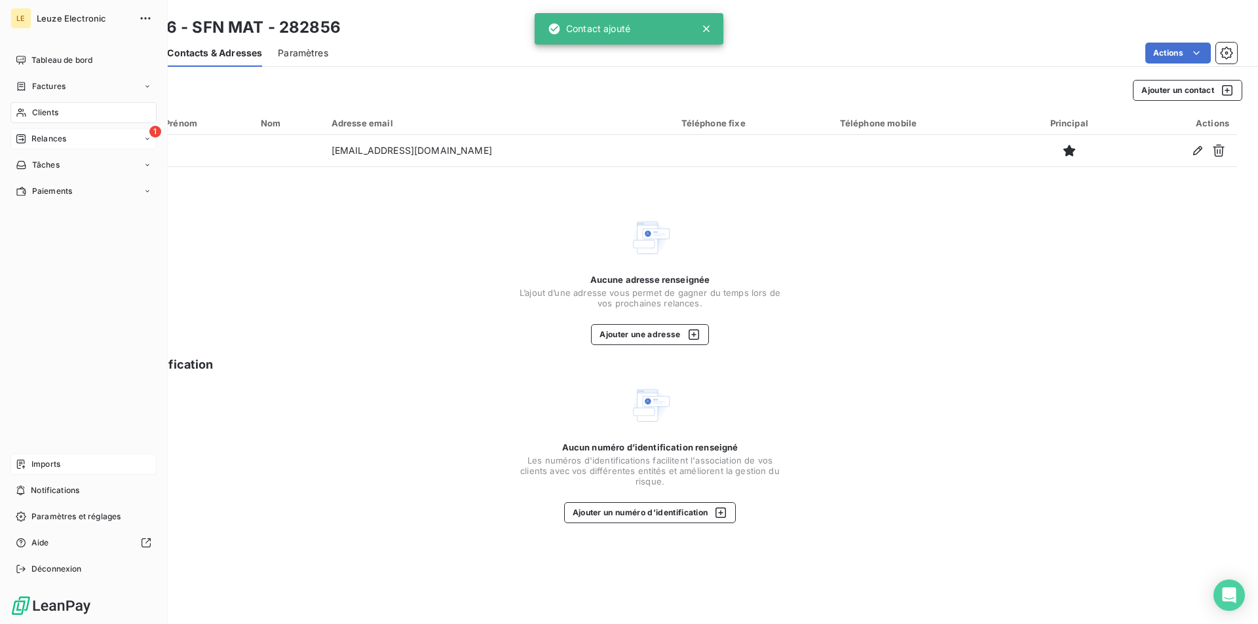
click at [37, 136] on span "Relances" at bounding box center [48, 139] width 35 height 12
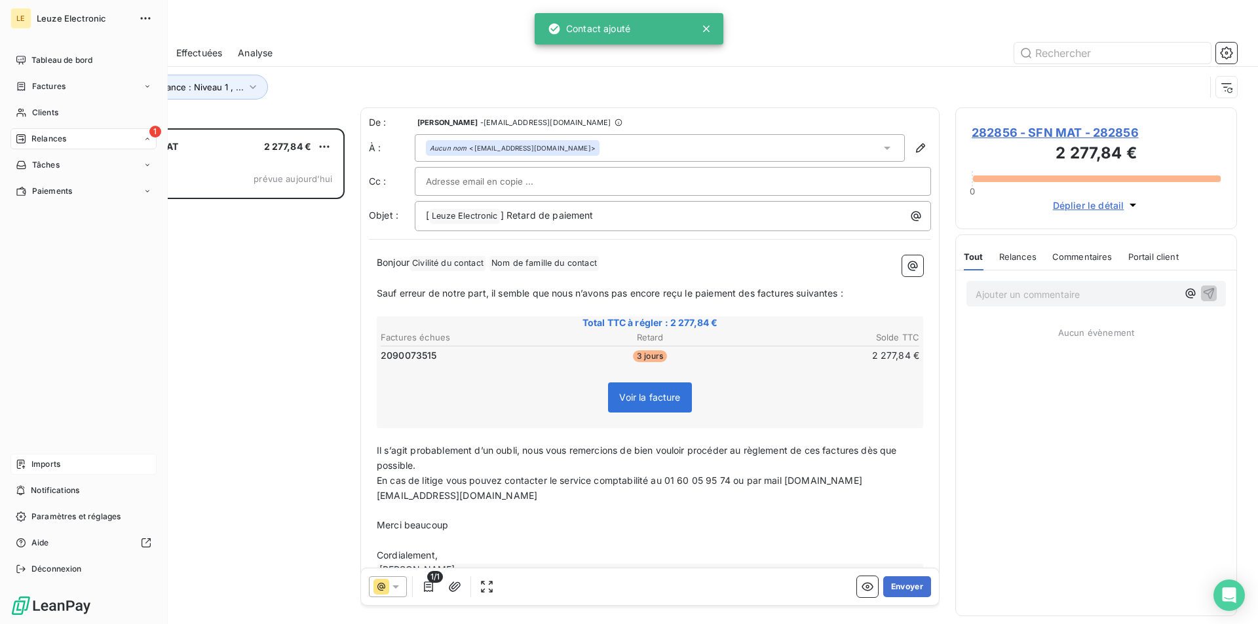
scroll to position [485, 271]
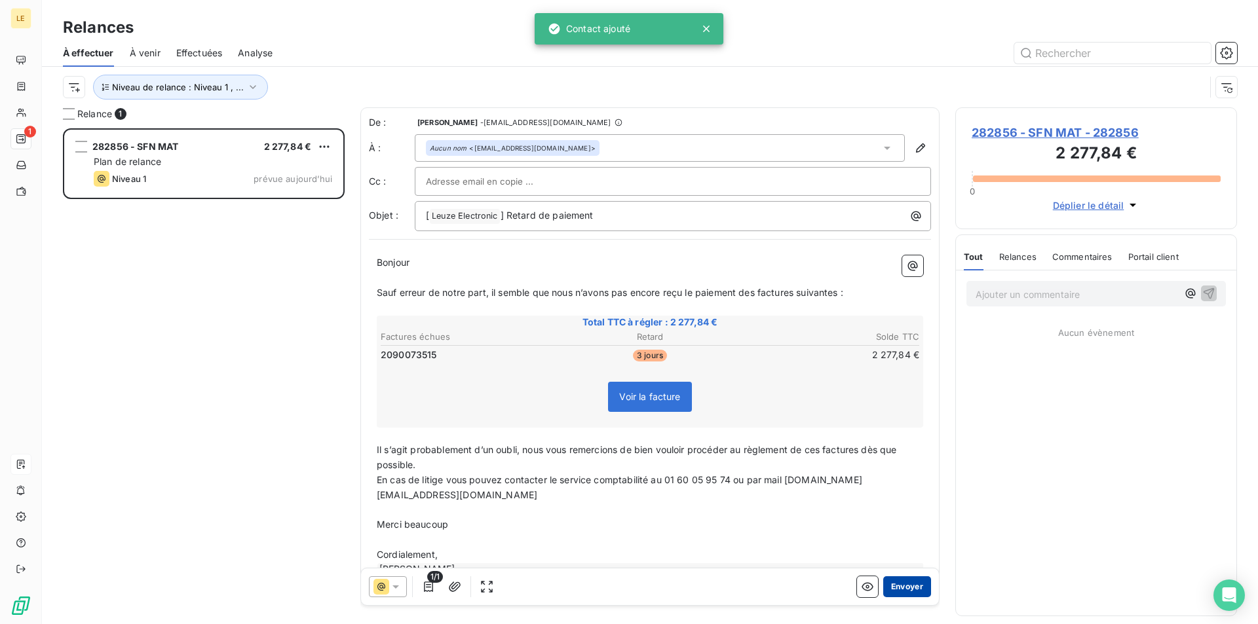
click at [913, 590] on button "Envoyer" at bounding box center [907, 586] width 48 height 21
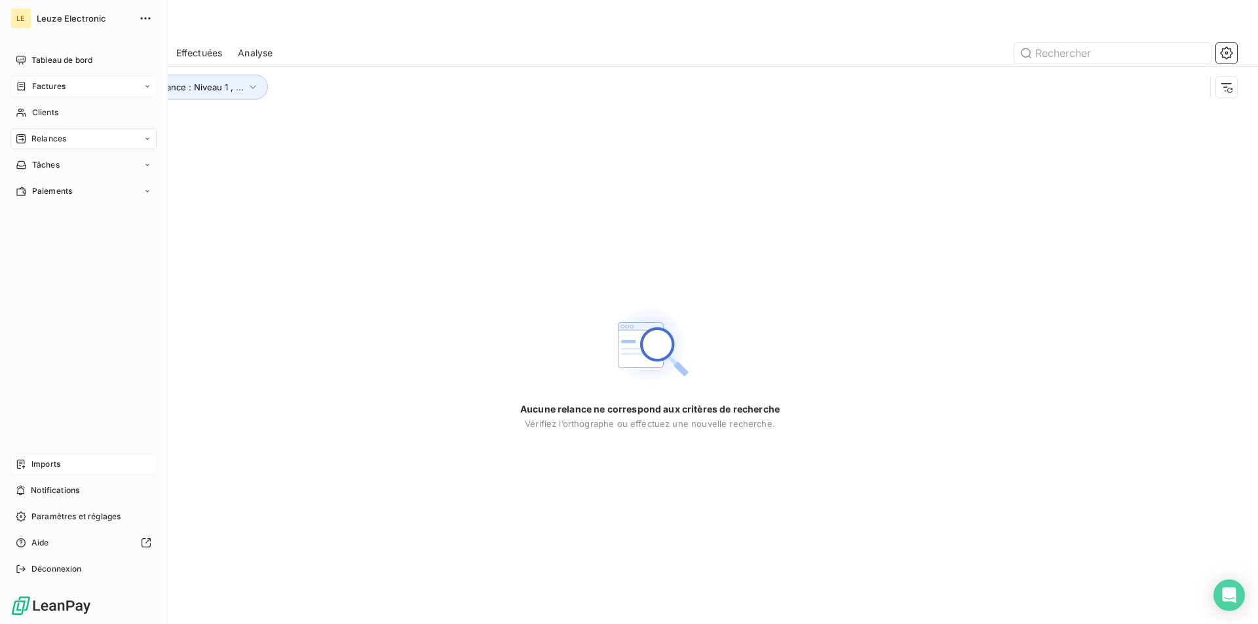
click at [46, 91] on span "Factures" at bounding box center [48, 87] width 33 height 12
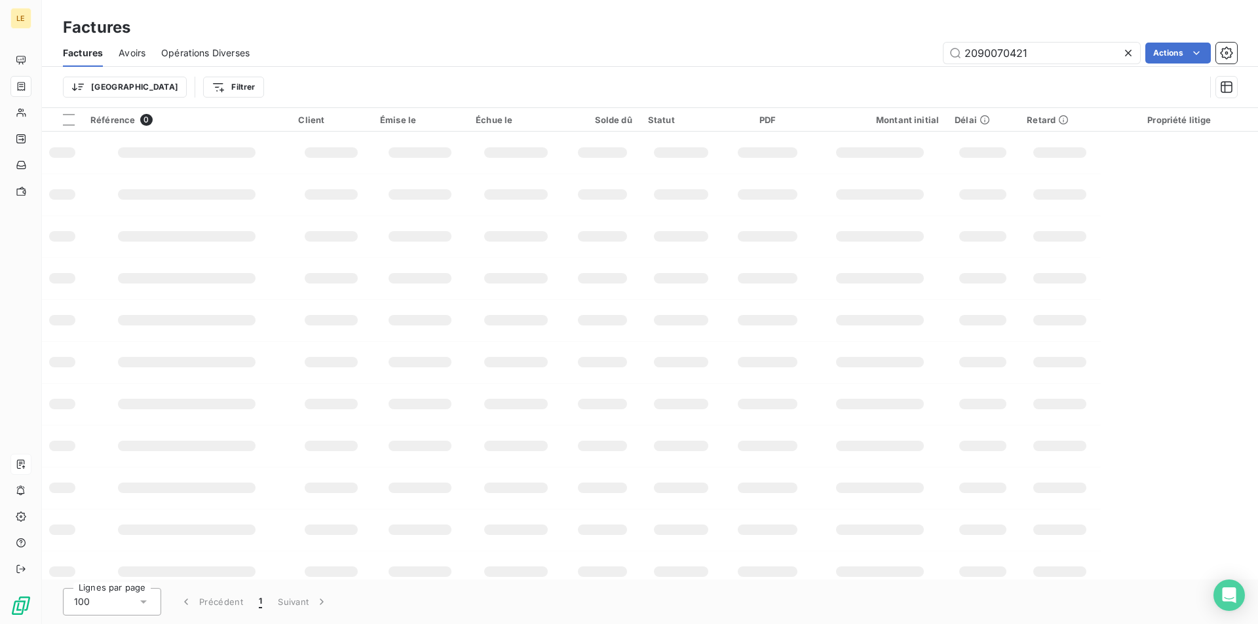
click at [1124, 58] on icon at bounding box center [1128, 53] width 13 height 13
paste input "2090073460"
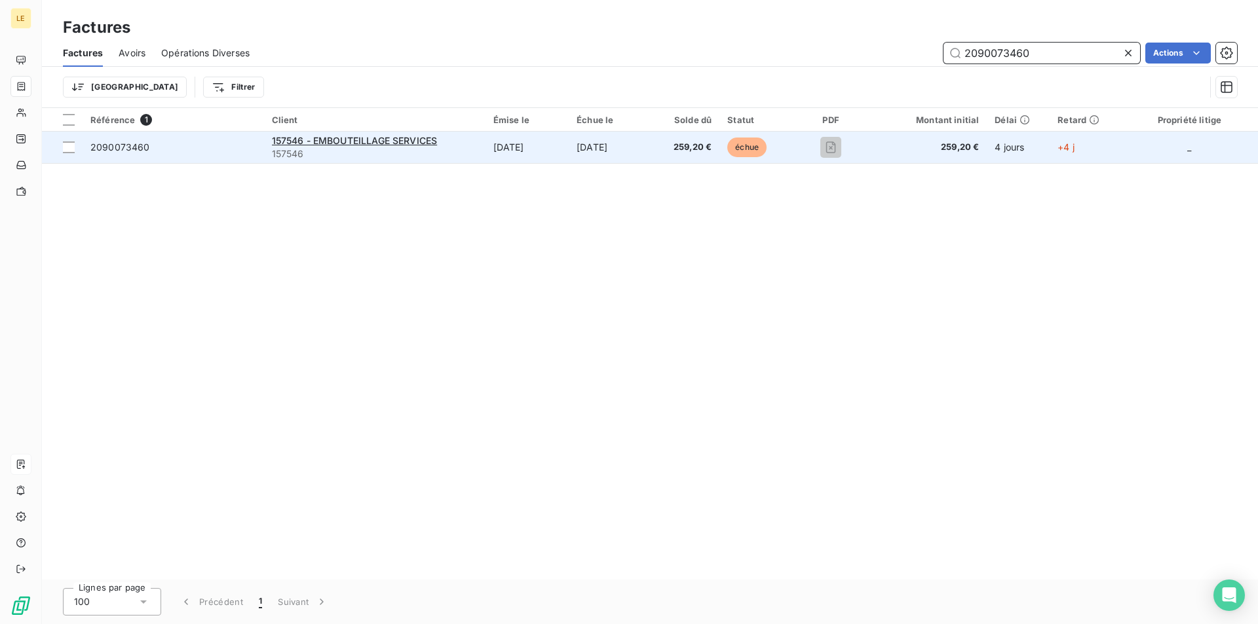
type input "2090073460"
click at [430, 159] on span "157546" at bounding box center [375, 153] width 206 height 13
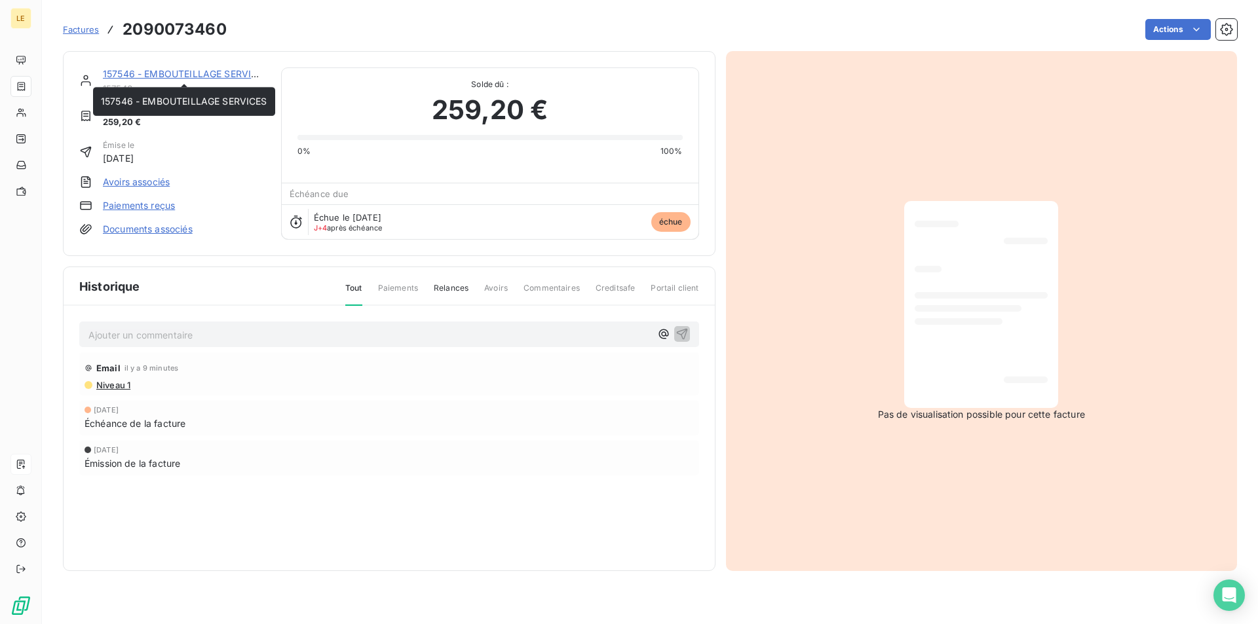
click at [185, 68] on link "157546 - EMBOUTEILLAGE SERVICES" at bounding box center [186, 73] width 166 height 11
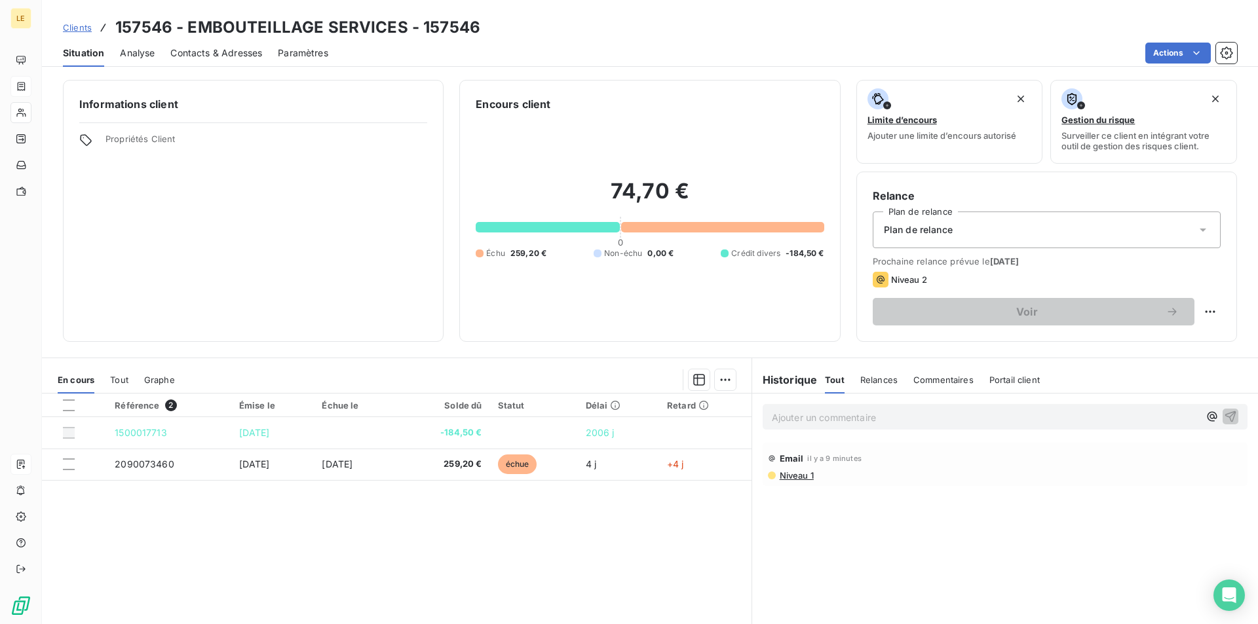
click at [455, 28] on h3 "157546 - EMBOUTEILLAGE SERVICES - 157546" at bounding box center [297, 28] width 365 height 24
copy h3 "157546"
